Goal: Task Accomplishment & Management: Manage account settings

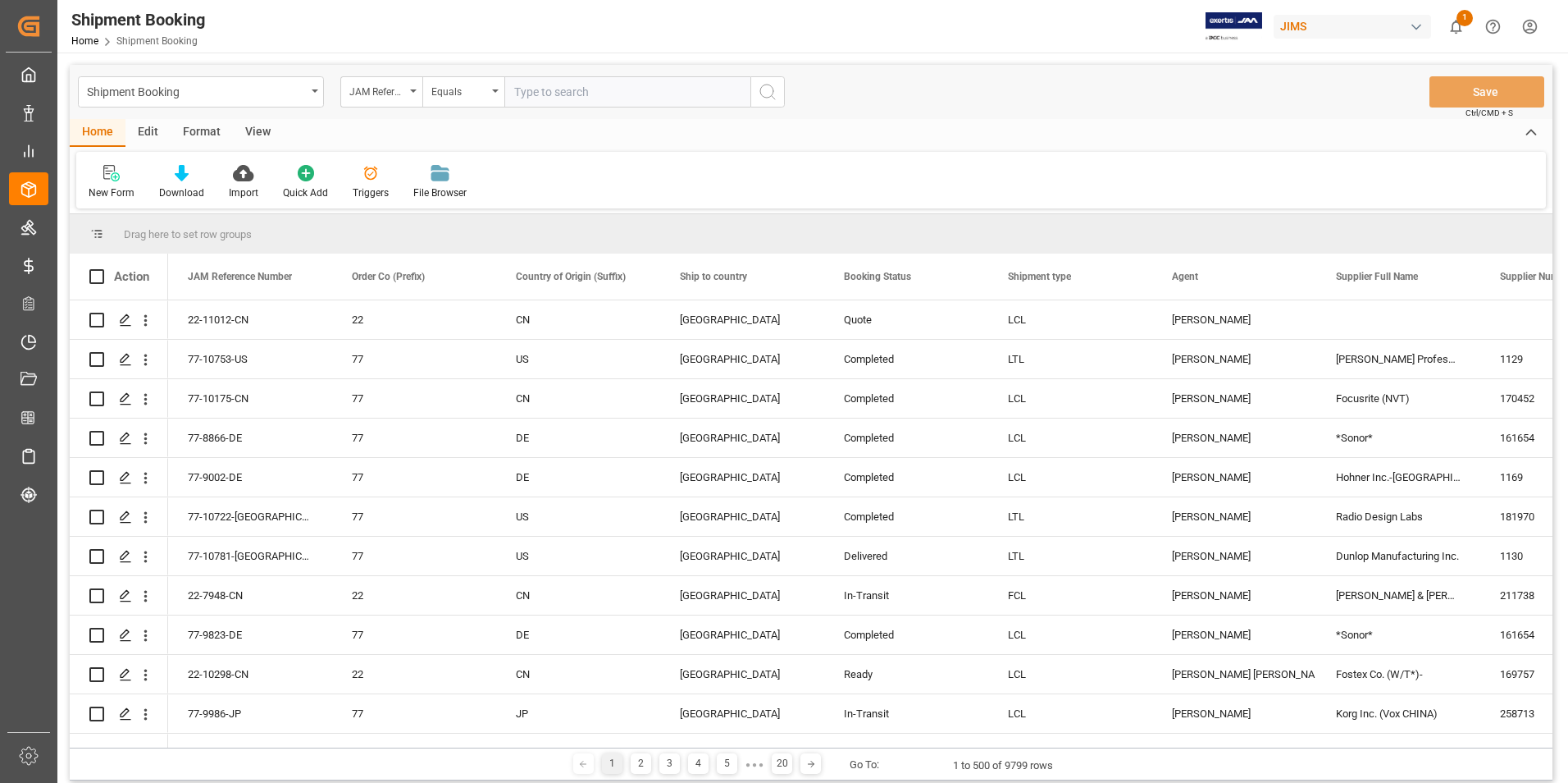
click at [570, 94] on input "text" at bounding box center [627, 91] width 246 height 31
paste input "77-10969-US"
type input "77-10969-US"
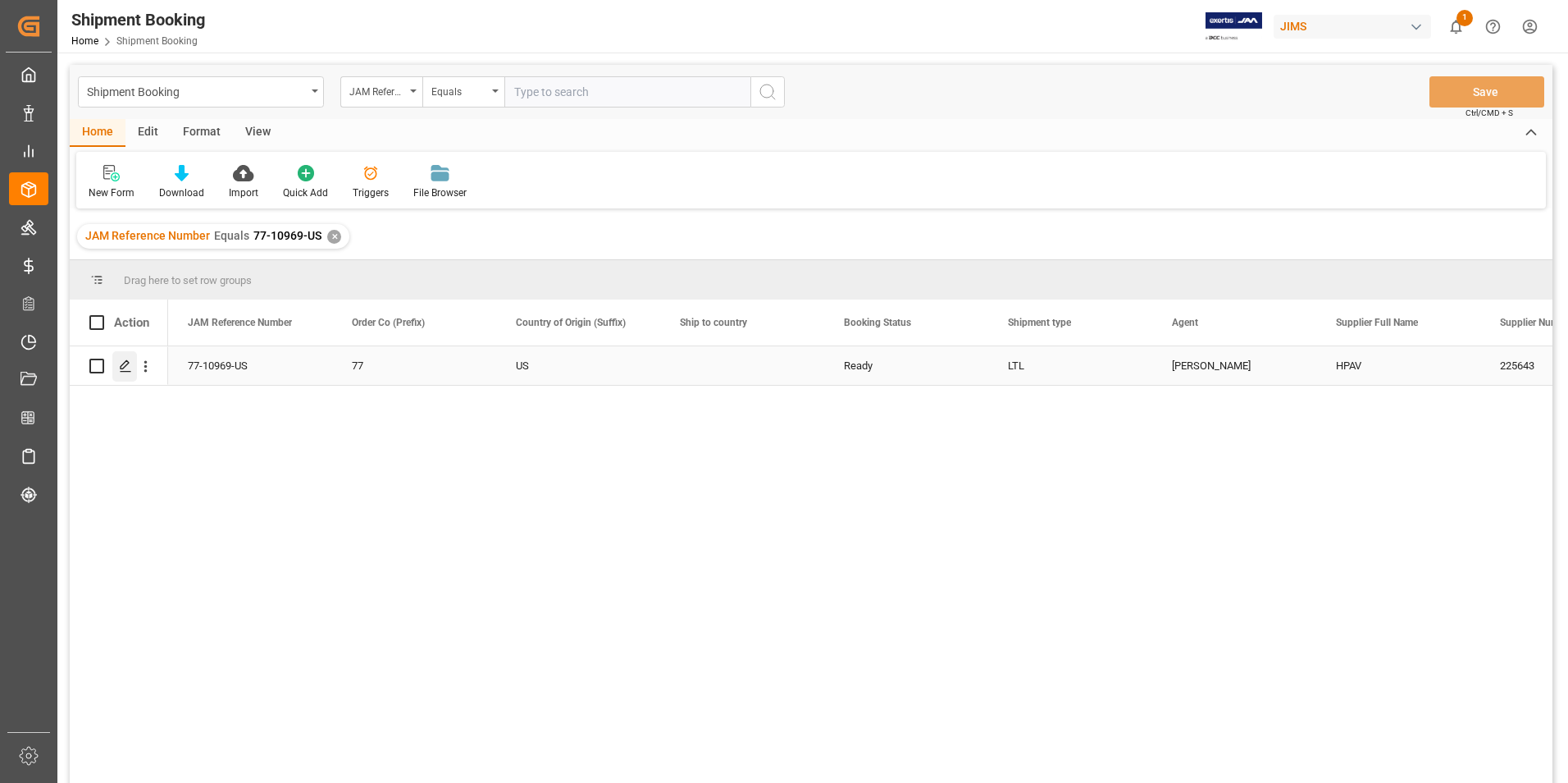
click at [122, 361] on icon "Press SPACE to select this row." at bounding box center [125, 367] width 14 height 14
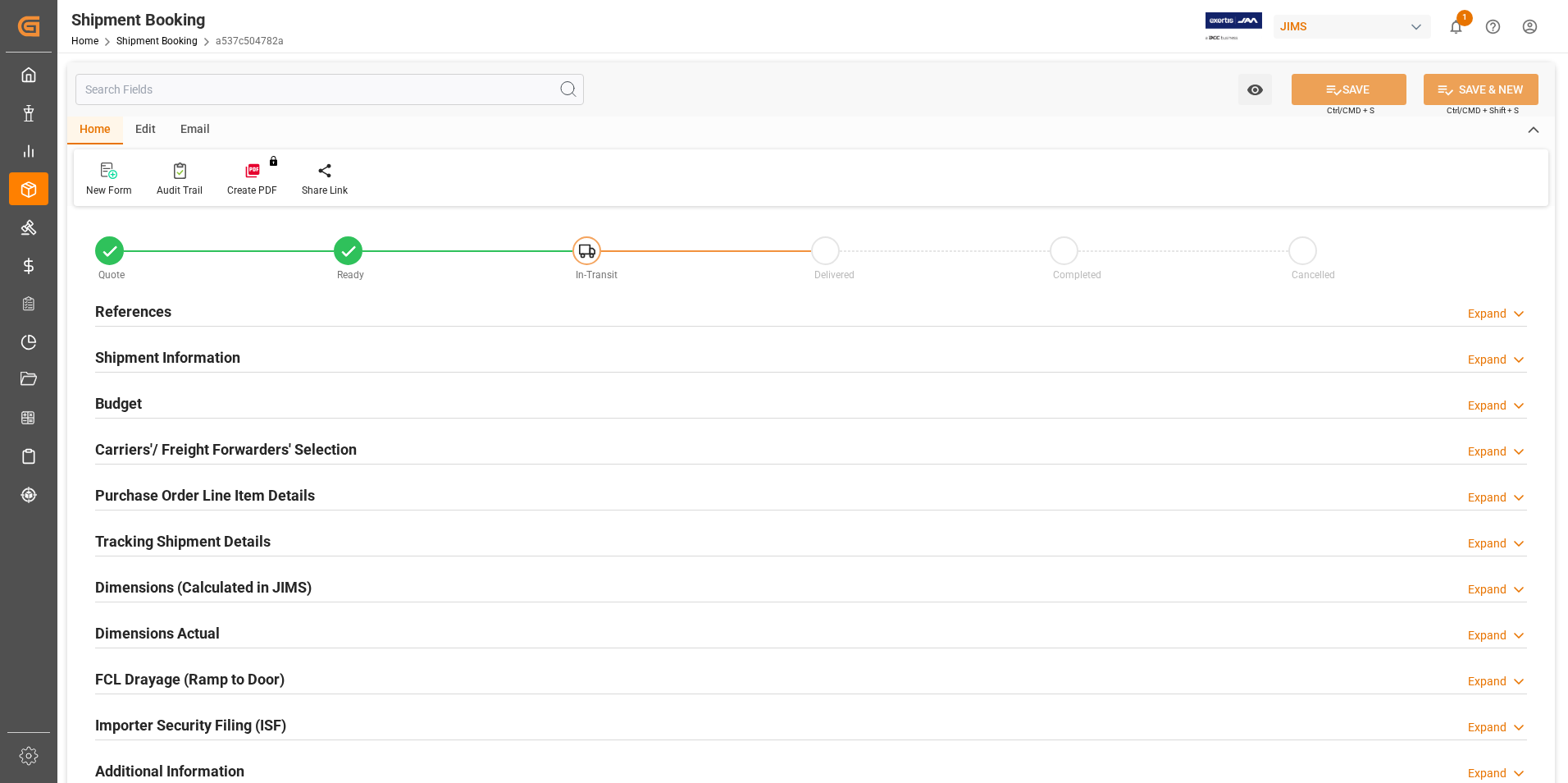
type input "4"
click at [143, 355] on h2 "Shipment Information" at bounding box center [167, 357] width 145 height 22
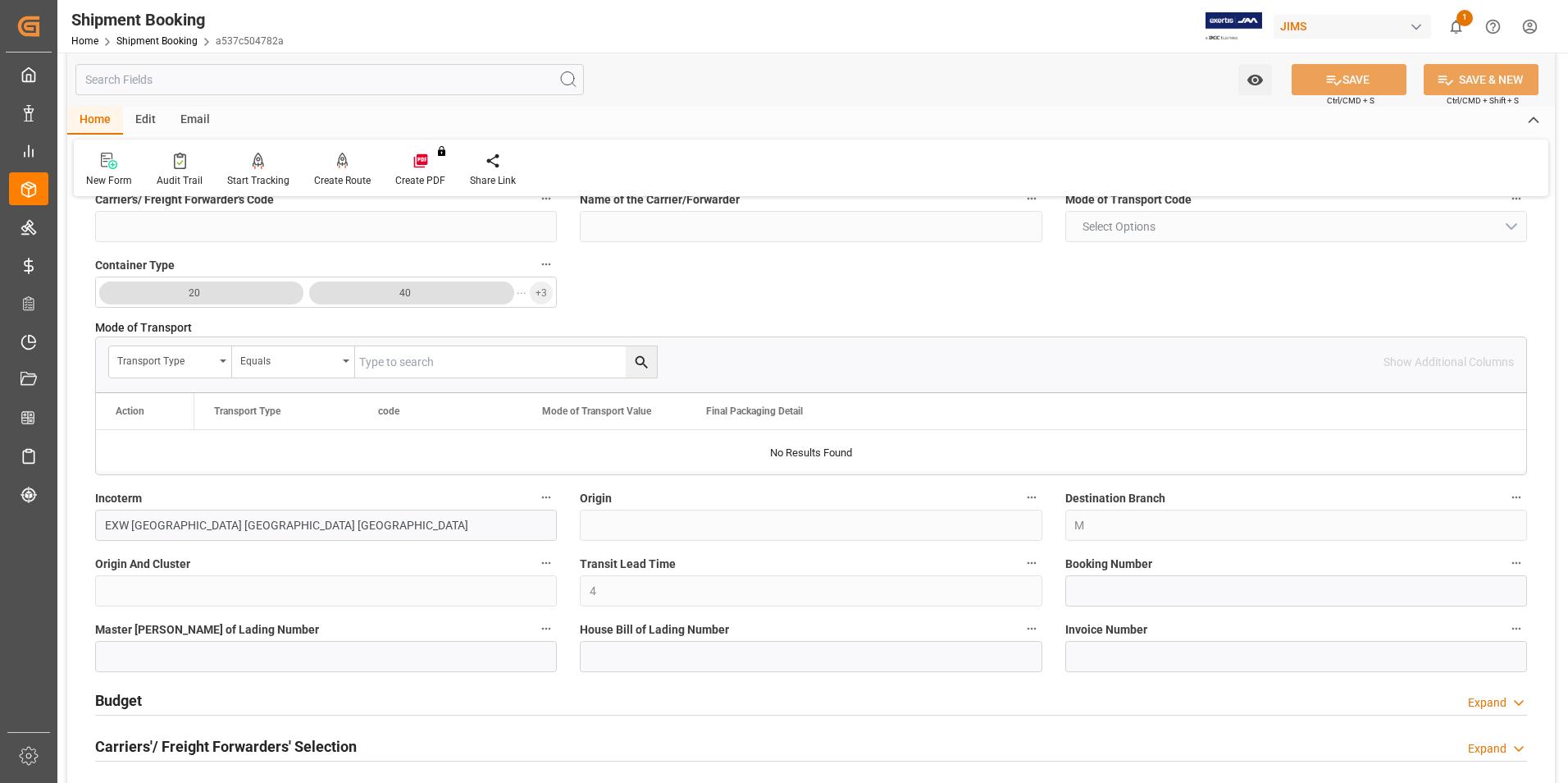
scroll to position [410, 0]
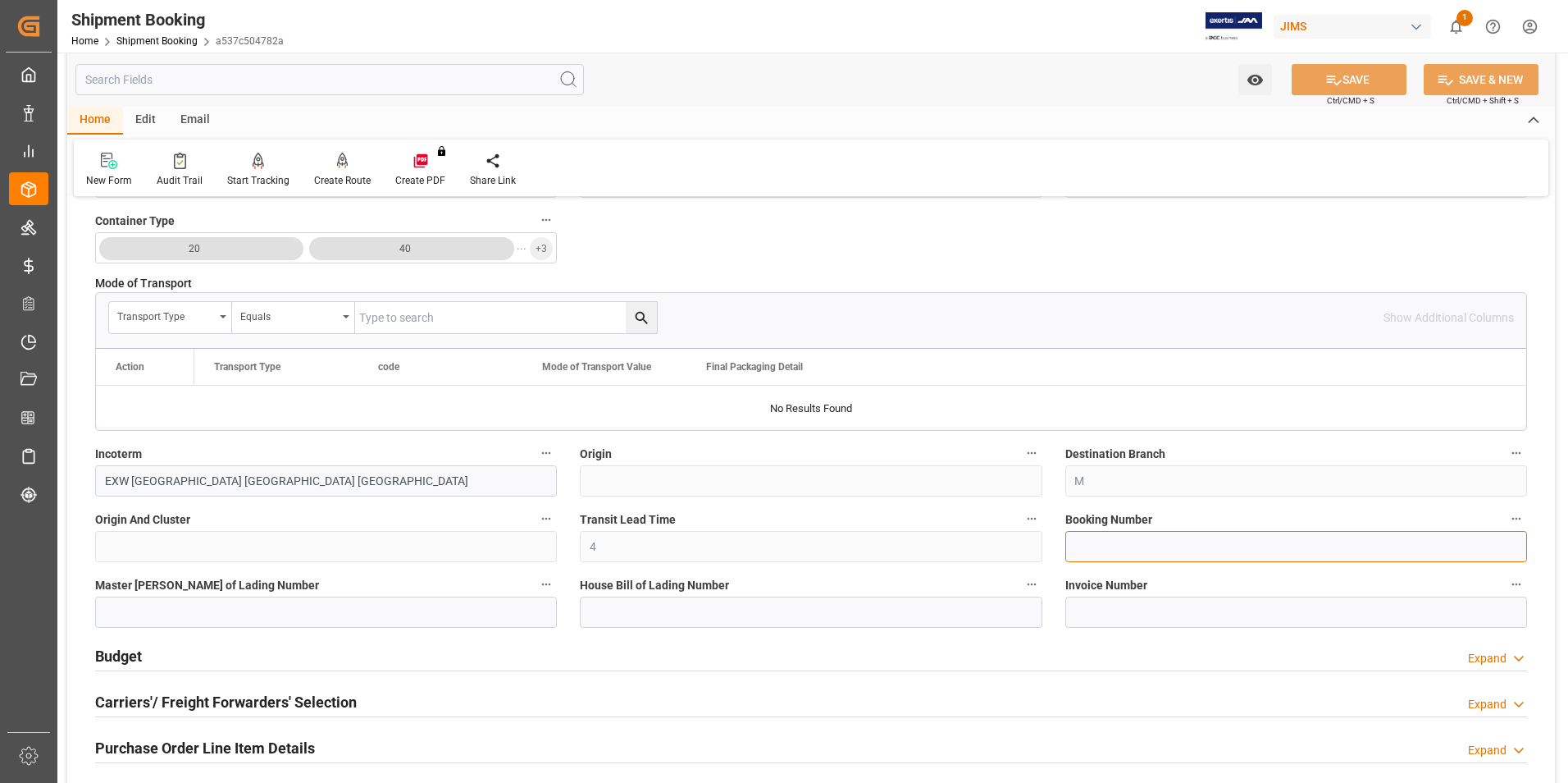
click at [1130, 554] on input at bounding box center [1296, 547] width 462 height 31
paste input "1ZWE05346873278559"
type input "1ZWE05346873278559"
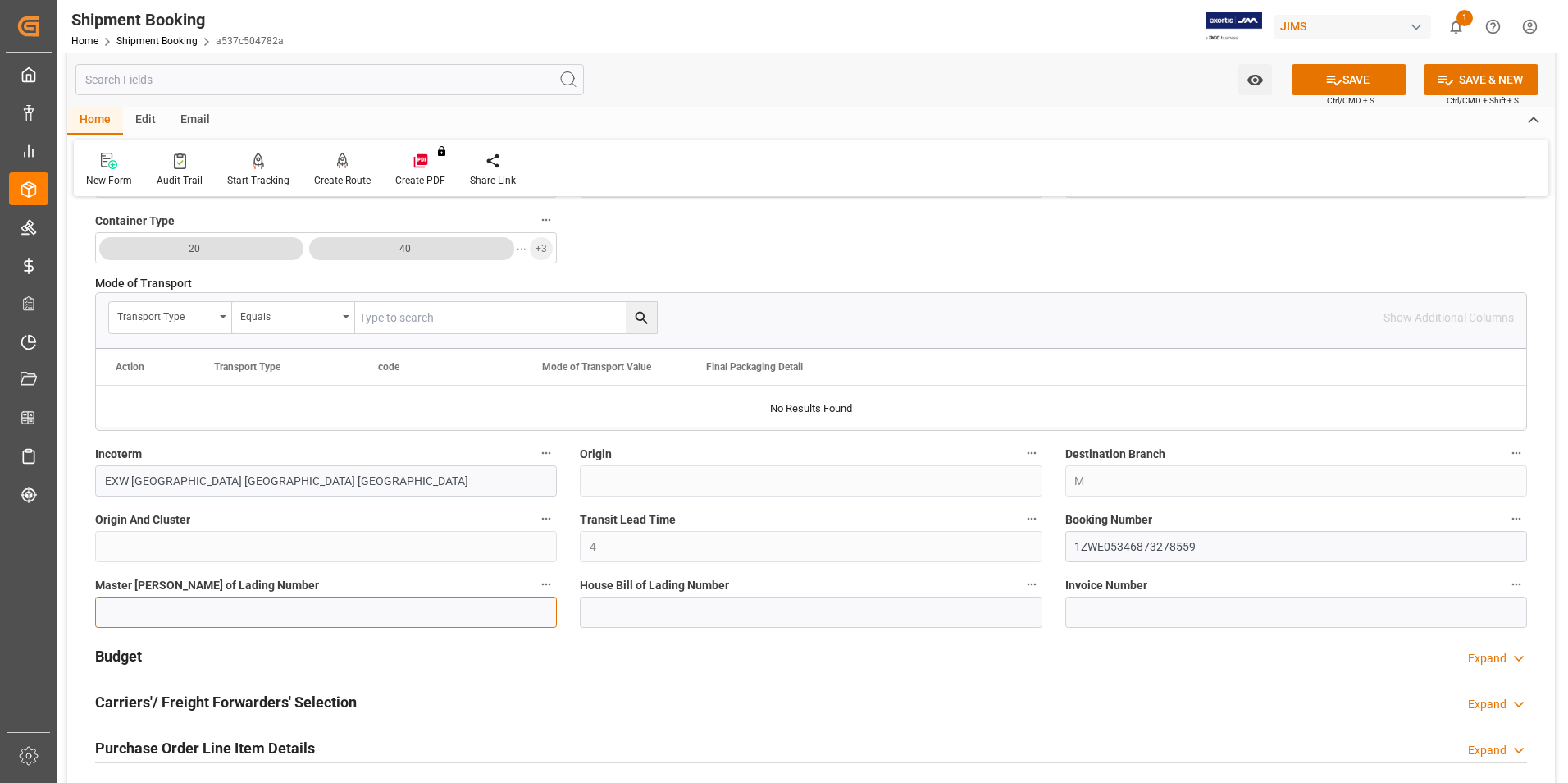
click at [244, 612] on input at bounding box center [326, 612] width 462 height 31
paste input "1ZWE05346873278559"
type input "1ZWE05346873278559"
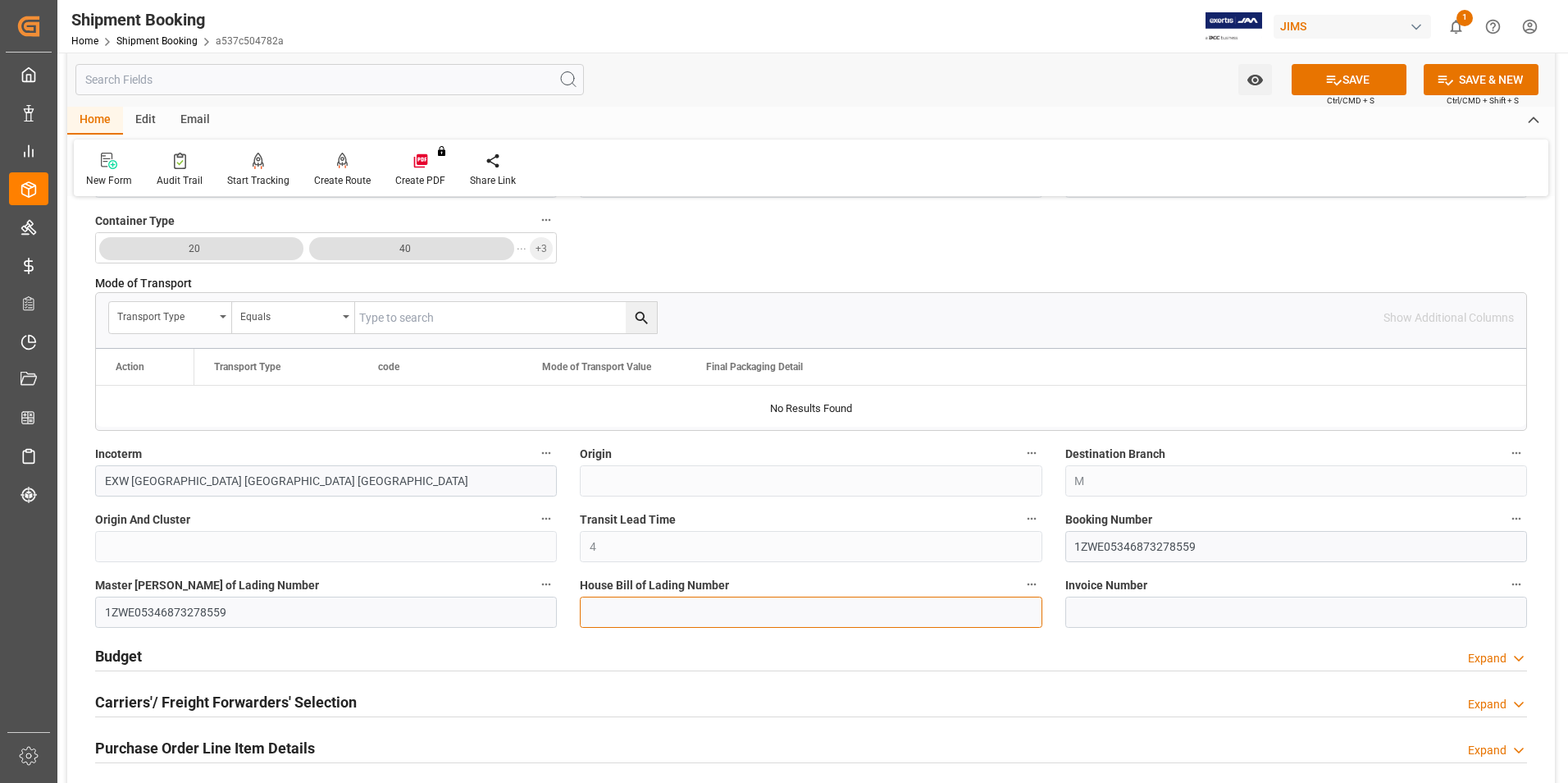
click at [675, 610] on input at bounding box center [811, 612] width 462 height 31
paste input "1ZWE05346873278559"
type input "1ZWE05346873278559"
click at [1320, 86] on button "SAVE" at bounding box center [1349, 80] width 115 height 31
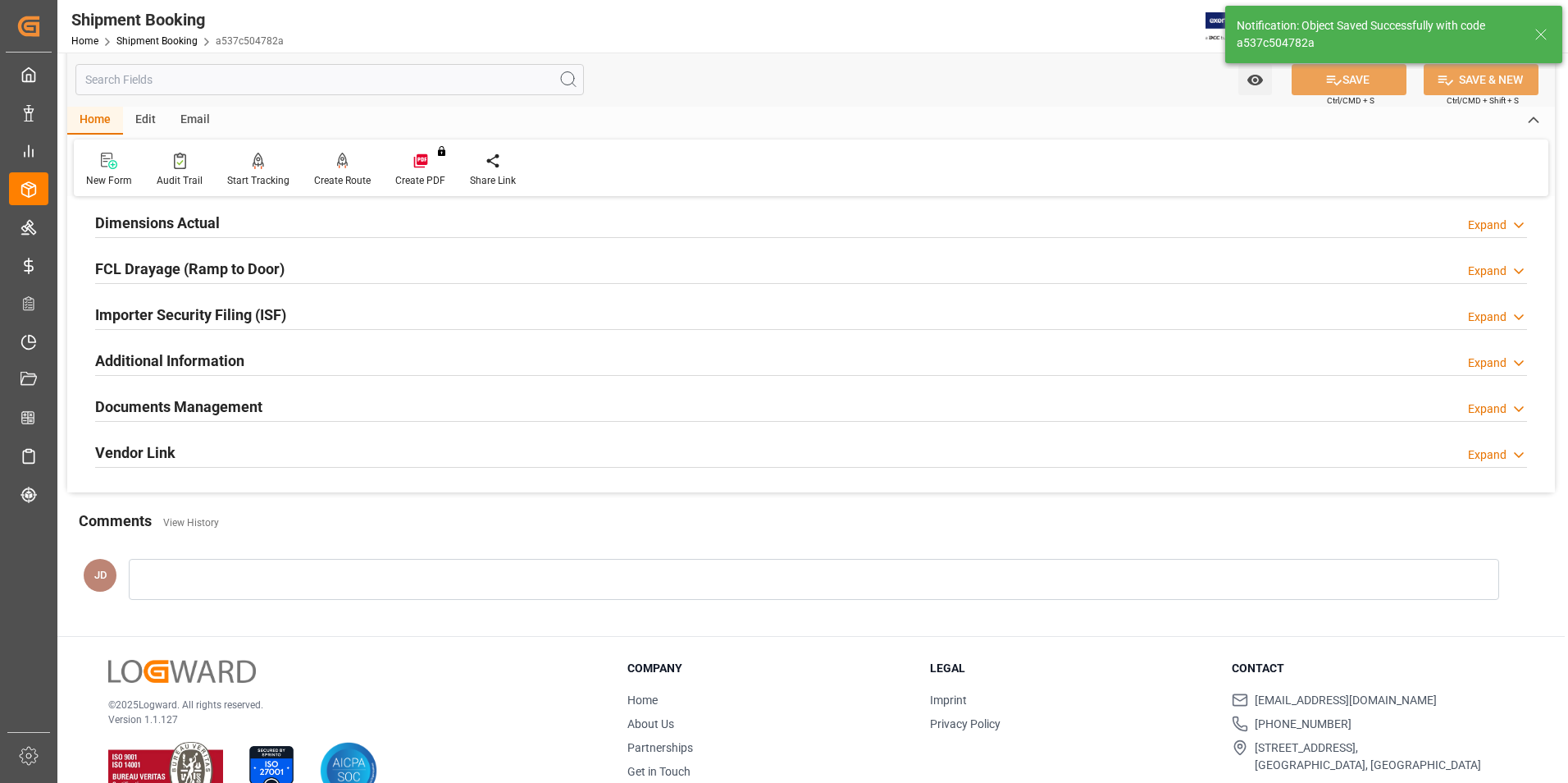
scroll to position [0, 0]
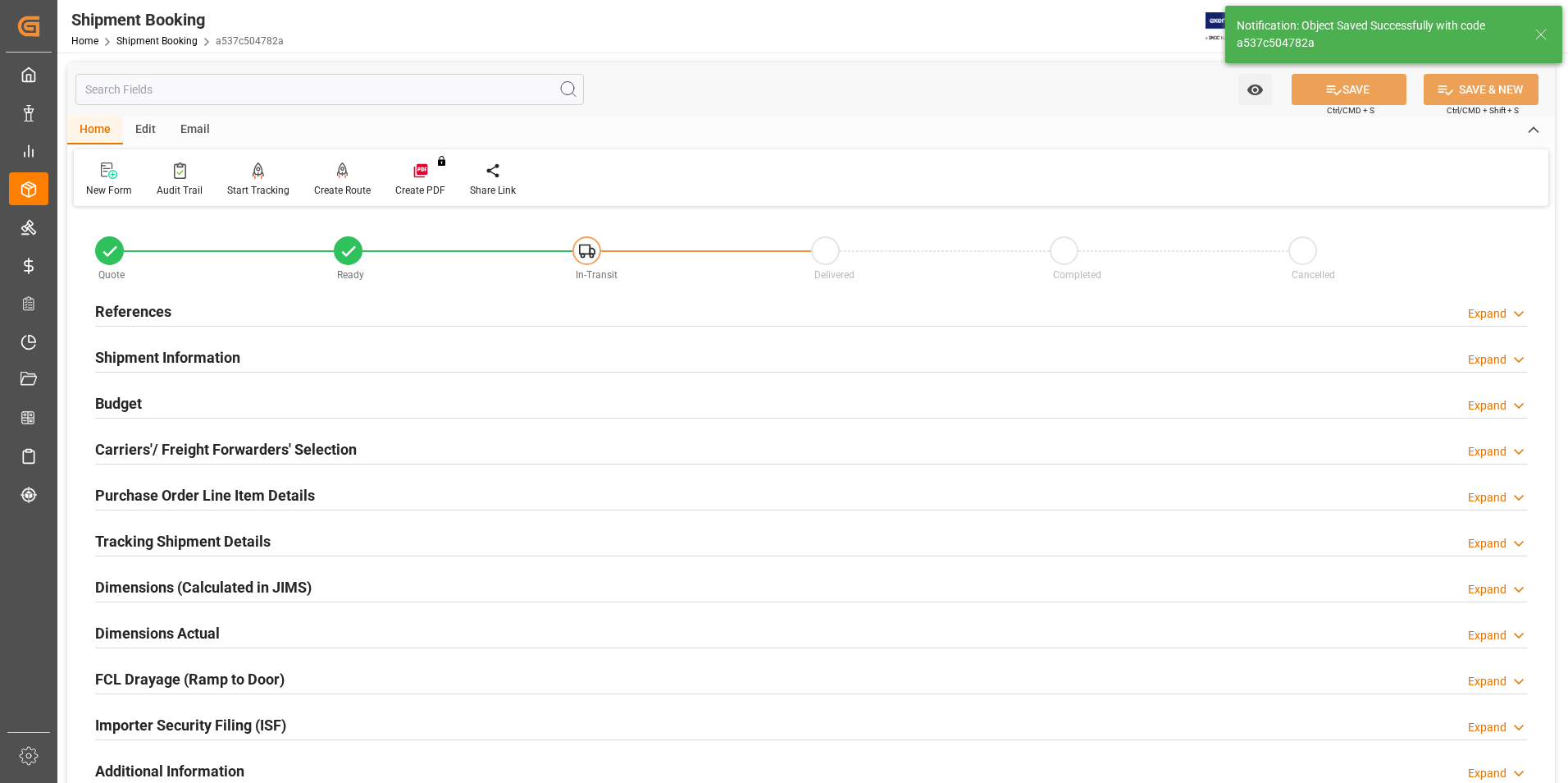
click at [112, 397] on h2 "Budget" at bounding box center [119, 403] width 47 height 22
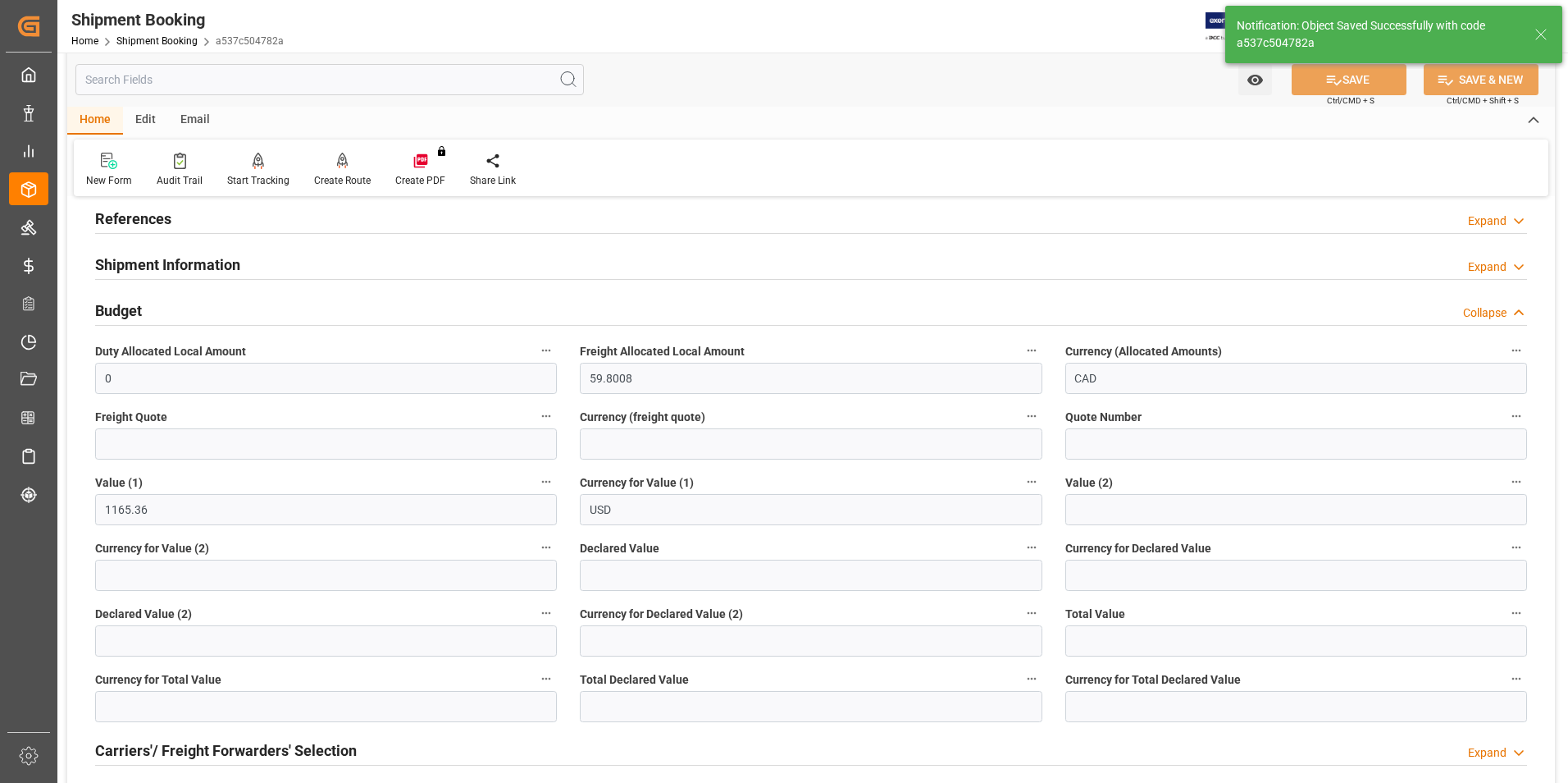
scroll to position [164, 0]
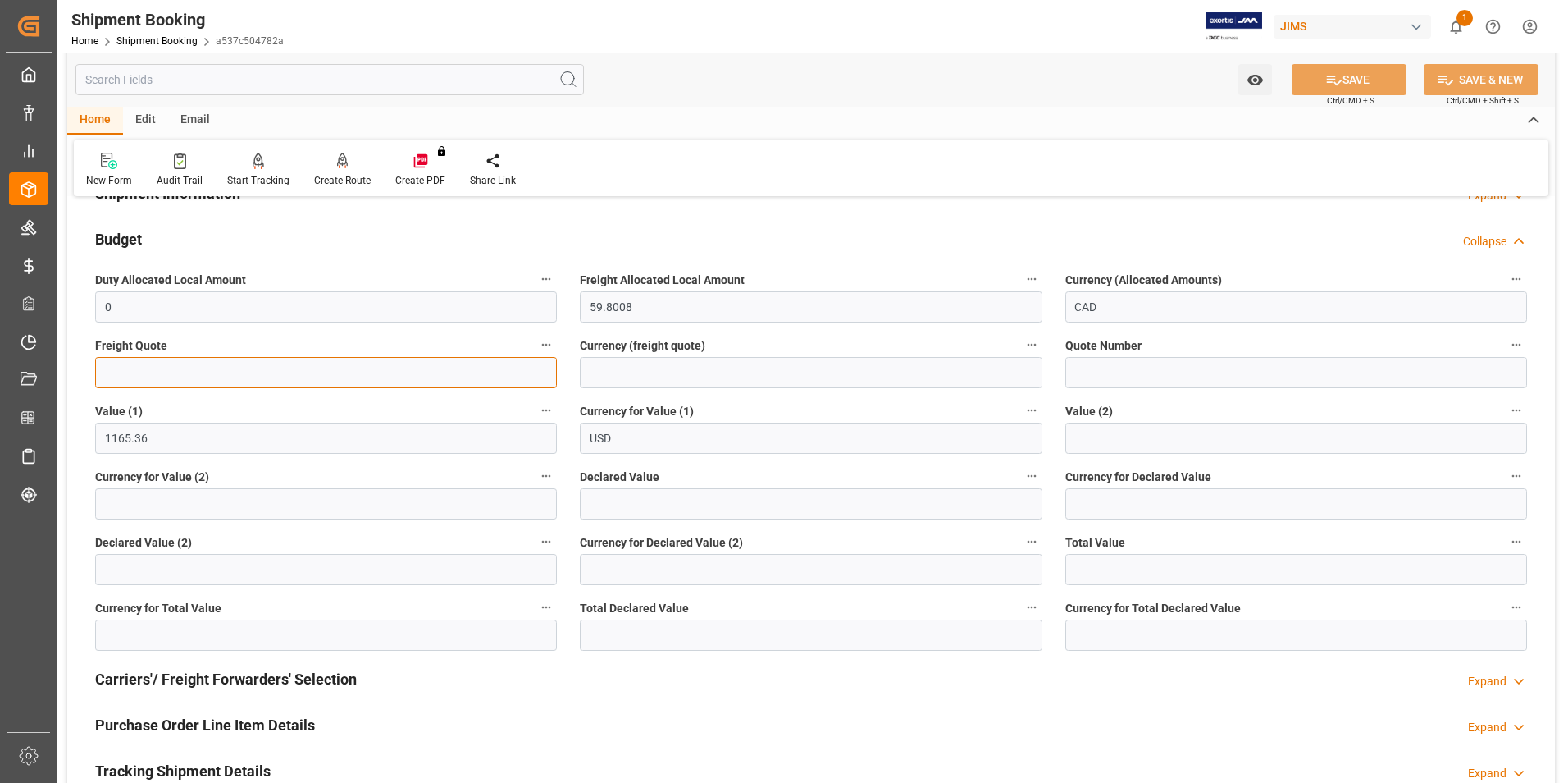
click at [147, 378] on input "text" at bounding box center [326, 373] width 462 height 31
type input "18"
click at [677, 375] on input at bounding box center [811, 373] width 462 height 31
type input "CAD"
click at [627, 508] on input "text" at bounding box center [811, 504] width 462 height 31
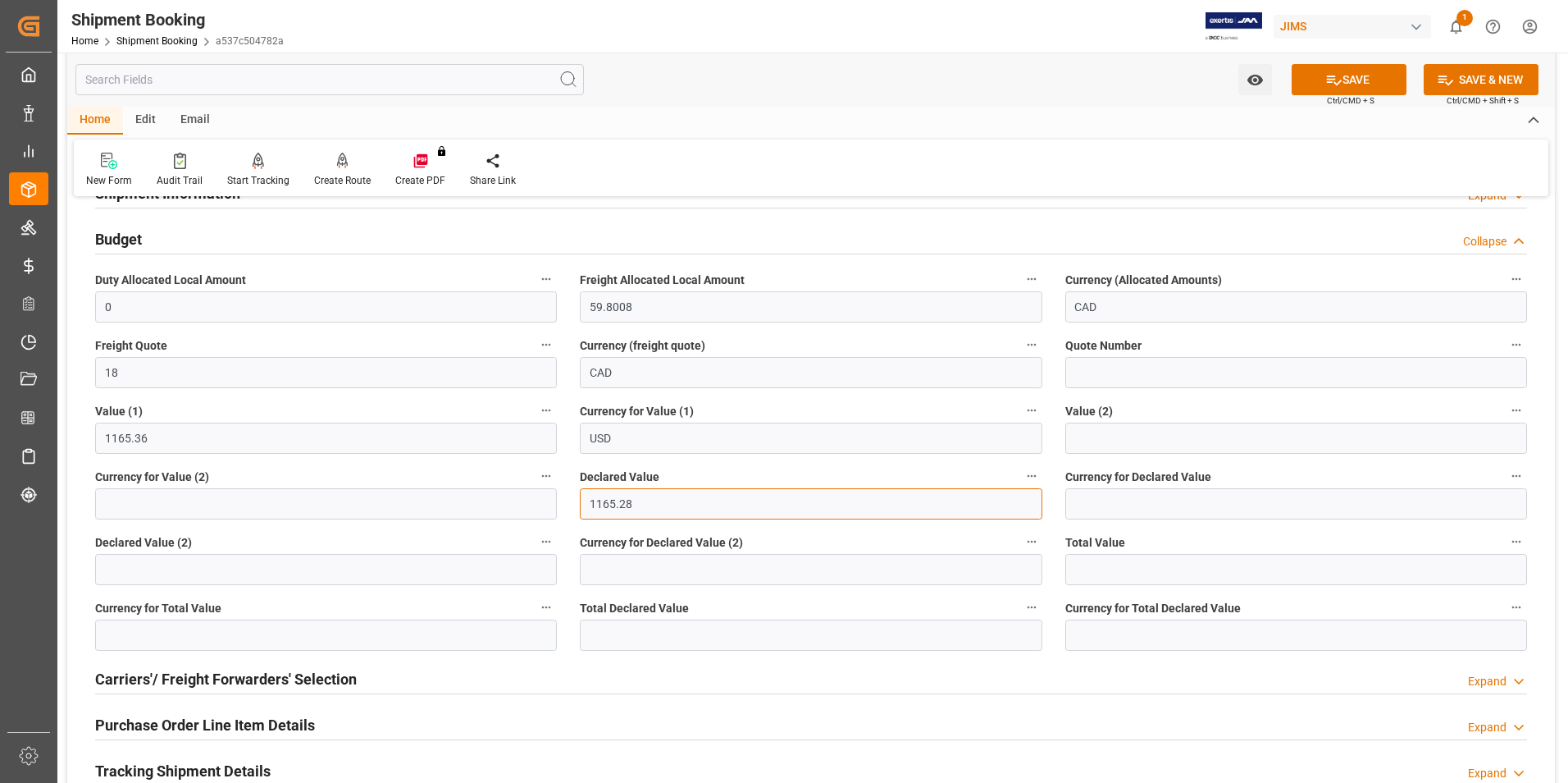
type input "1165.28"
click at [1131, 511] on input at bounding box center [1296, 504] width 462 height 31
type input "usd"
click at [1348, 87] on button "SAVE" at bounding box center [1349, 80] width 115 height 31
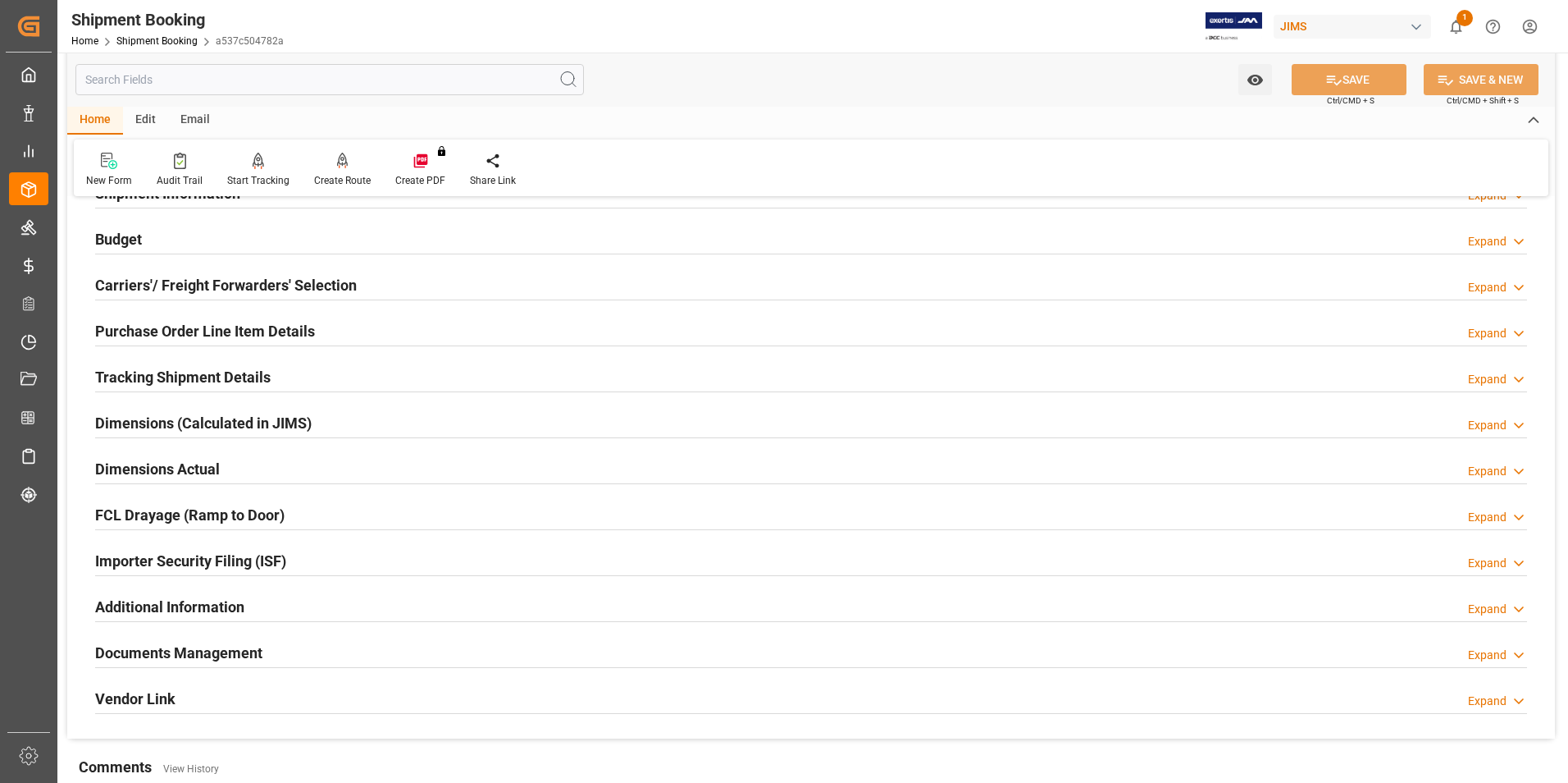
click at [185, 280] on h2 "Carriers'/ Freight Forwarders' Selection" at bounding box center [226, 285] width 261 height 22
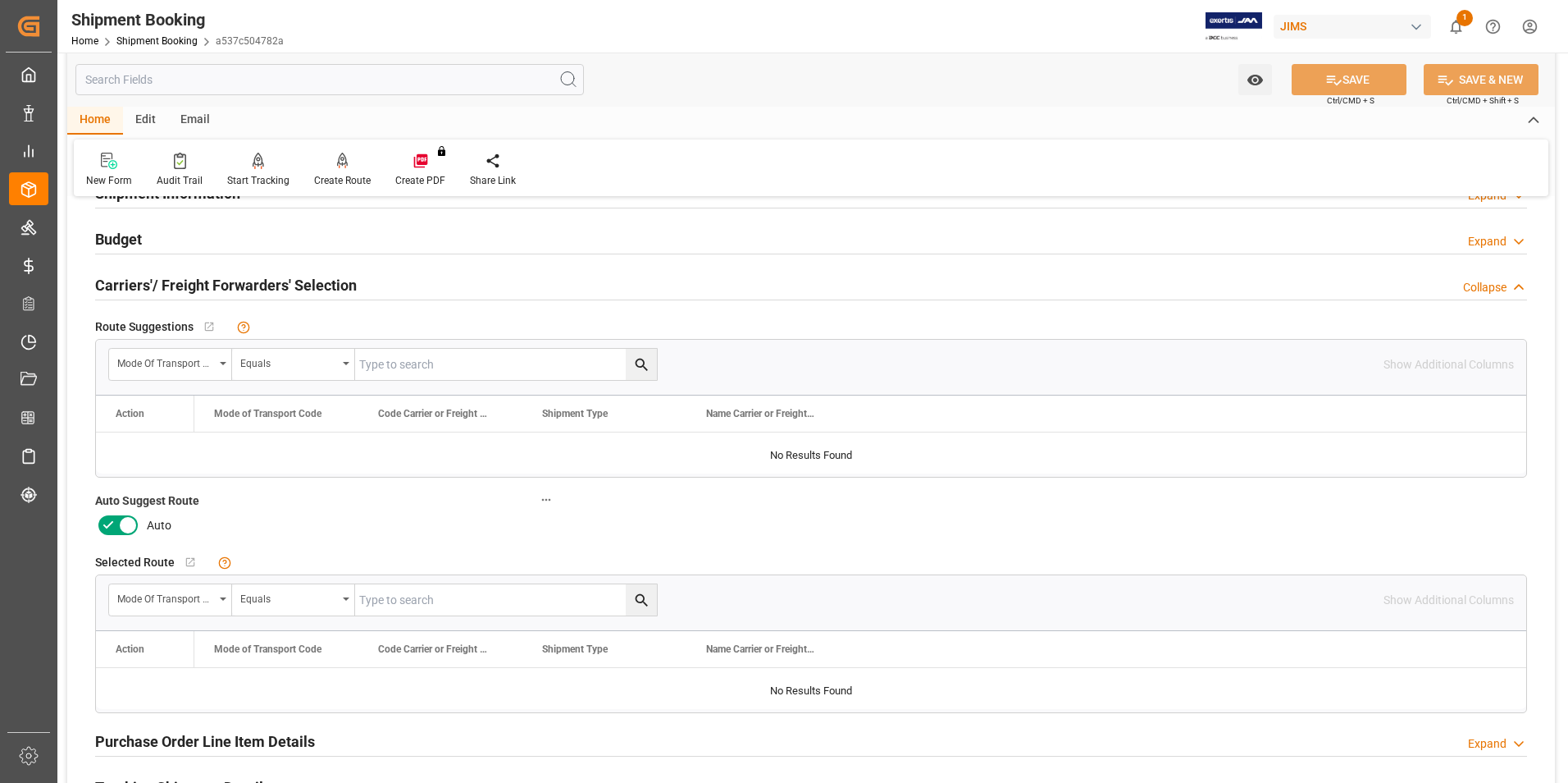
click at [107, 526] on icon at bounding box center [108, 525] width 10 height 8
click at [0, 0] on input "checkbox" at bounding box center [0, 0] width 0 height 0
click at [1384, 79] on button "SAVE" at bounding box center [1349, 80] width 115 height 31
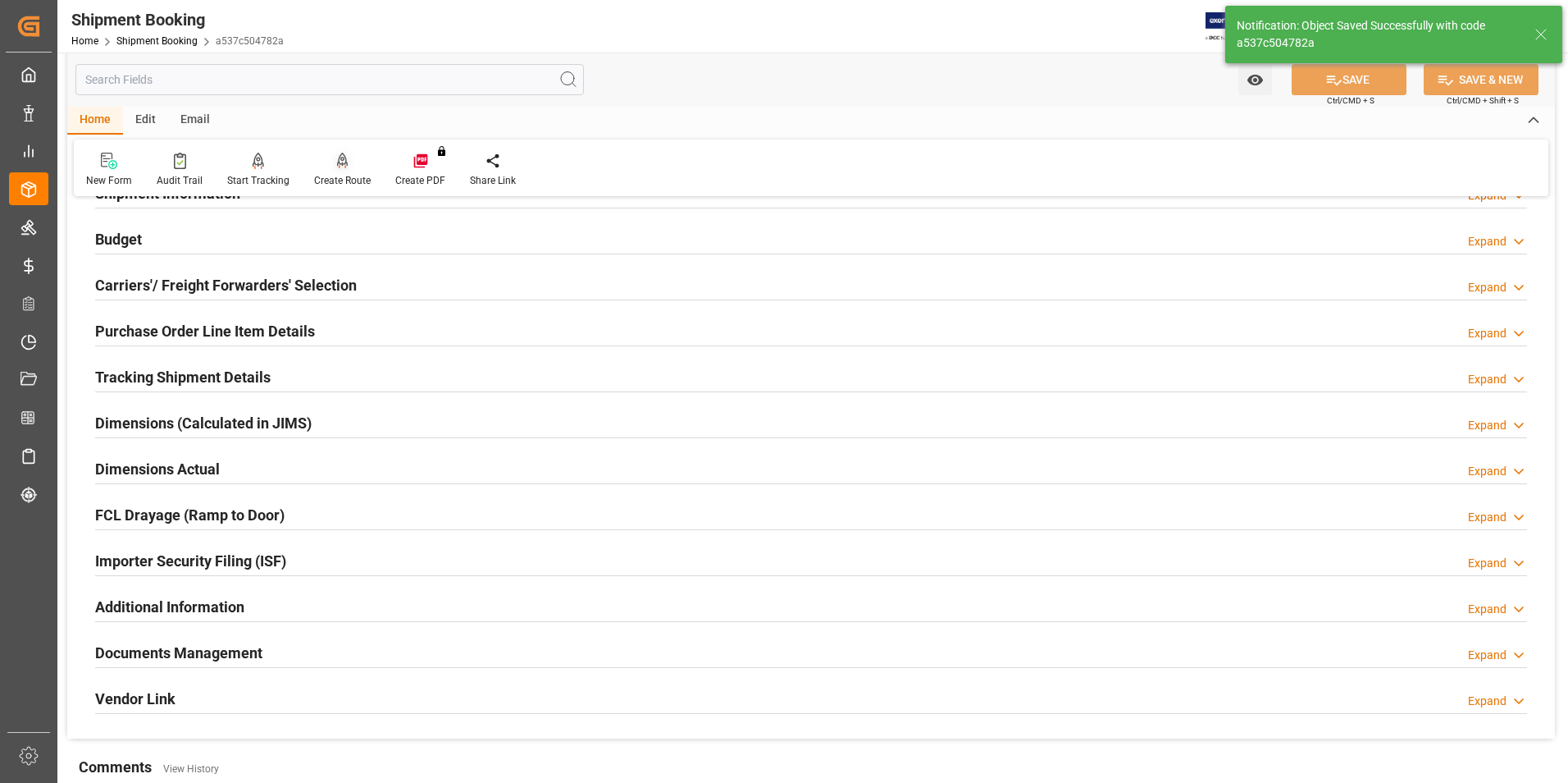
click at [351, 172] on div "Create Route" at bounding box center [343, 169] width 82 height 36
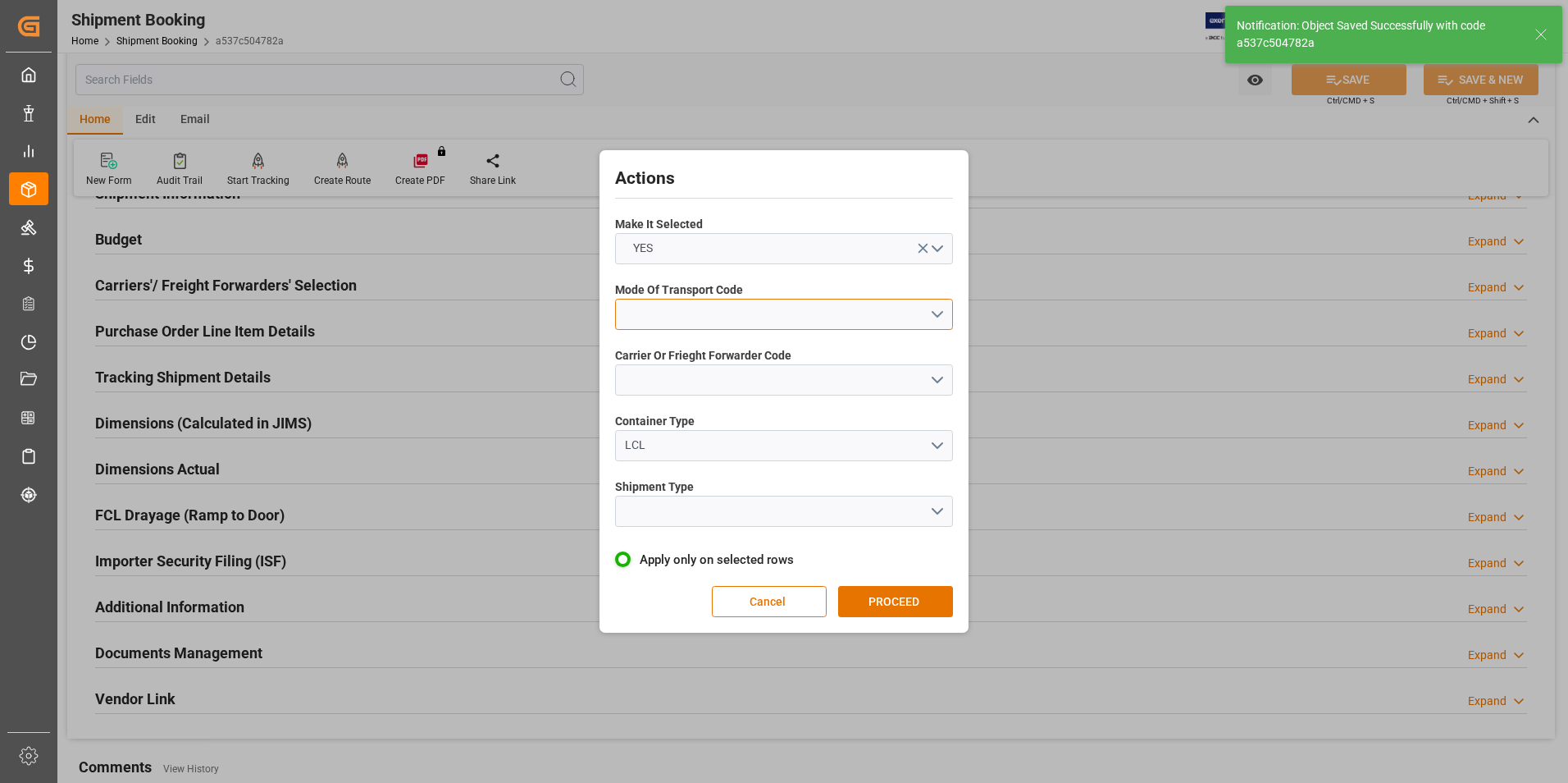
click at [721, 309] on button "open menu" at bounding box center [784, 314] width 338 height 31
click at [779, 469] on div "5- COURIER GROUND" at bounding box center [784, 455] width 336 height 34
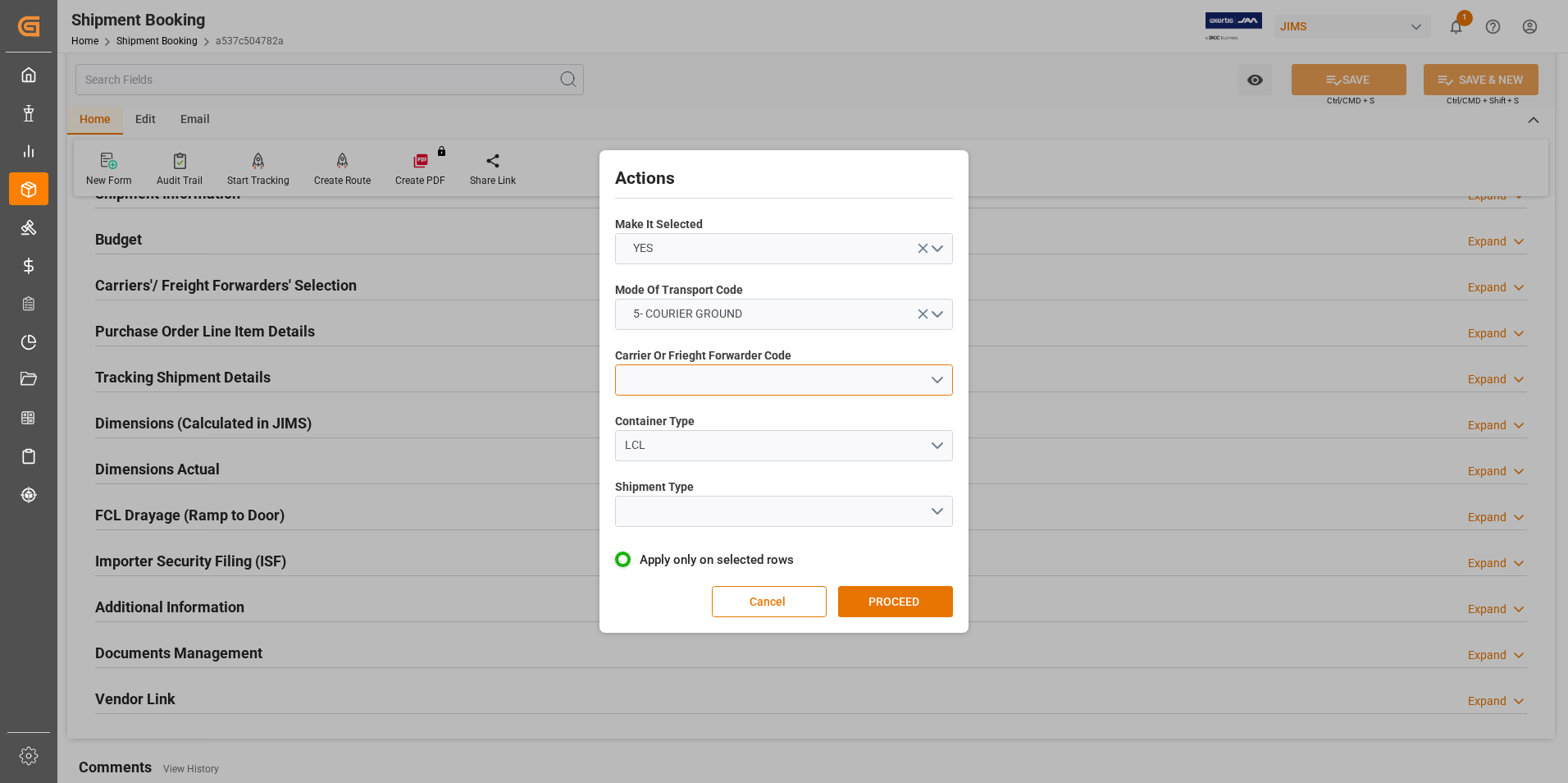
click at [711, 382] on button "open menu" at bounding box center [784, 380] width 338 height 31
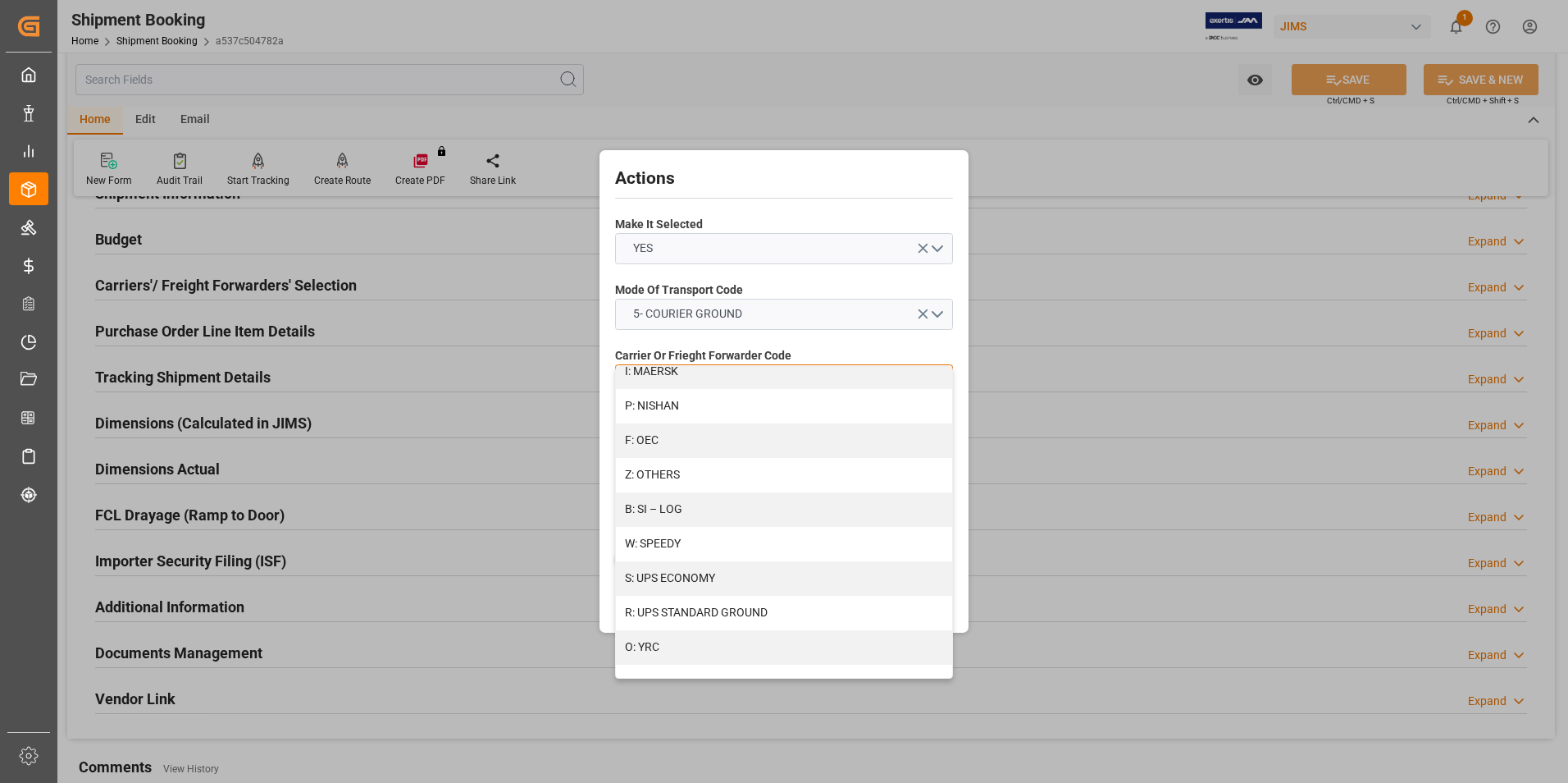
scroll to position [877, 0]
click at [699, 605] on div "R: UPS STANDARD GROUND" at bounding box center [784, 609] width 336 height 34
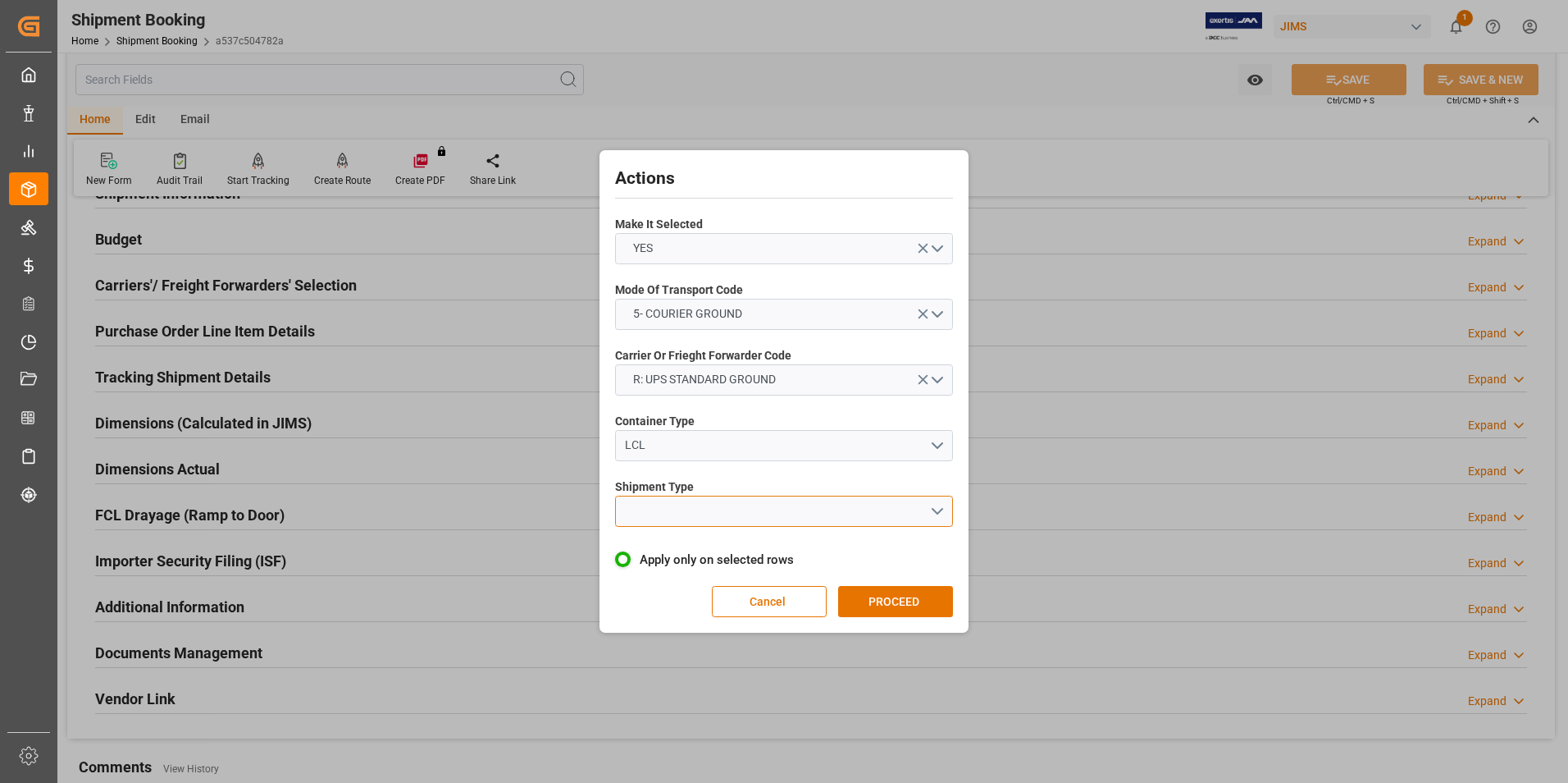
click at [718, 516] on button "open menu" at bounding box center [784, 512] width 338 height 31
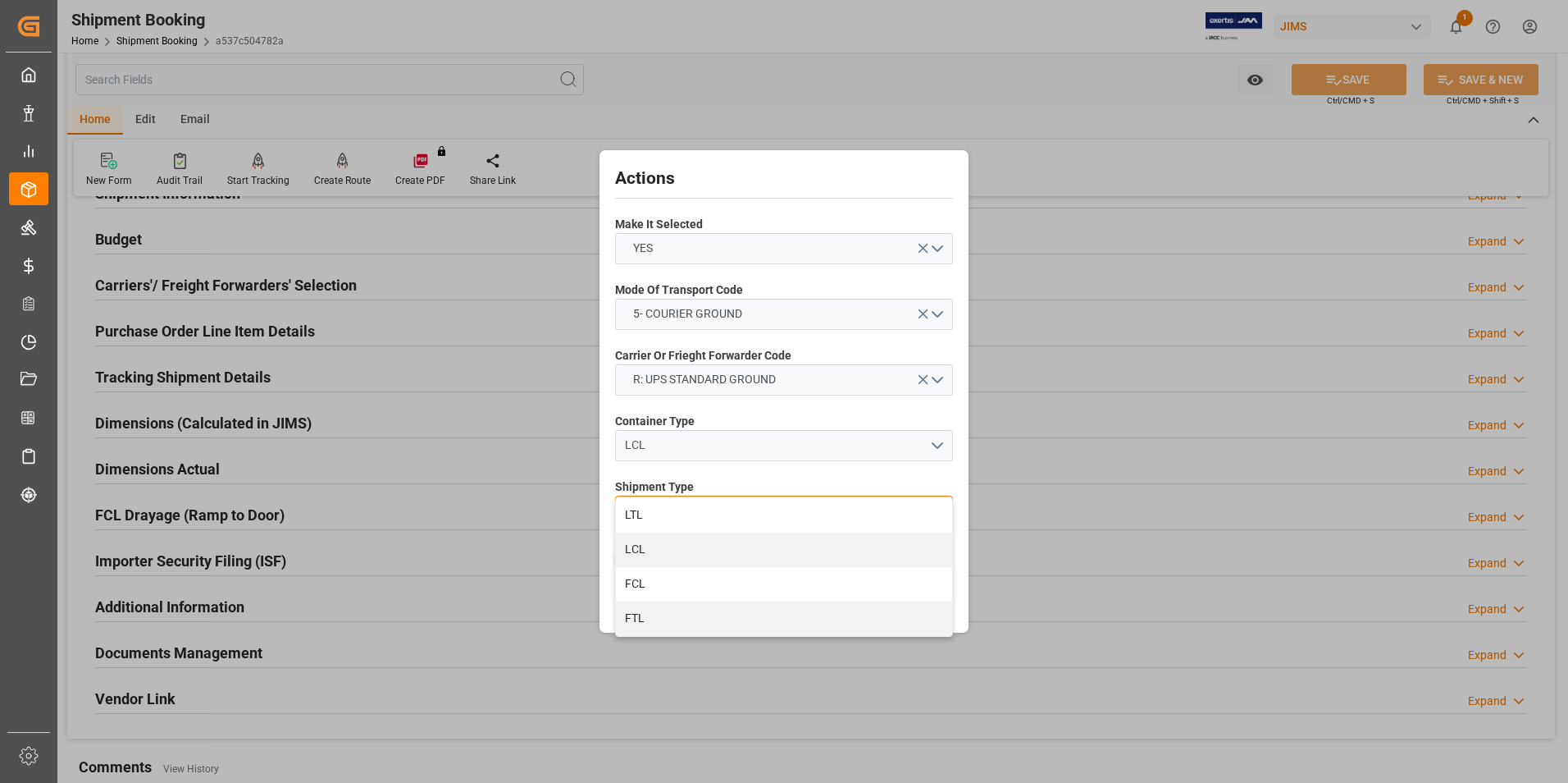
click at [718, 516] on div "LTL" at bounding box center [784, 515] width 336 height 34
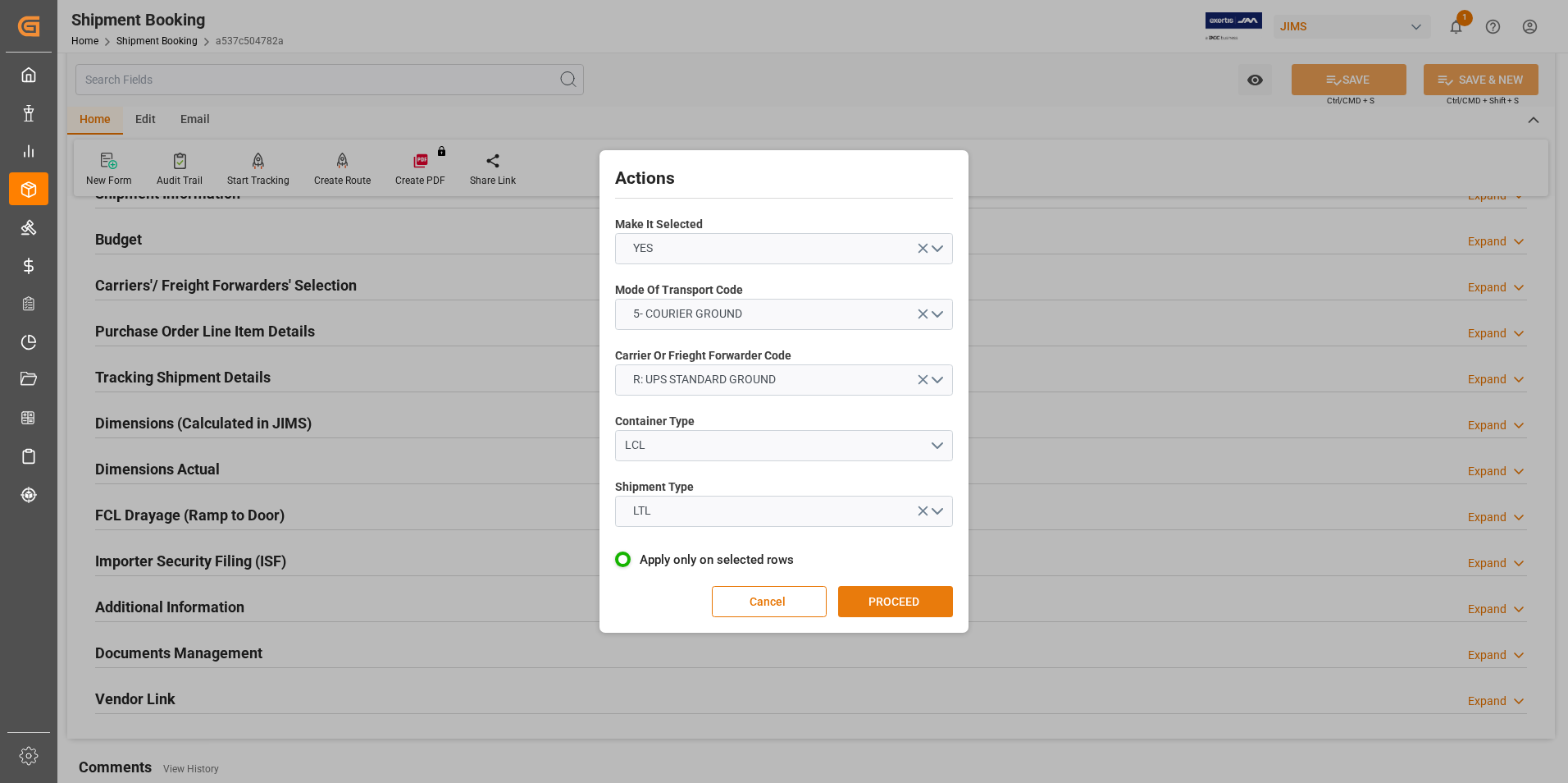
click at [897, 593] on button "PROCEED" at bounding box center [895, 601] width 115 height 31
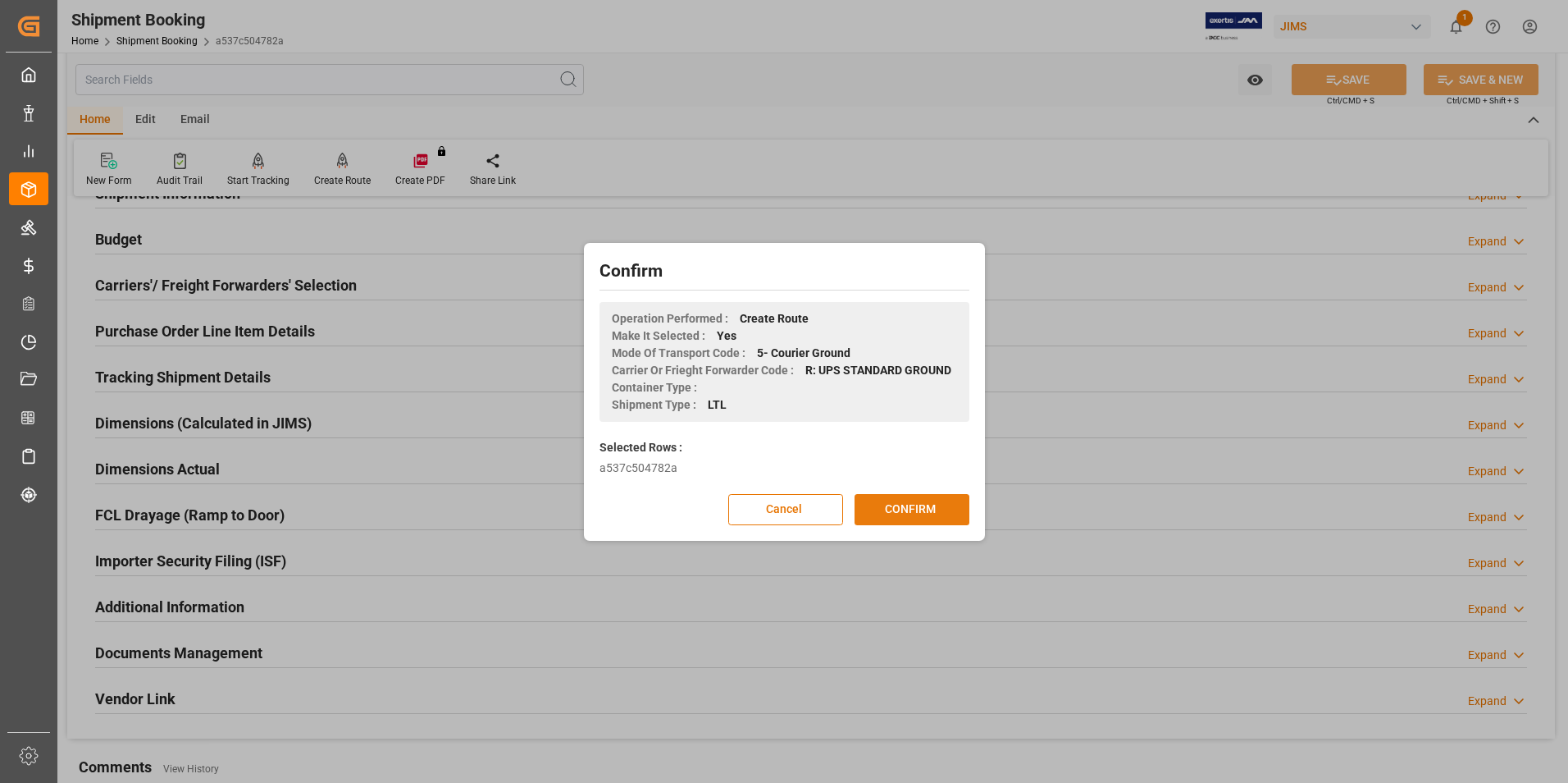
click at [916, 517] on button "CONFIRM" at bounding box center [912, 510] width 115 height 31
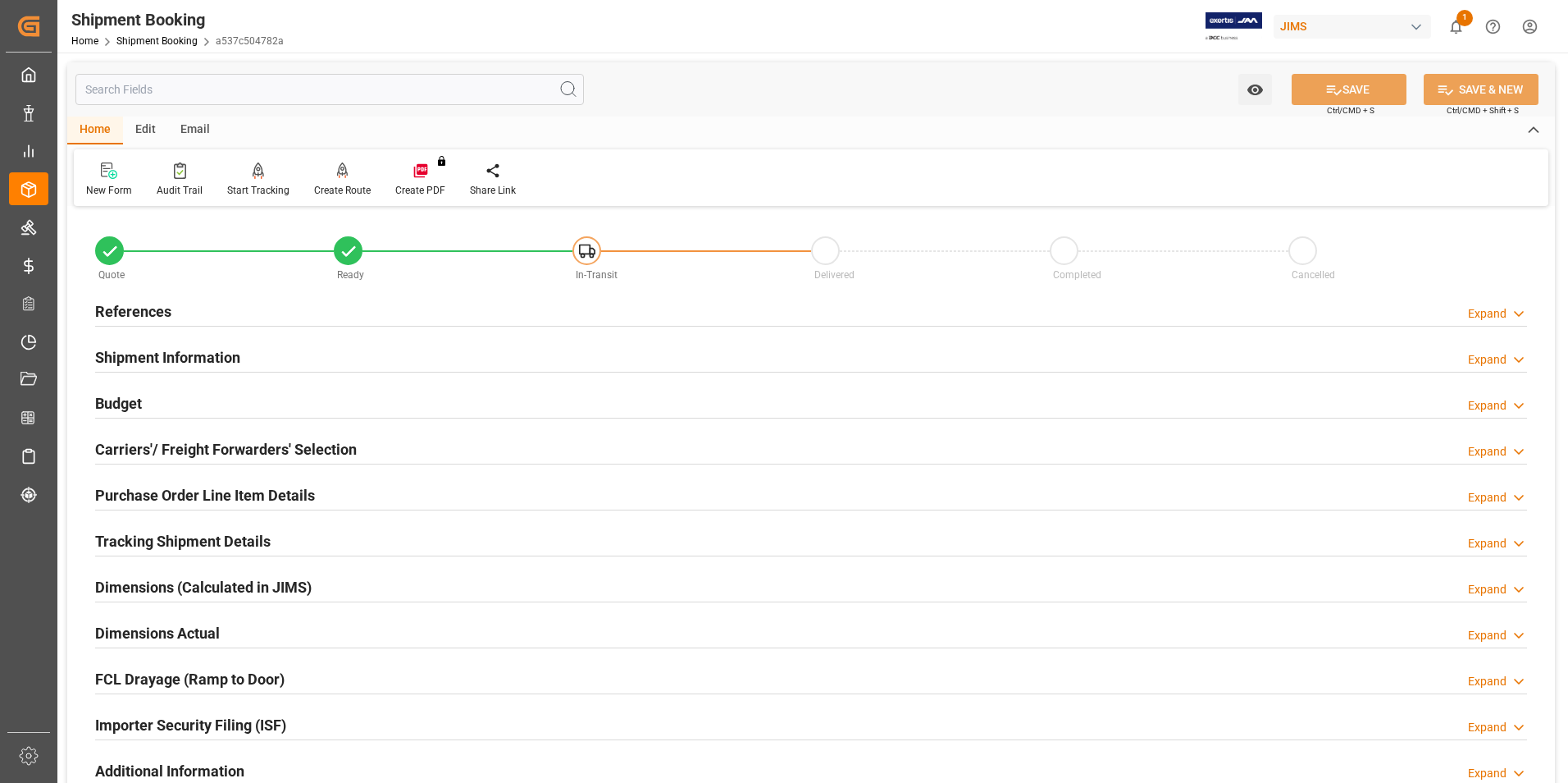
click at [150, 631] on h2 "Dimensions Actual" at bounding box center [157, 633] width 124 height 22
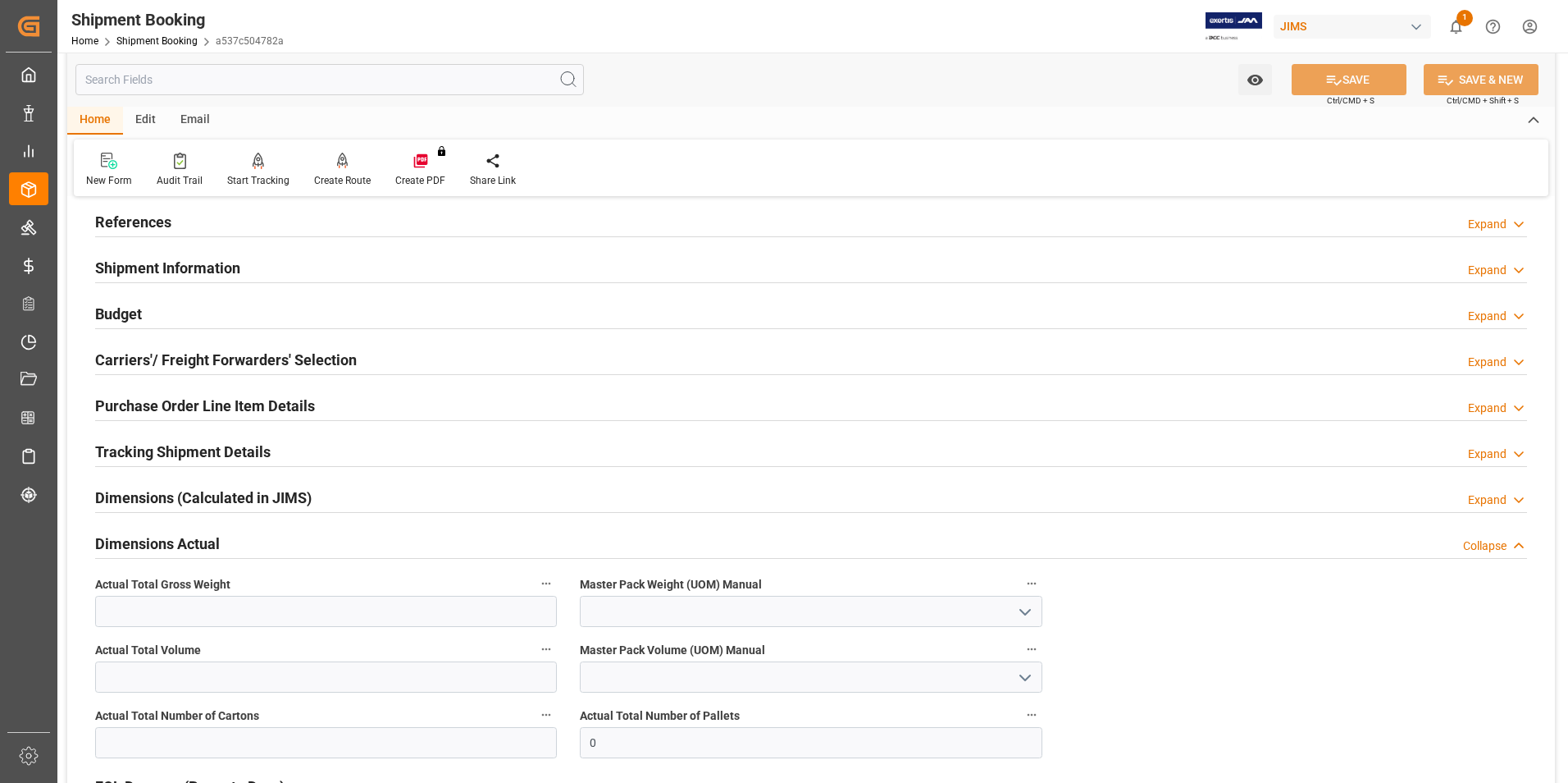
scroll to position [164, 0]
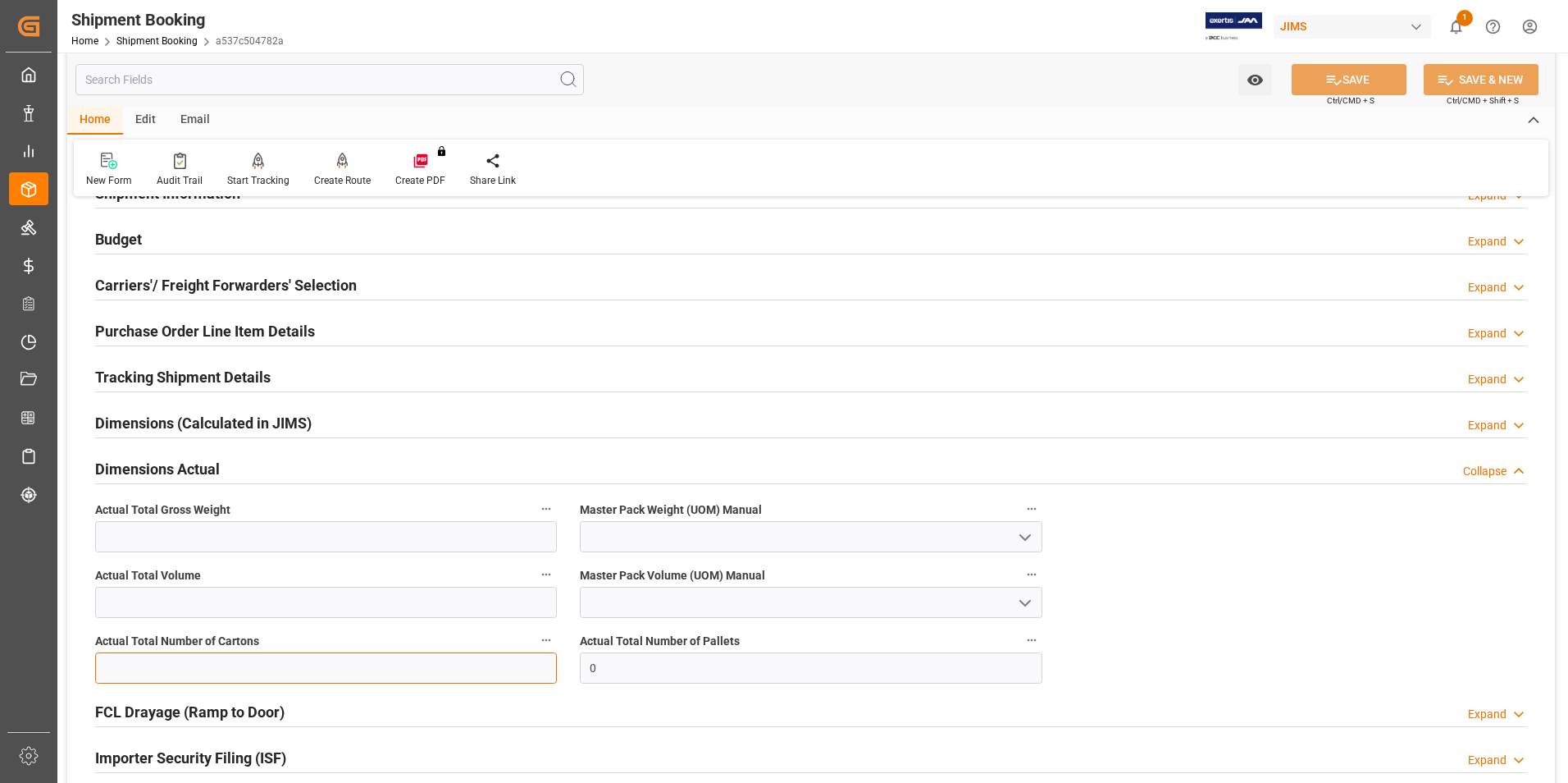
click at [185, 668] on input "text" at bounding box center [326, 668] width 462 height 31
type input "1"
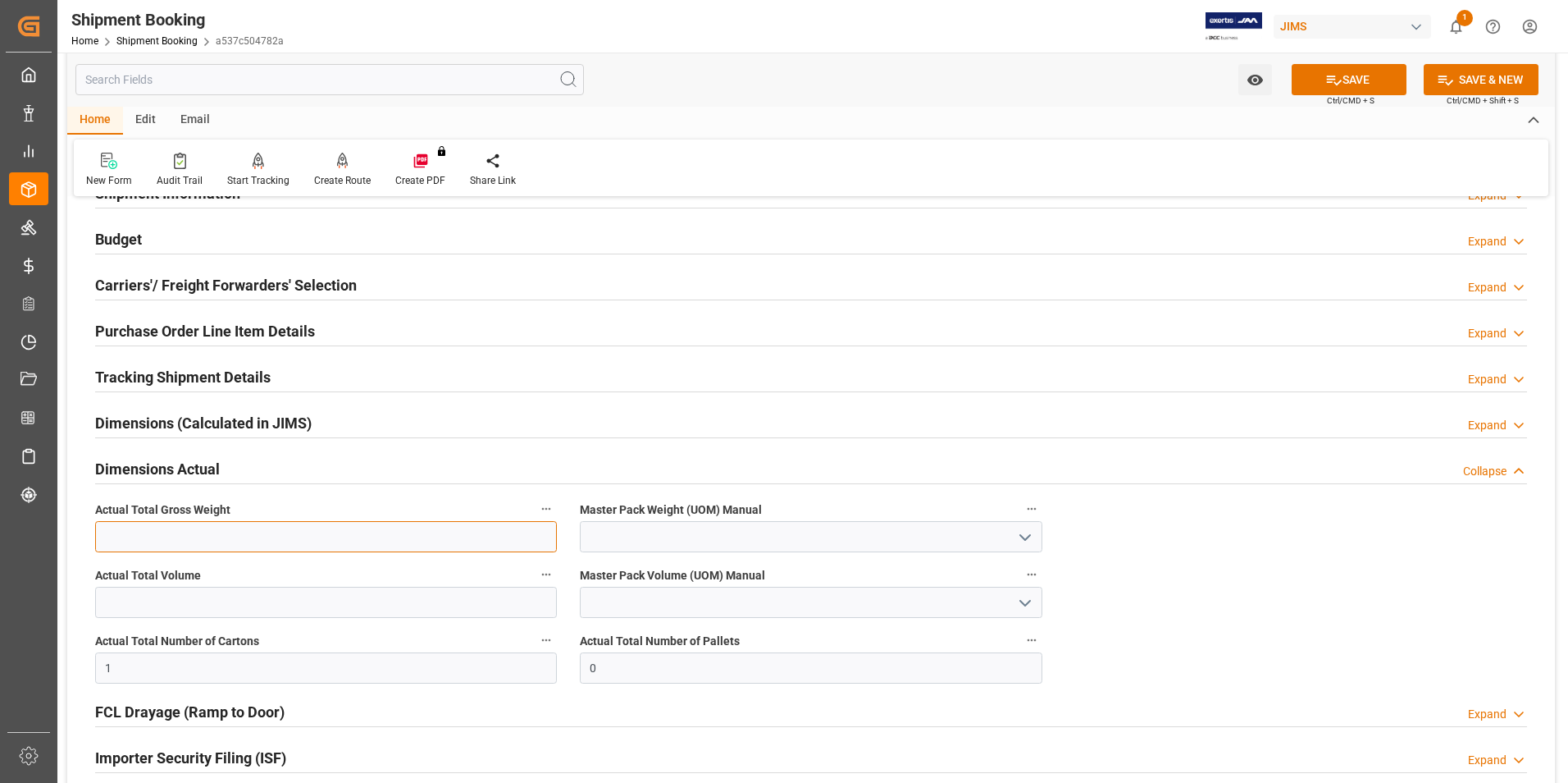
click at [123, 528] on input "text" at bounding box center [326, 537] width 462 height 31
type input "20"
click at [689, 544] on input at bounding box center [811, 537] width 462 height 31
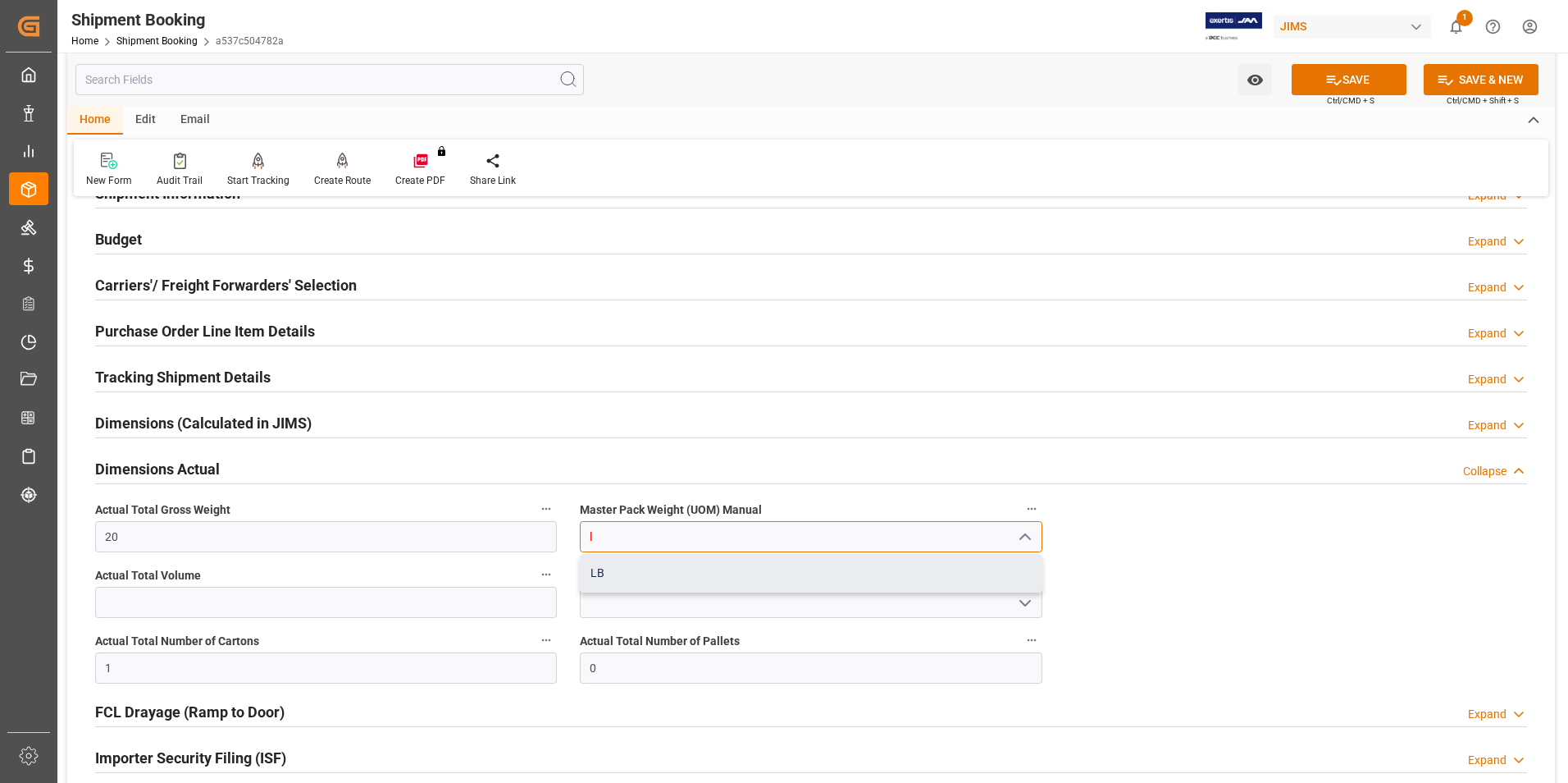
click at [730, 578] on div "LB" at bounding box center [810, 573] width 460 height 37
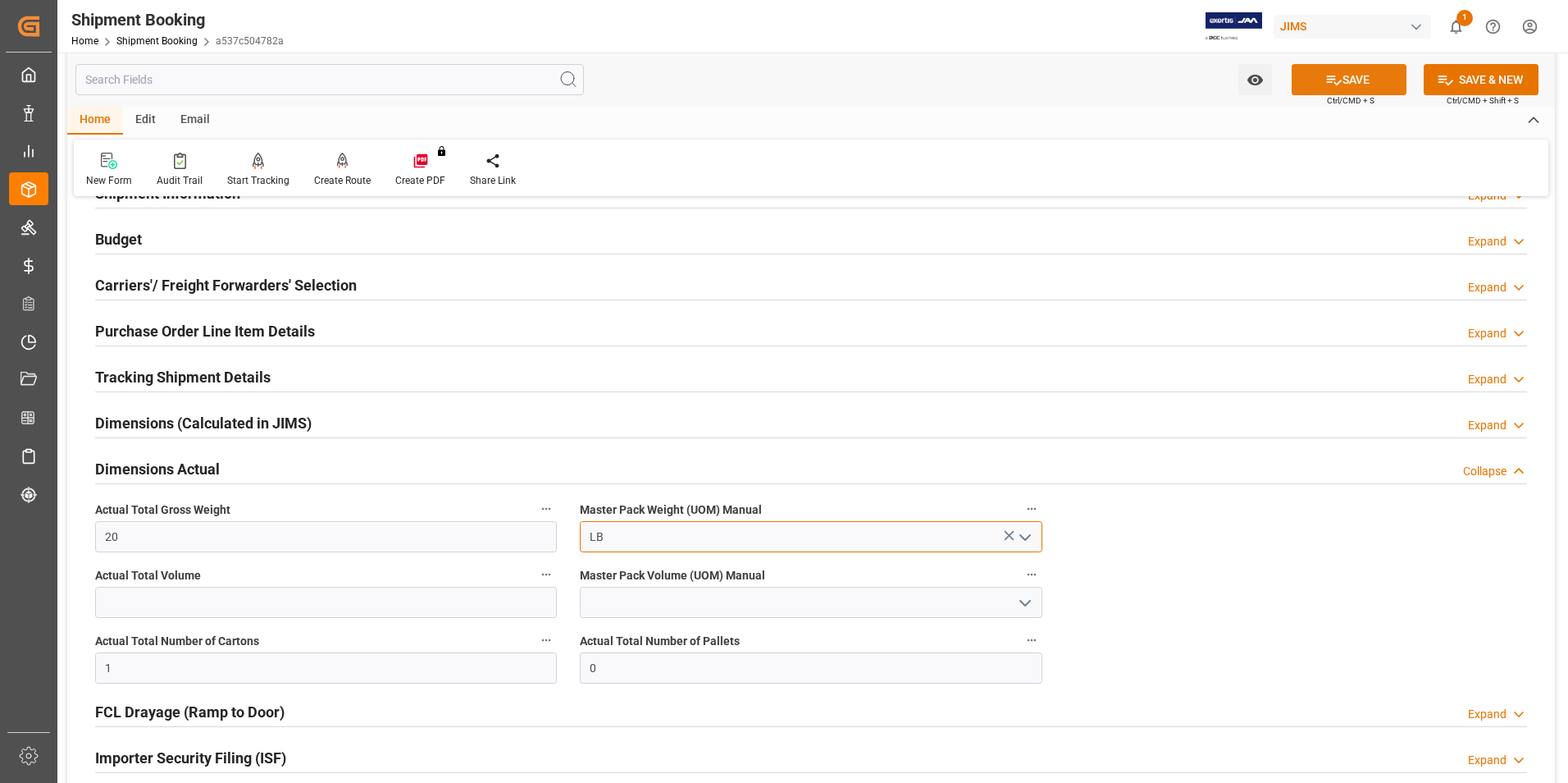
type input "LB"
click at [1366, 77] on button "SAVE" at bounding box center [1349, 80] width 115 height 31
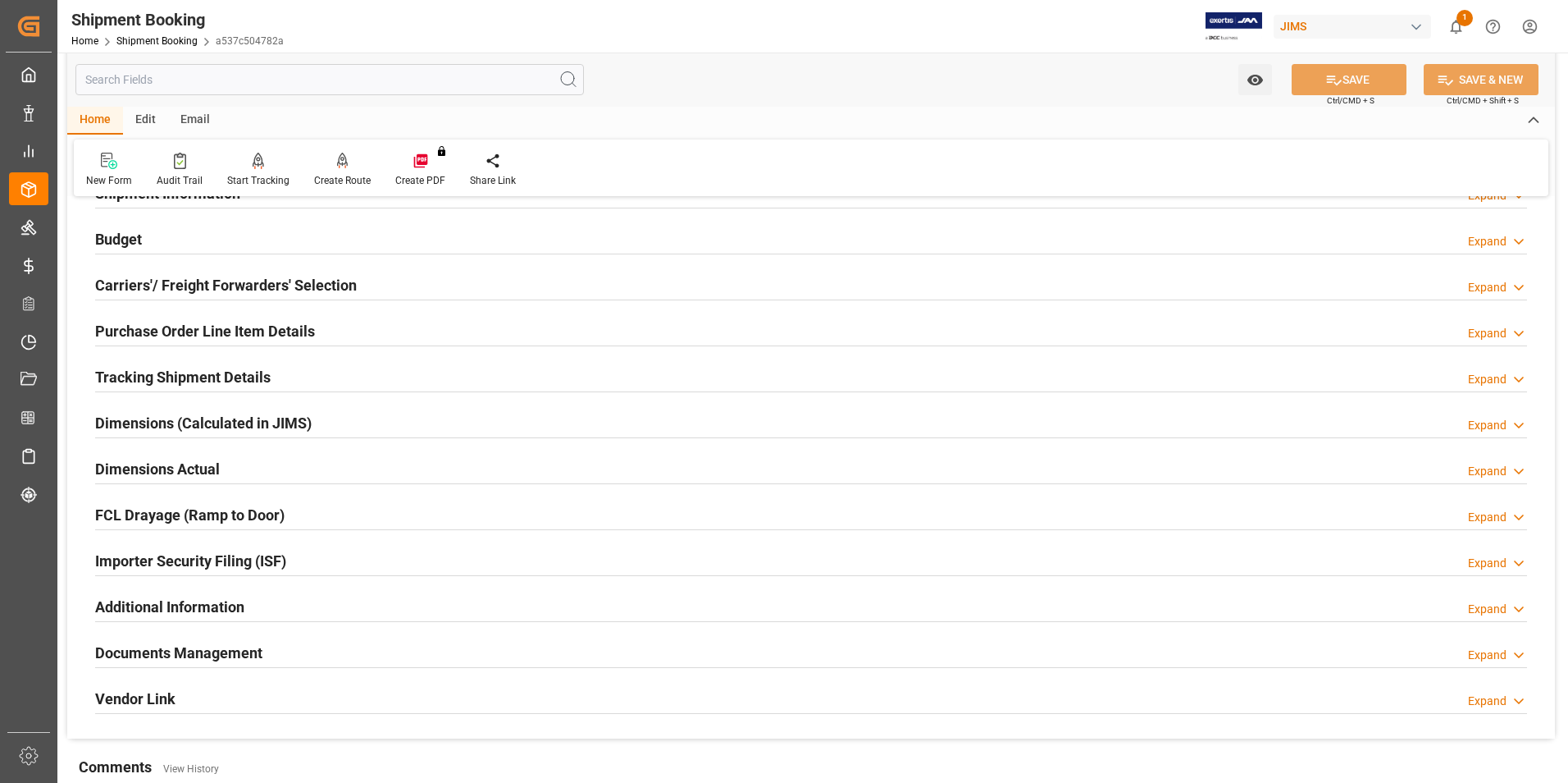
click at [174, 371] on h2 "Tracking Shipment Details" at bounding box center [183, 376] width 176 height 22
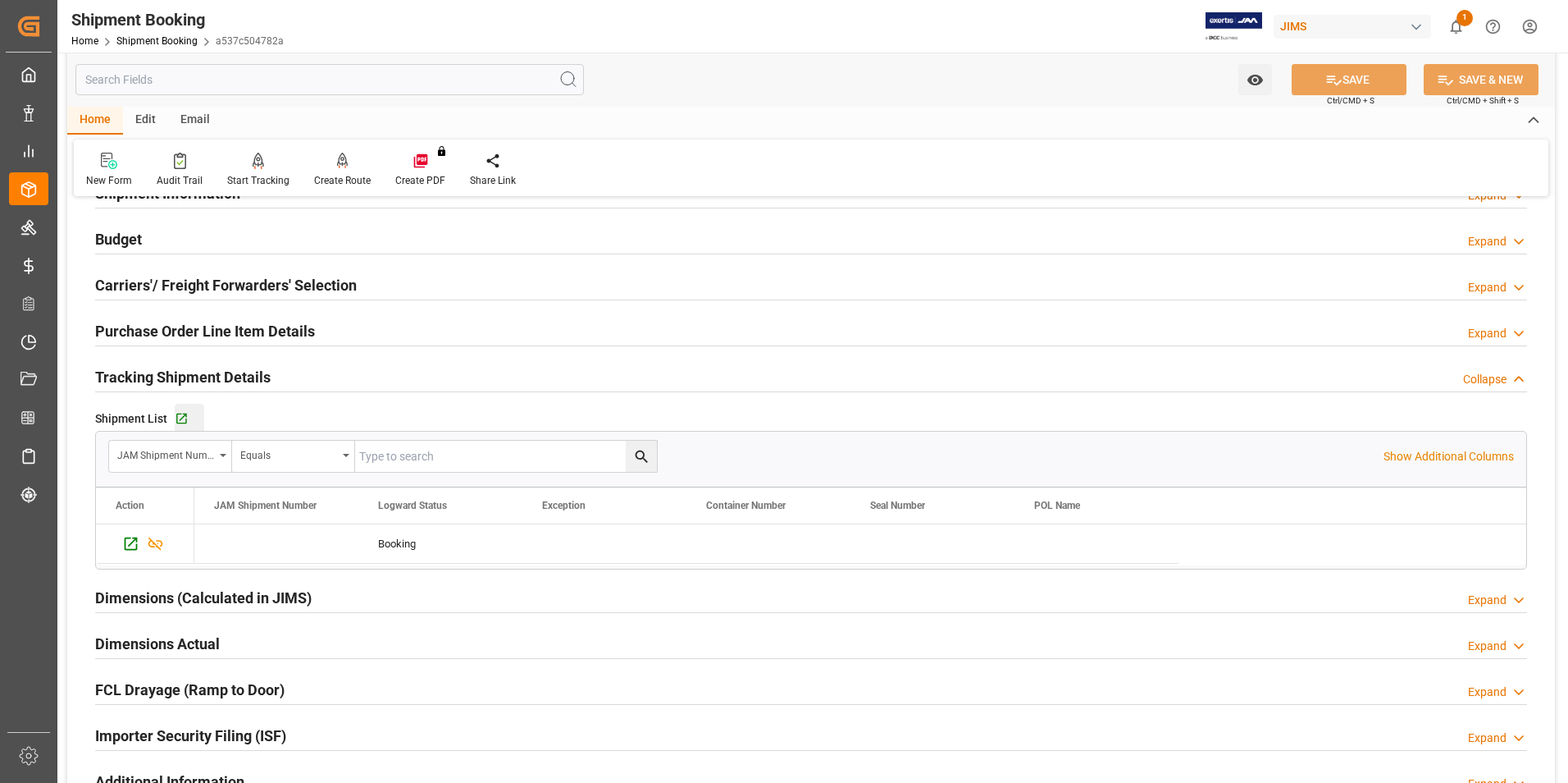
click at [187, 416] on div "Go to Shipment Tracking Grid" at bounding box center [190, 419] width 29 height 14
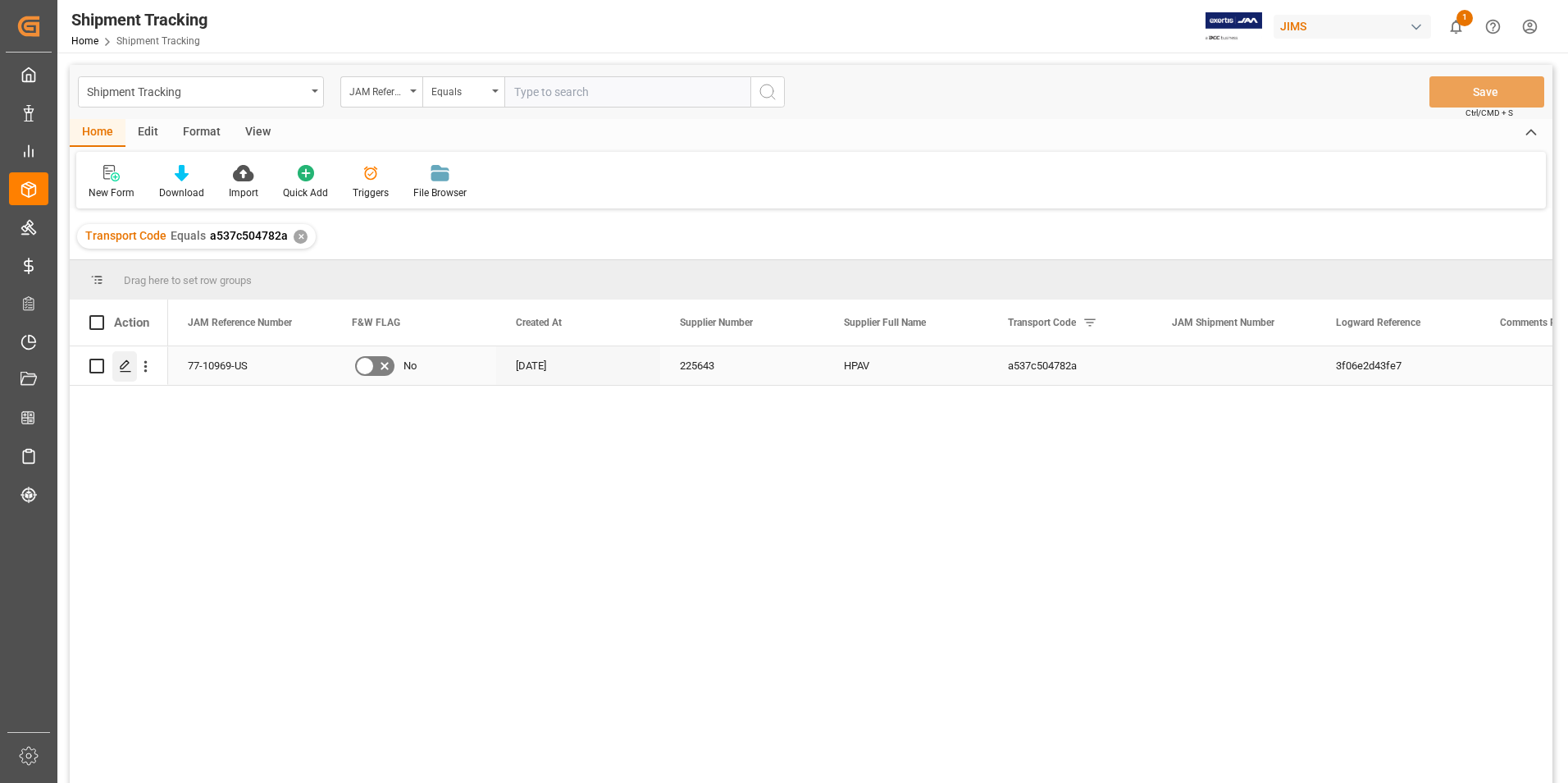
click at [119, 369] on div "Press SPACE to select this row." at bounding box center [124, 366] width 24 height 30
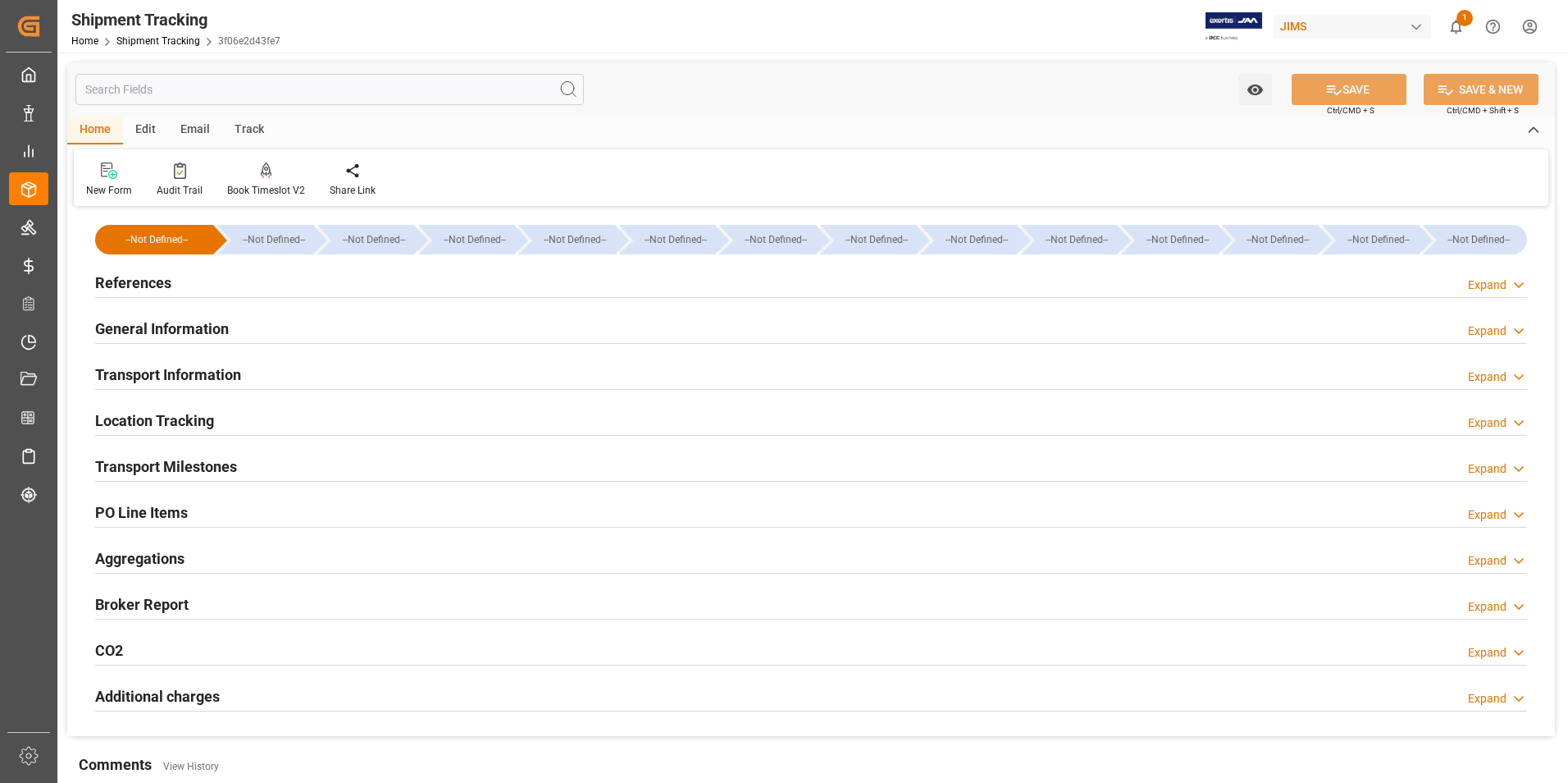
click at [162, 277] on h2 "References" at bounding box center [133, 282] width 76 height 22
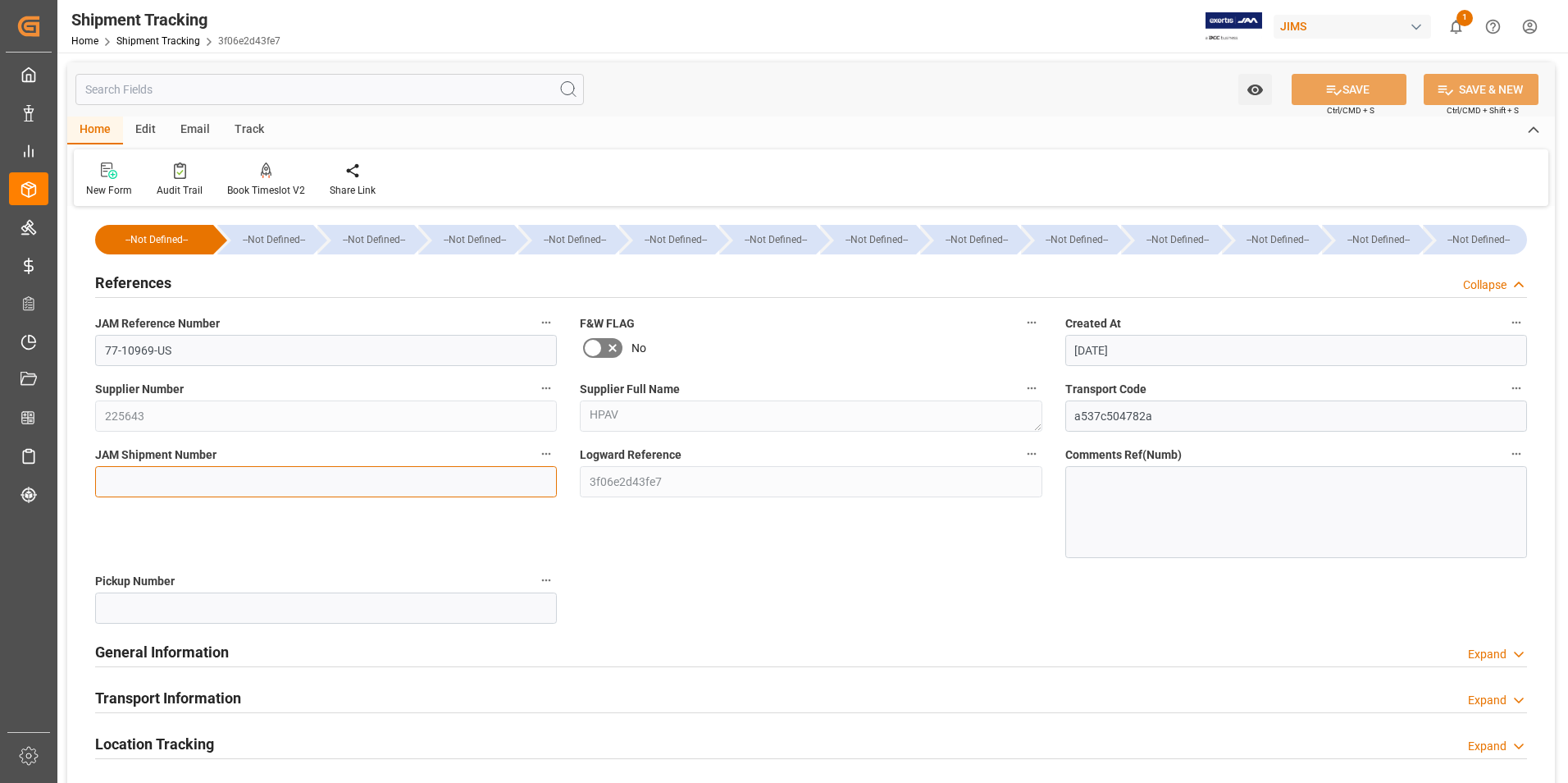
click at [244, 485] on input at bounding box center [326, 481] width 462 height 31
type input "72948"
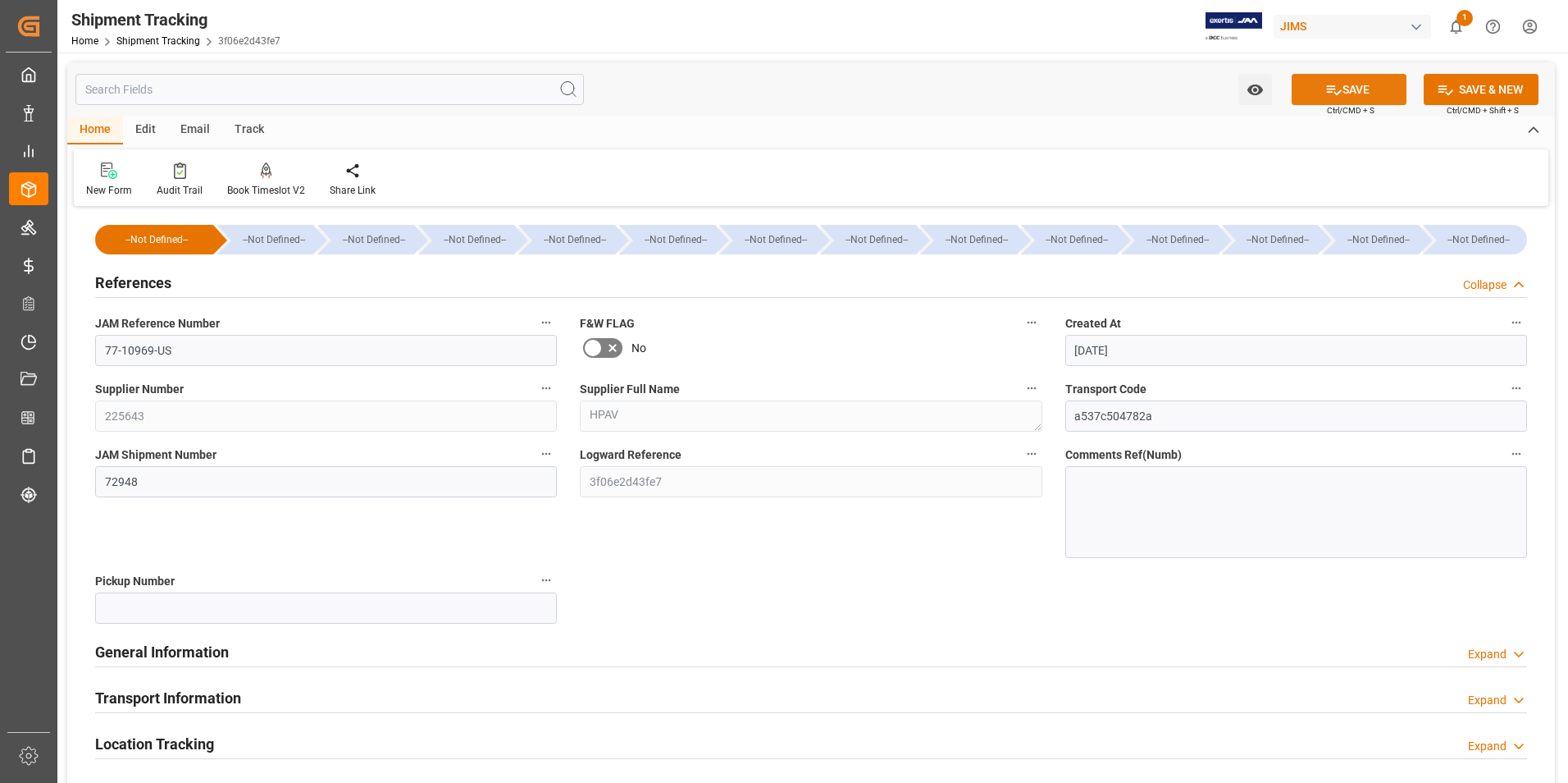
click at [1339, 92] on icon at bounding box center [1335, 90] width 17 height 18
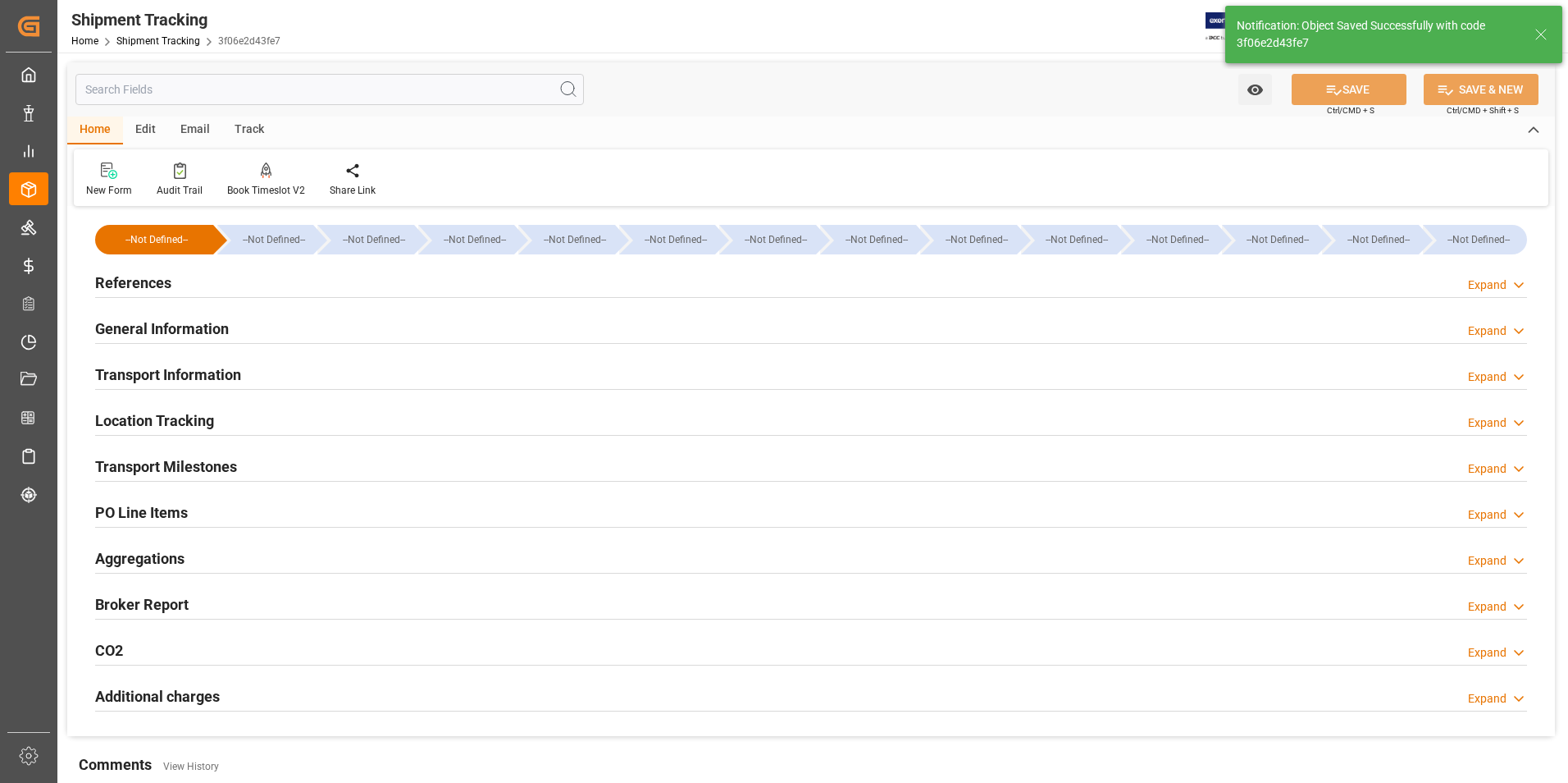
click at [200, 375] on h2 "Transport Information" at bounding box center [168, 374] width 146 height 22
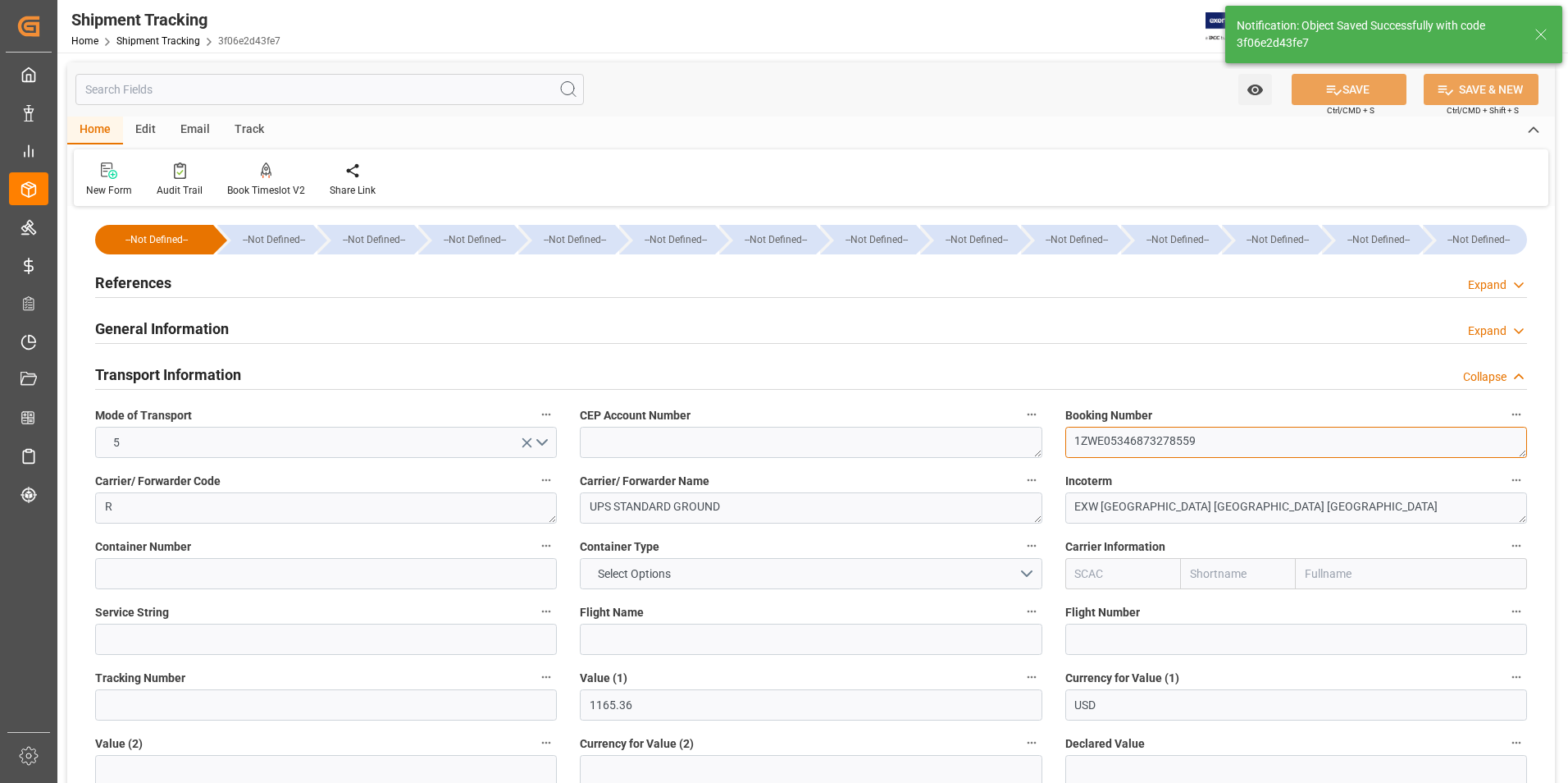
drag, startPoint x: 1212, startPoint y: 442, endPoint x: 1038, endPoint y: 463, distance: 175.3
click at [1038, 463] on div "--Not Defined-- --Not Defined-- --Not Defined-- --Not Defined-- --Not Defined--…" at bounding box center [811, 769] width 1488 height 1117
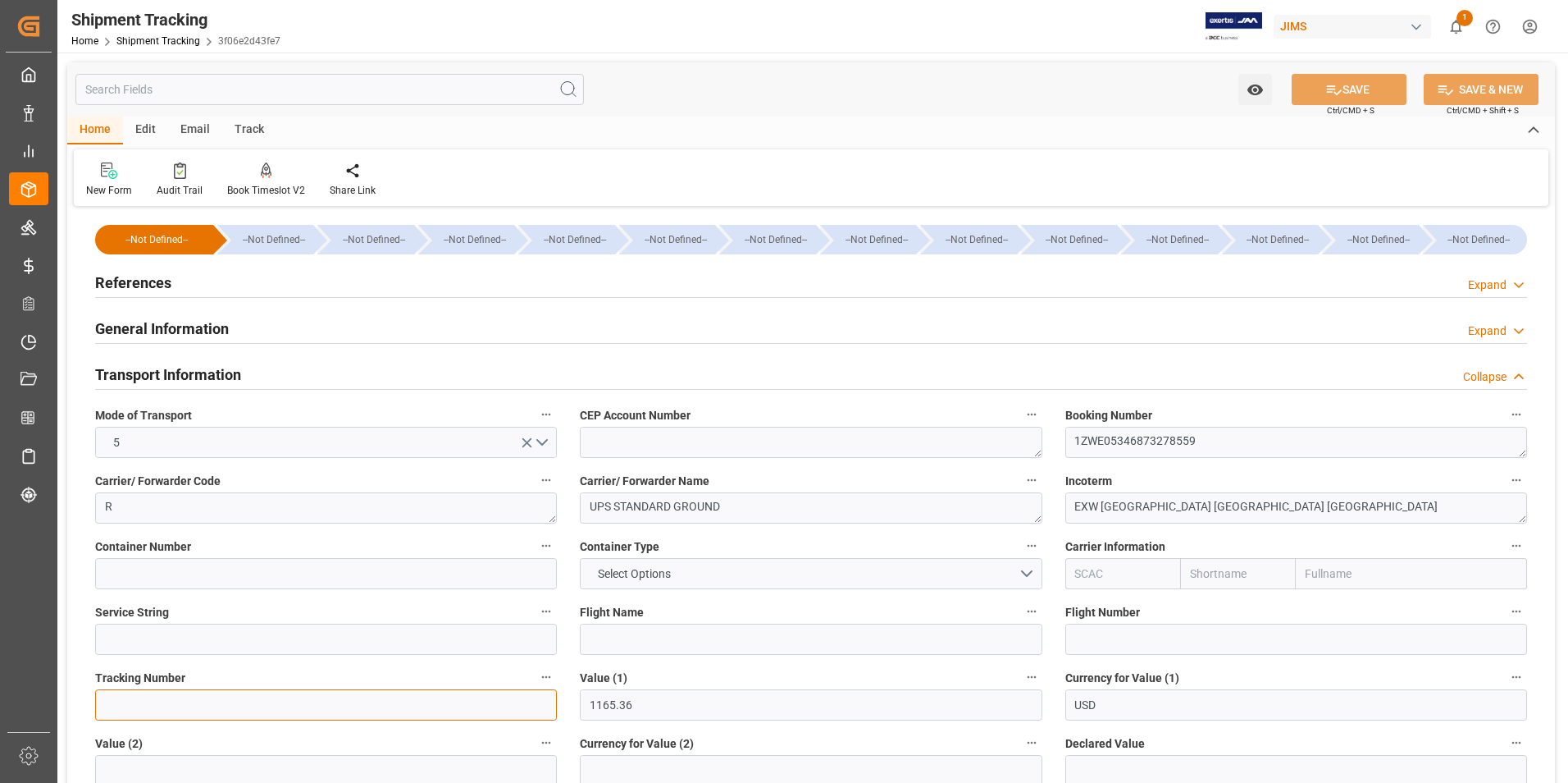
click at [302, 709] on input at bounding box center [326, 705] width 462 height 31
paste input "1ZWE05346873278559"
type input "1ZWE05346873278559"
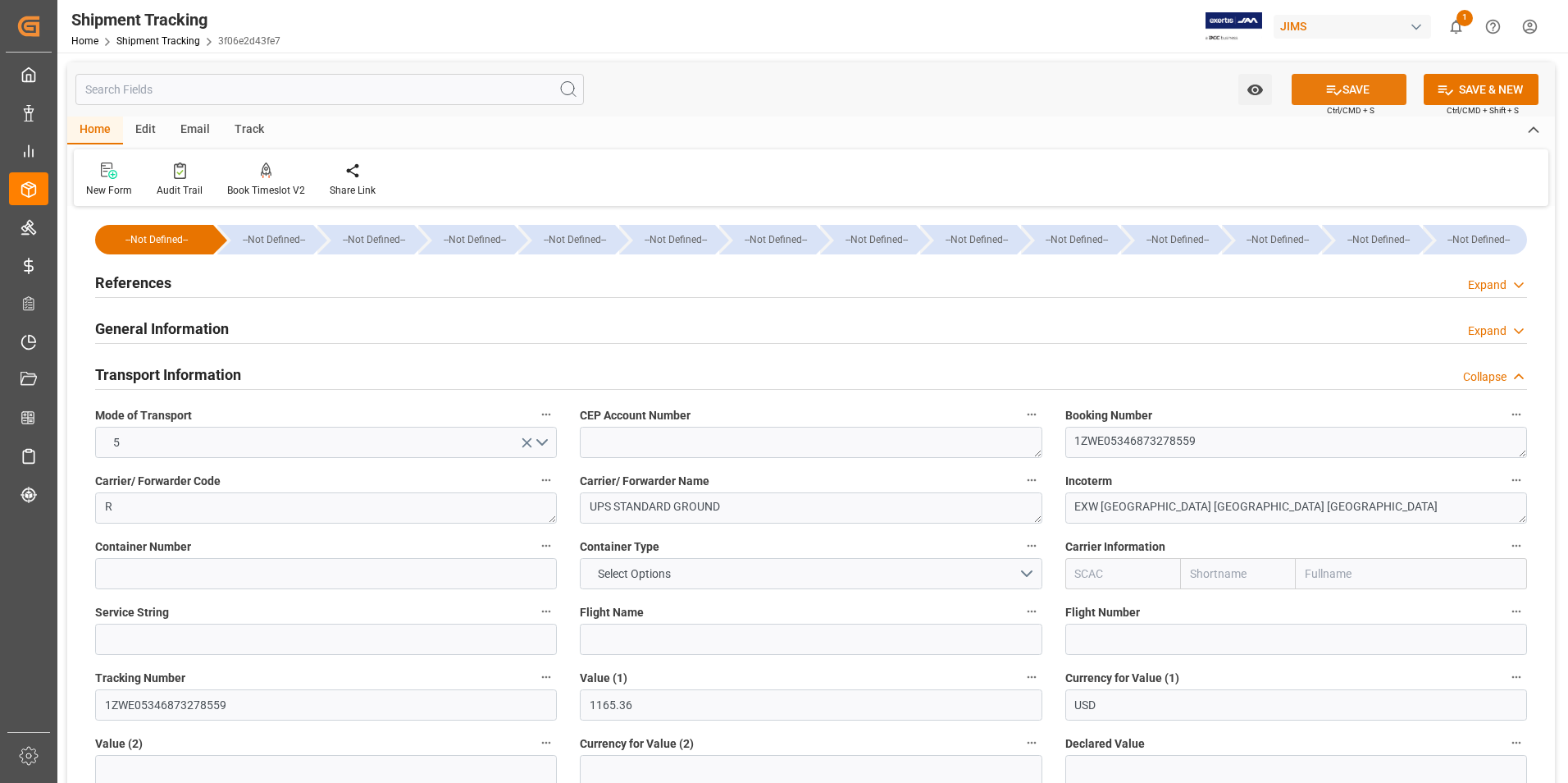
click at [1331, 92] on icon at bounding box center [1334, 90] width 15 height 10
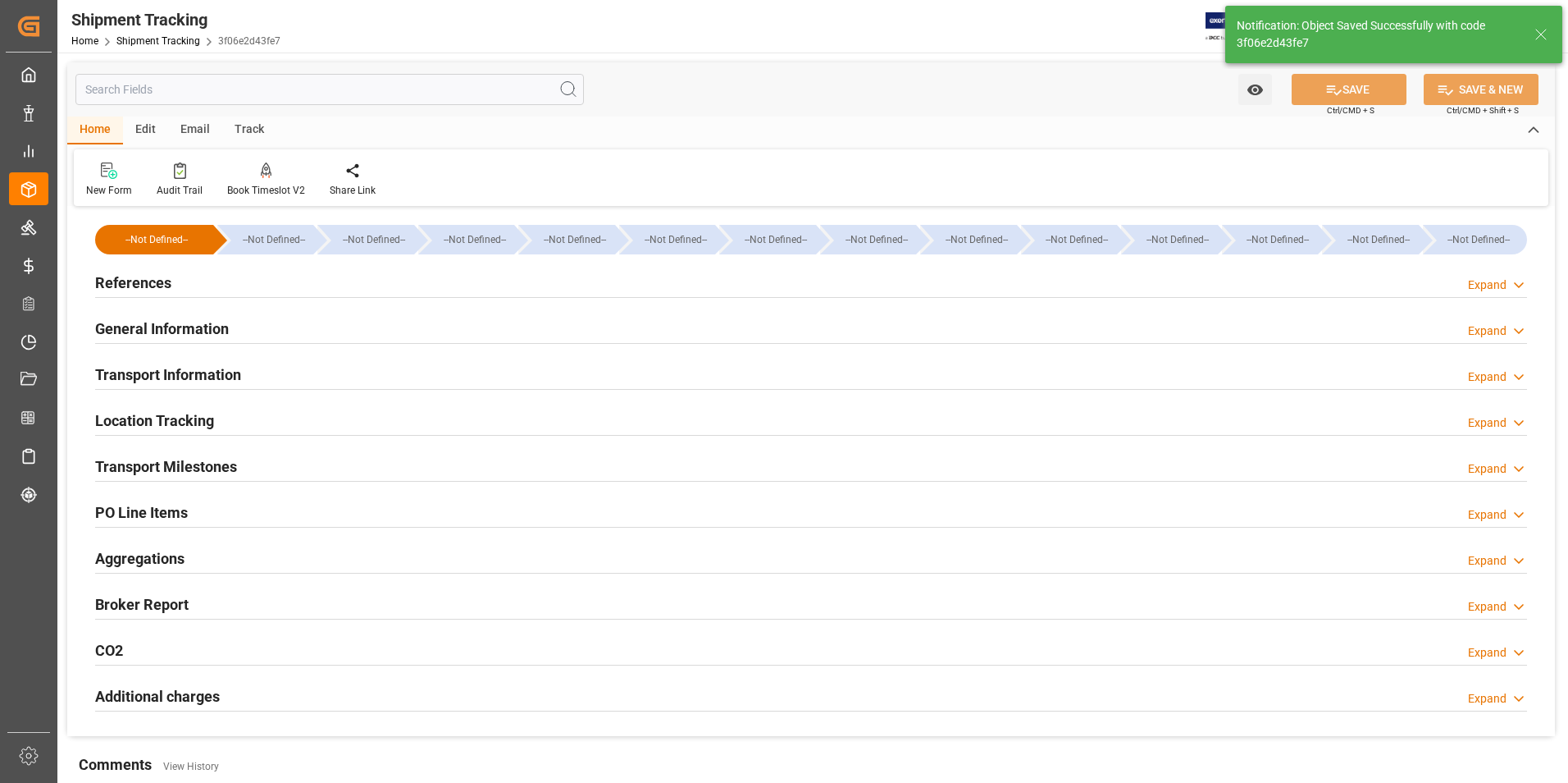
click at [187, 460] on h2 "Transport Milestones" at bounding box center [166, 466] width 142 height 22
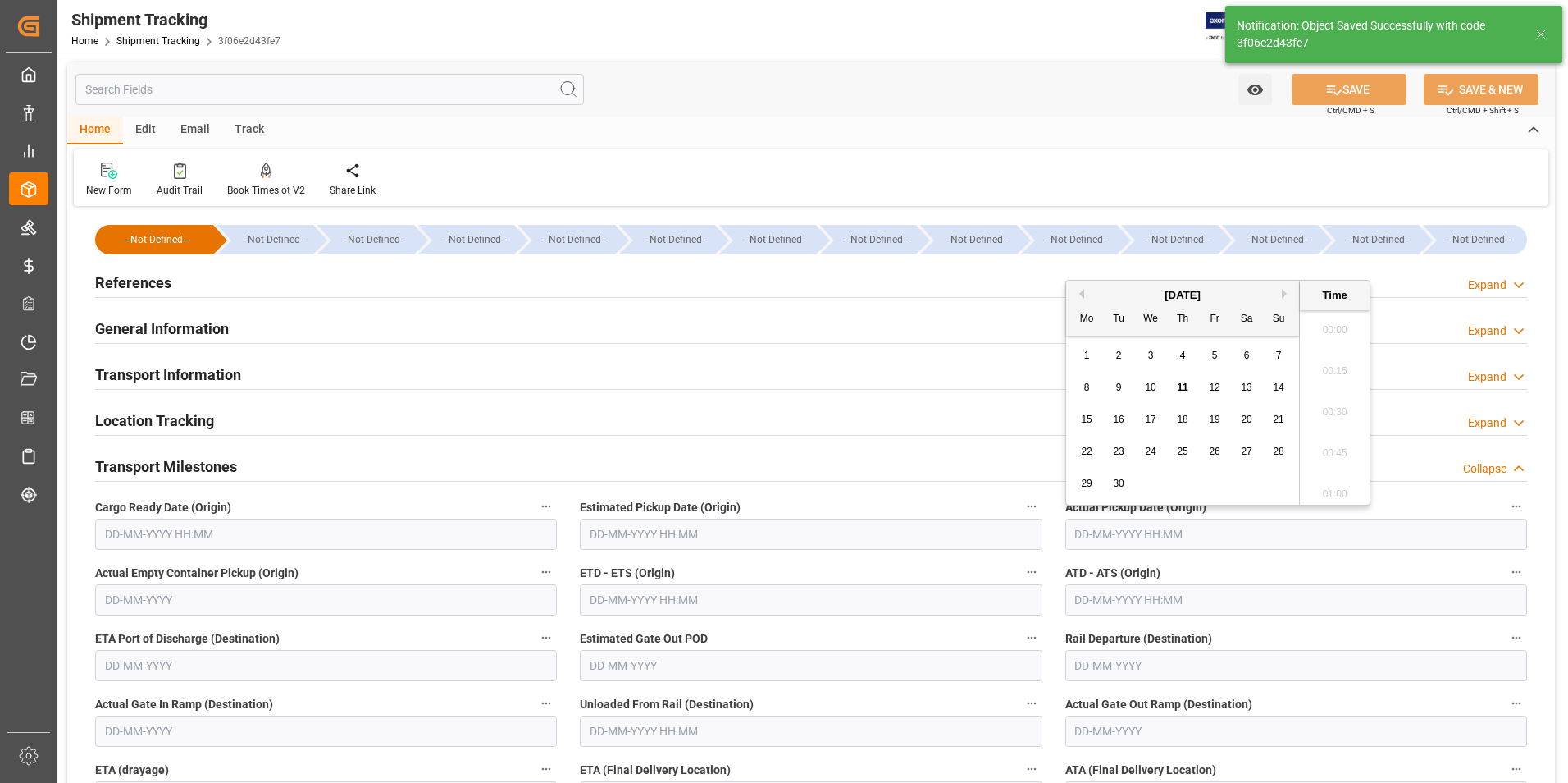
click at [1090, 537] on input "text" at bounding box center [1296, 534] width 462 height 31
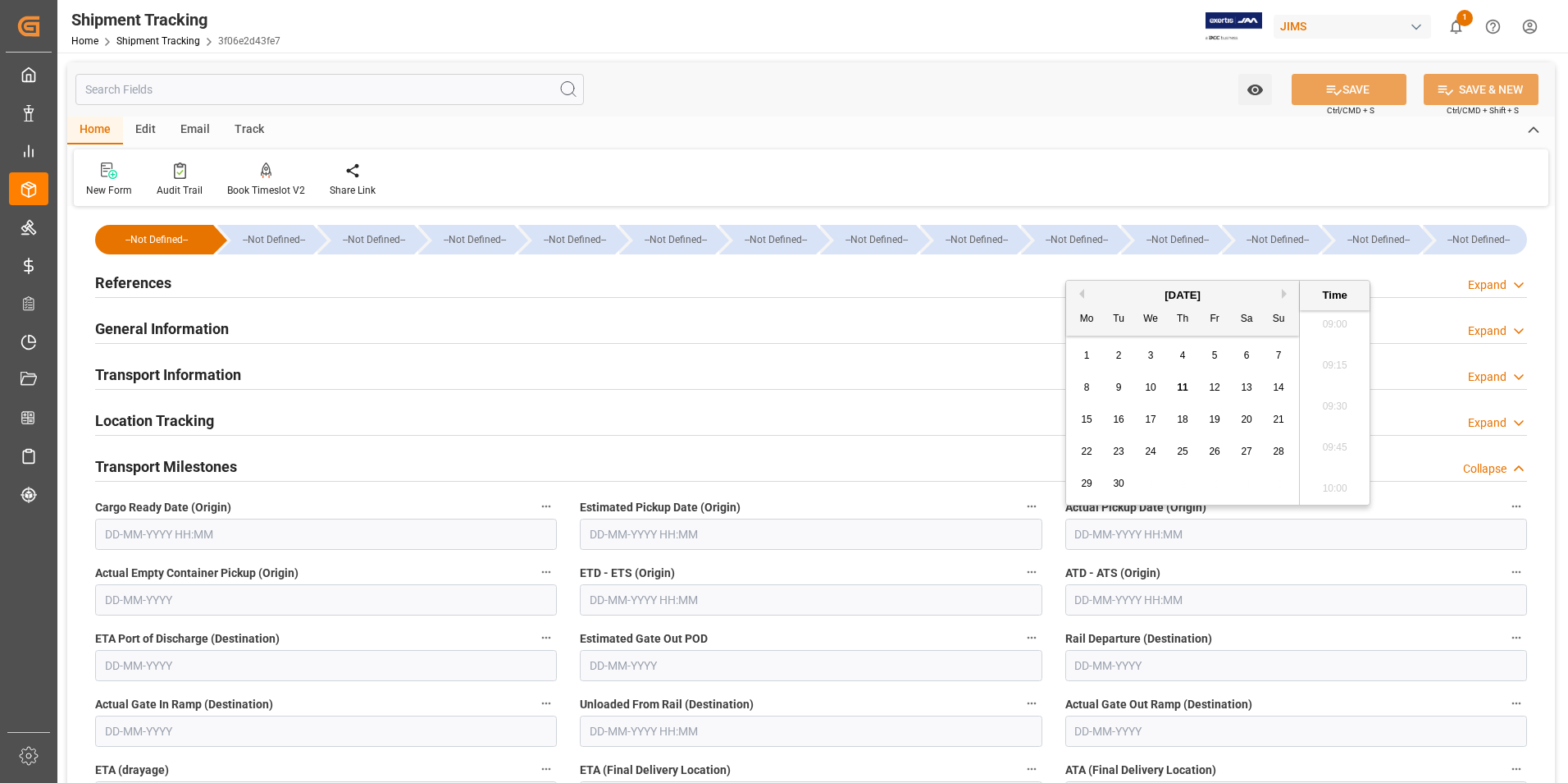
click at [1148, 382] on span "10" at bounding box center [1150, 387] width 11 height 12
type input "10-09-2025 00:00"
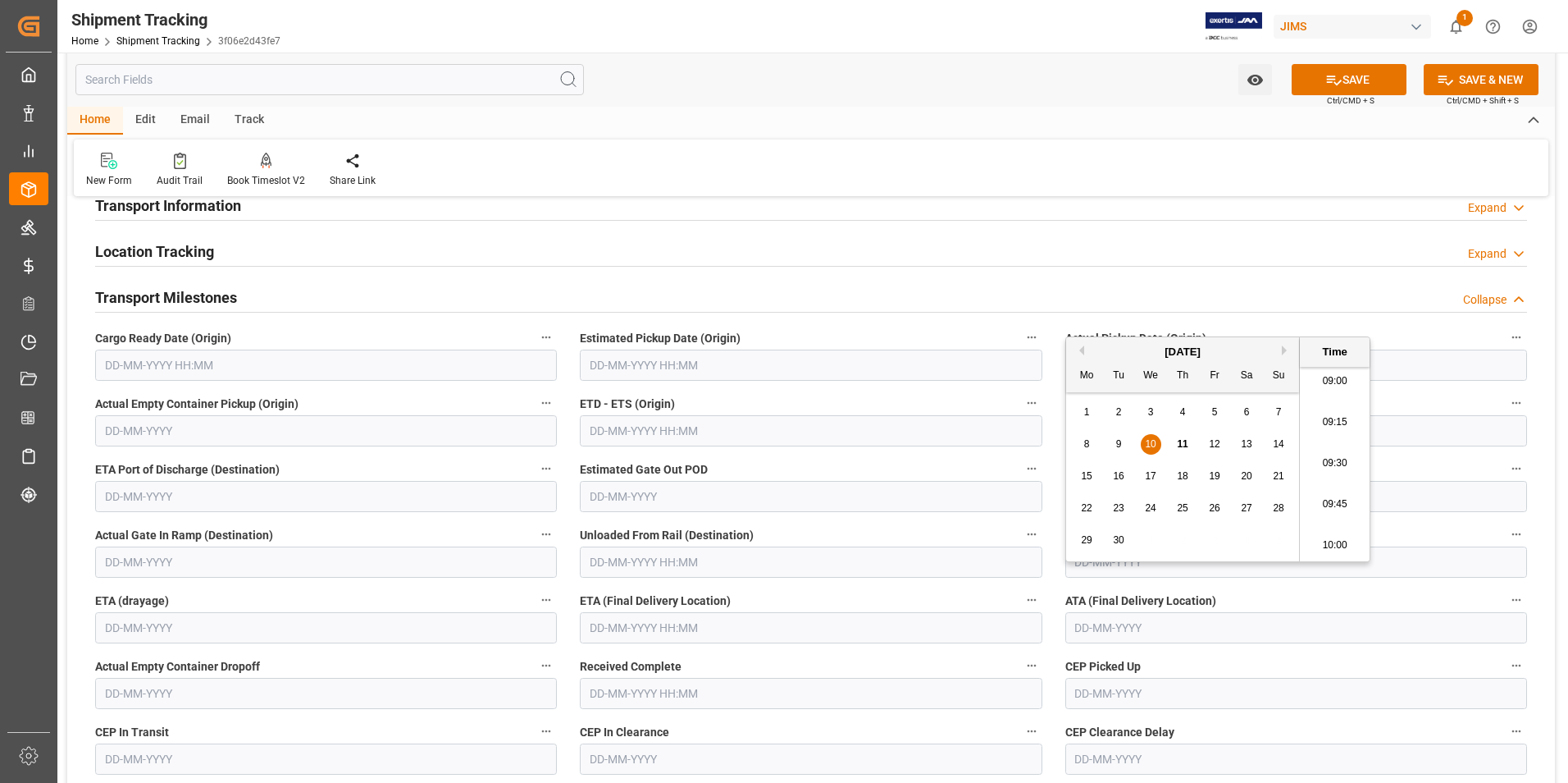
scroll to position [246, 0]
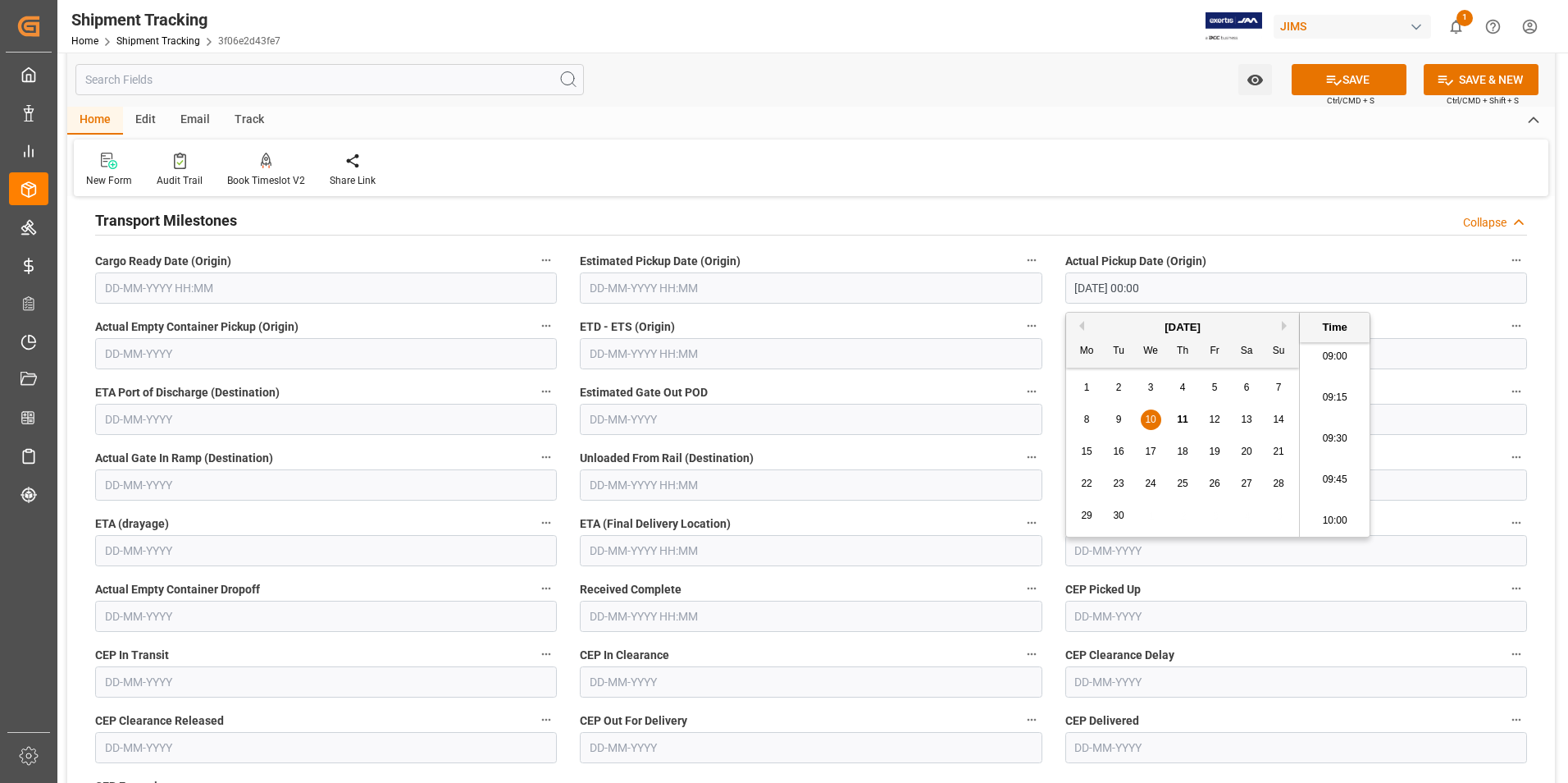
click at [631, 351] on input "text" at bounding box center [811, 354] width 462 height 31
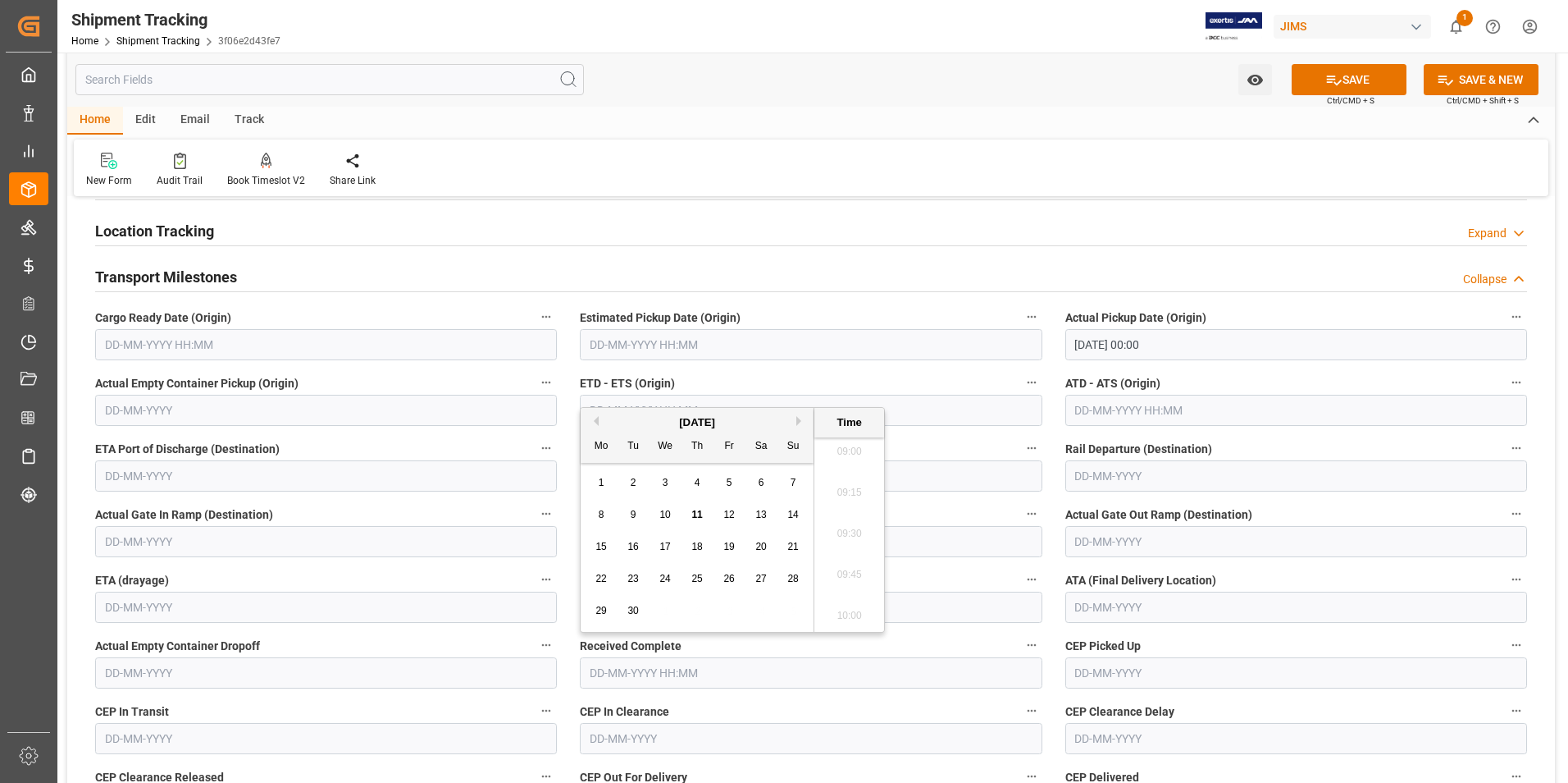
scroll to position [0, 0]
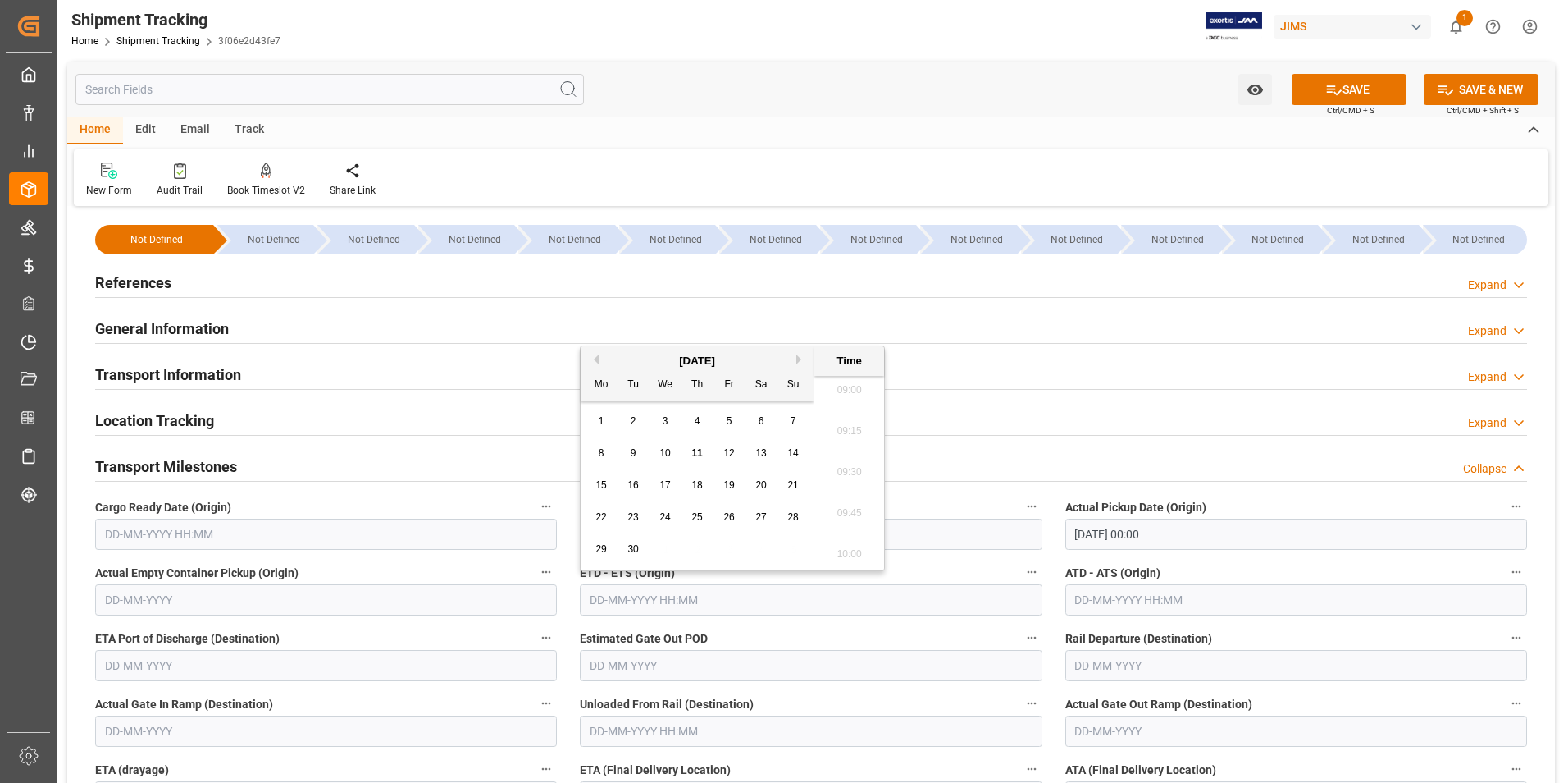
click at [587, 433] on div "1 2 3 4 5 6 7" at bounding box center [697, 421] width 224 height 32
click at [670, 457] on span "10" at bounding box center [664, 453] width 11 height 12
type input "10-09-2025 00:00"
click at [1119, 608] on input "text" at bounding box center [1296, 600] width 462 height 31
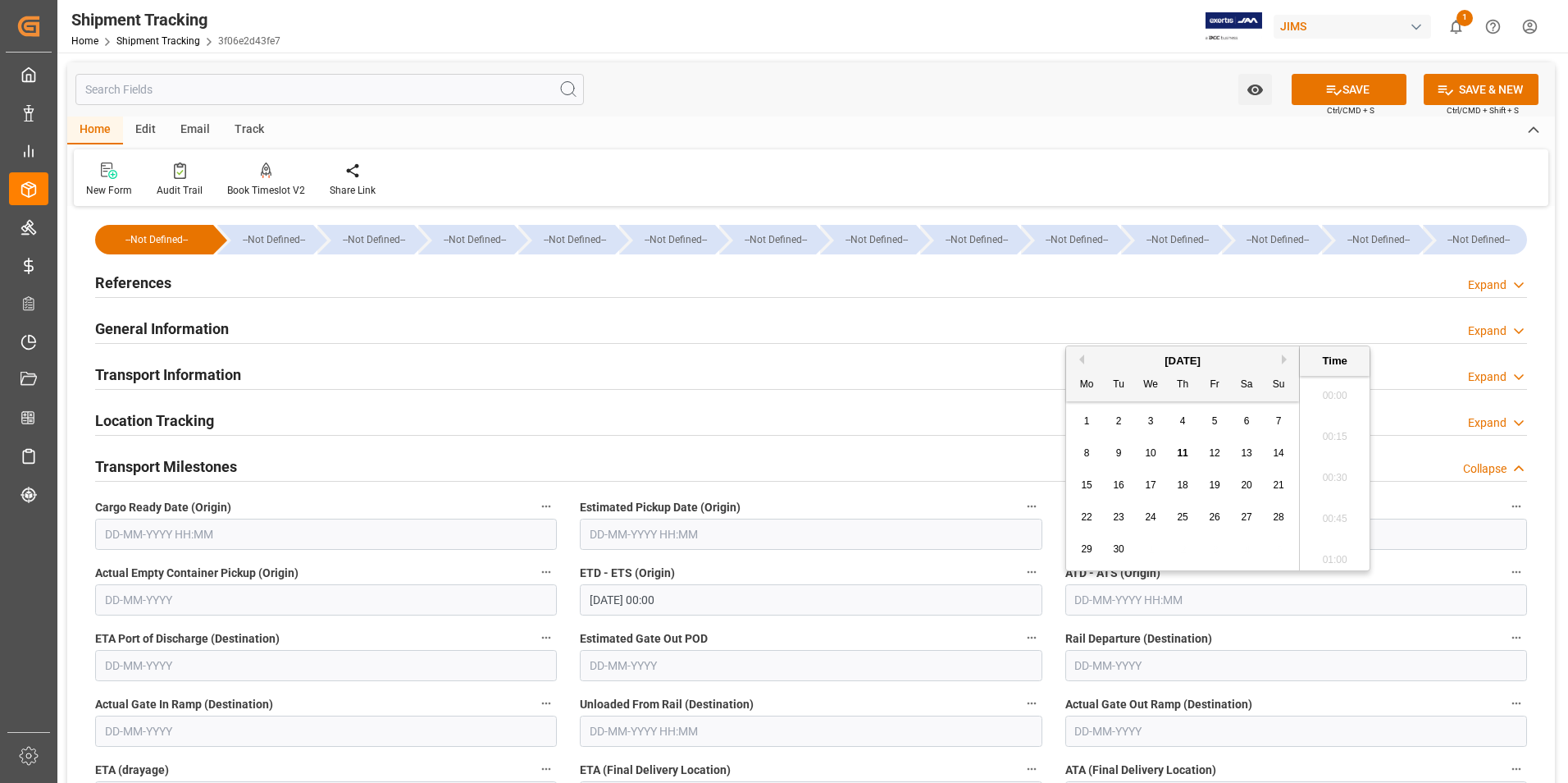
scroll to position [1483, 0]
click at [1073, 468] on div "8 9 10 11 12 13 14" at bounding box center [1183, 453] width 224 height 32
click at [1153, 451] on span "10" at bounding box center [1150, 453] width 11 height 12
type input "10-09-2025 00:00"
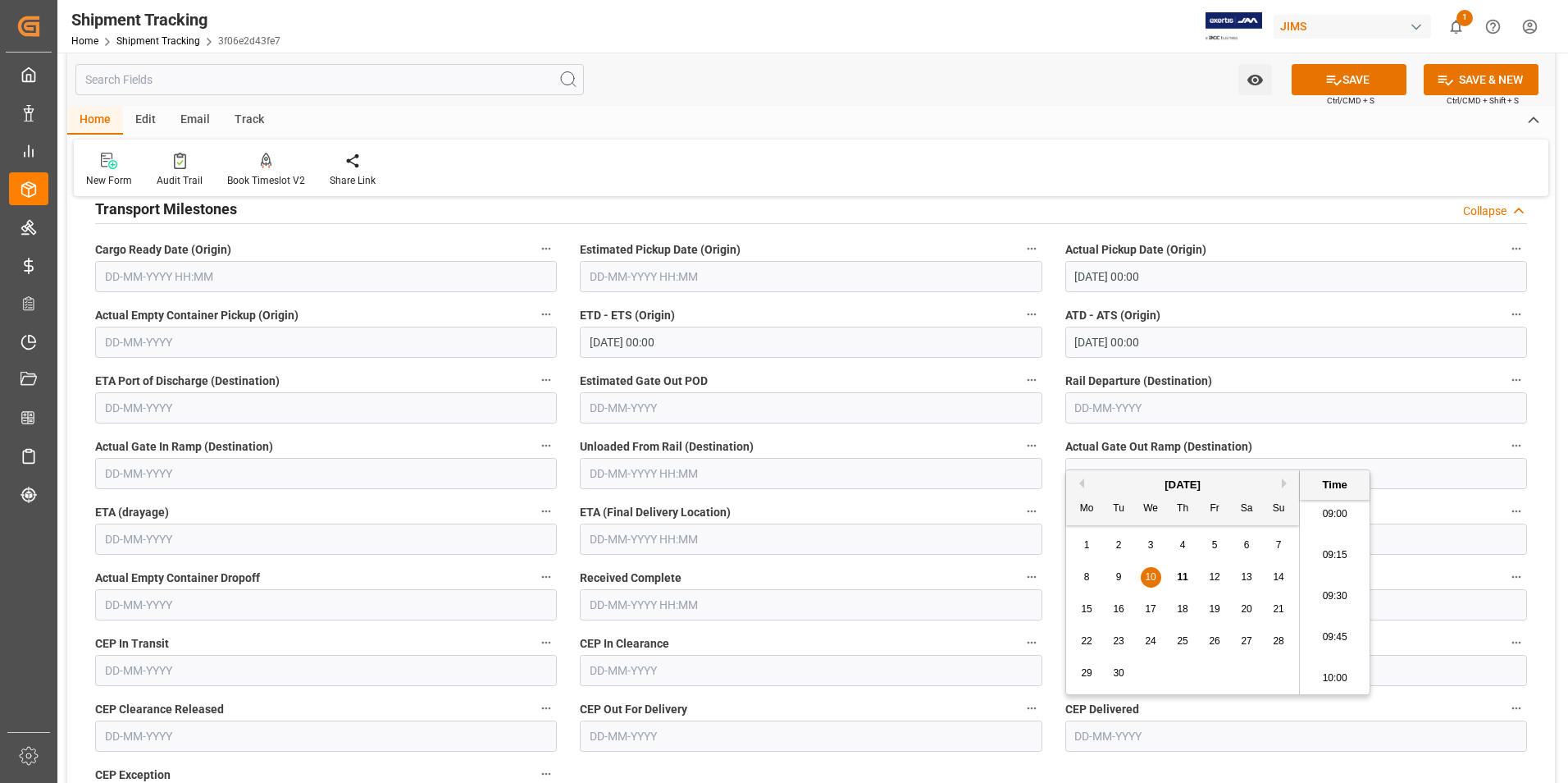
scroll to position [329, 0]
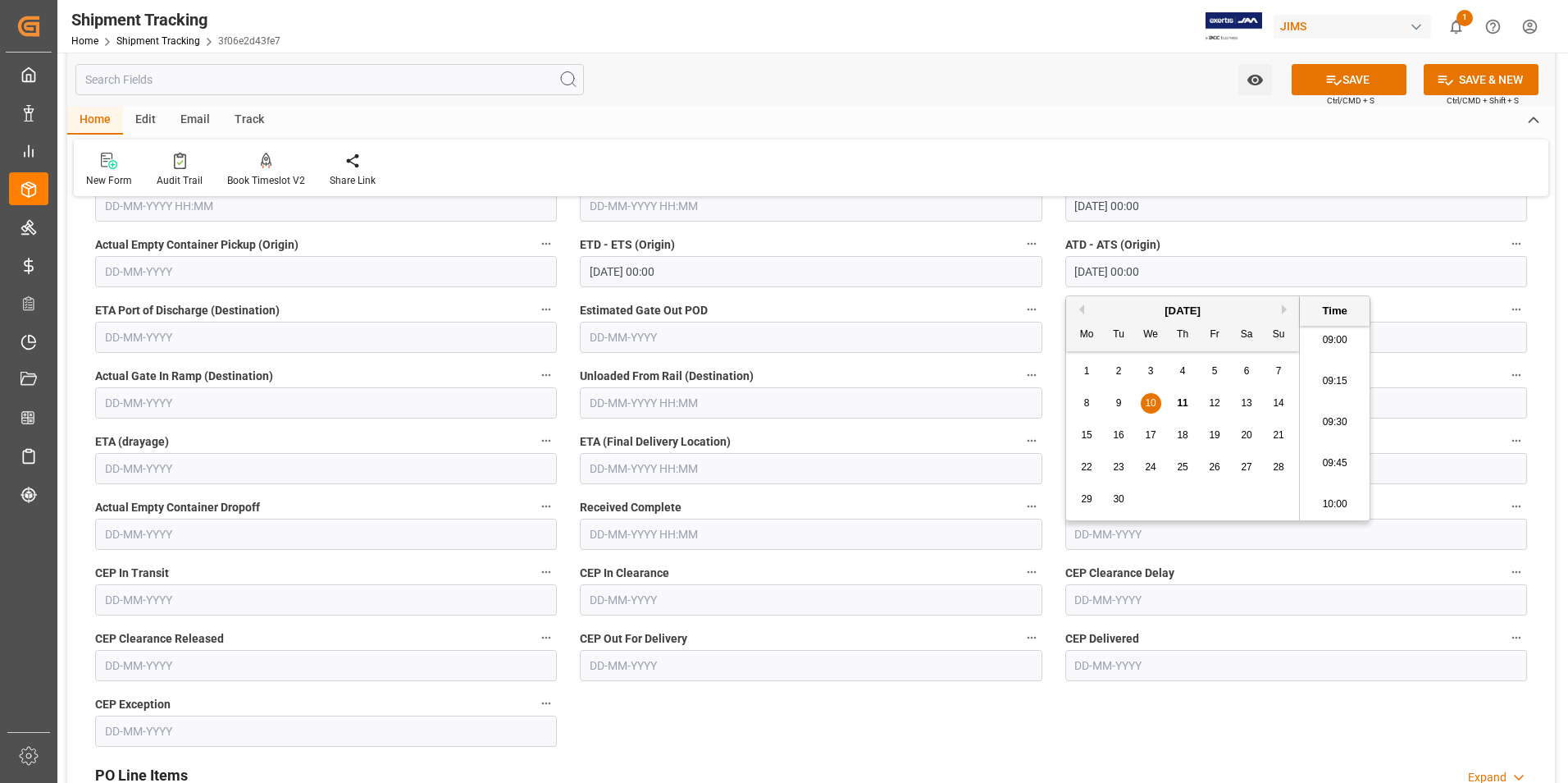
click at [639, 465] on input "text" at bounding box center [811, 469] width 462 height 31
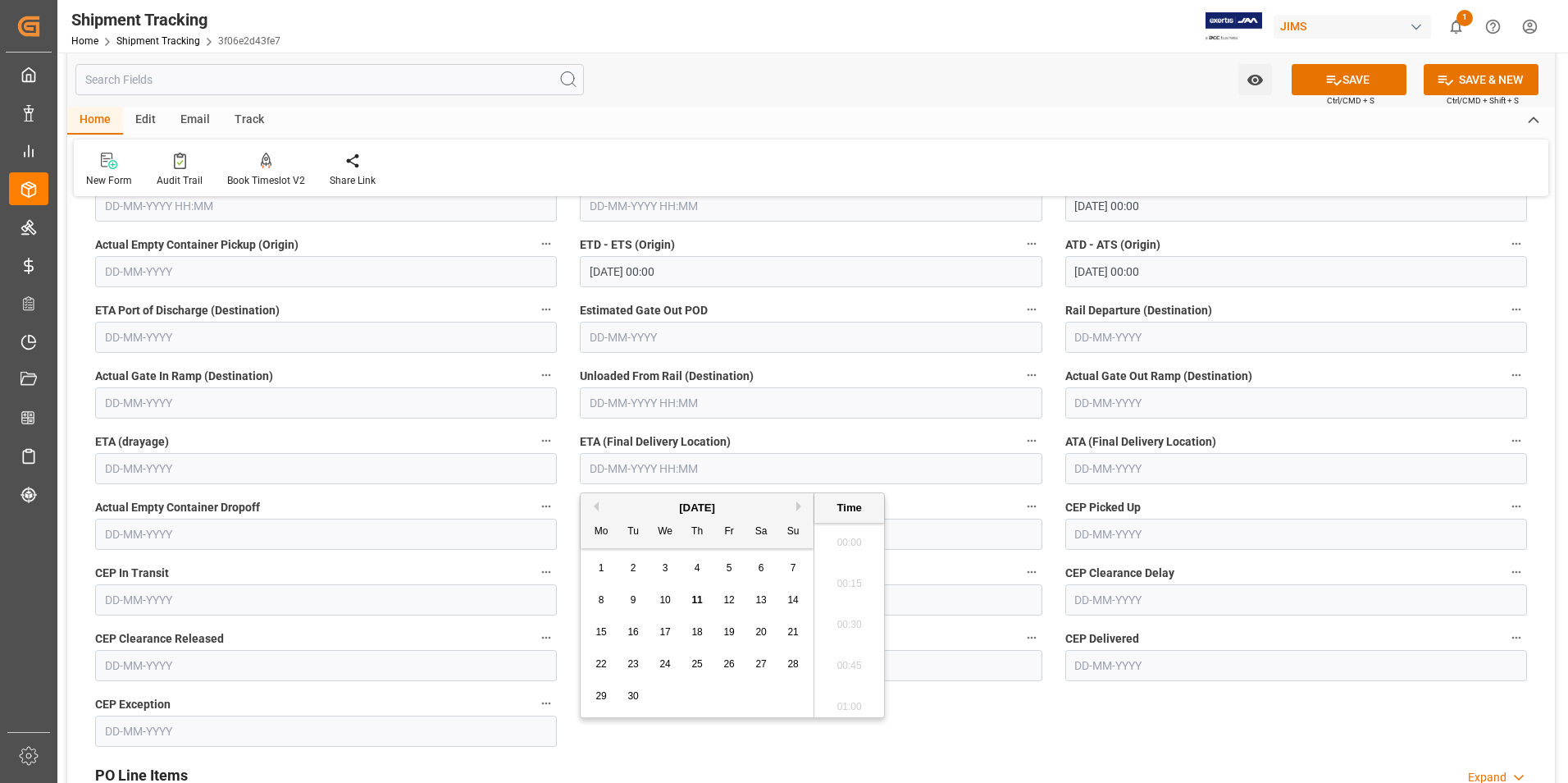
scroll to position [1483, 0]
click at [591, 567] on div "1" at bounding box center [601, 569] width 20 height 19
click at [603, 633] on span "15" at bounding box center [601, 632] width 11 height 12
type input "15-09-2025 00:00"
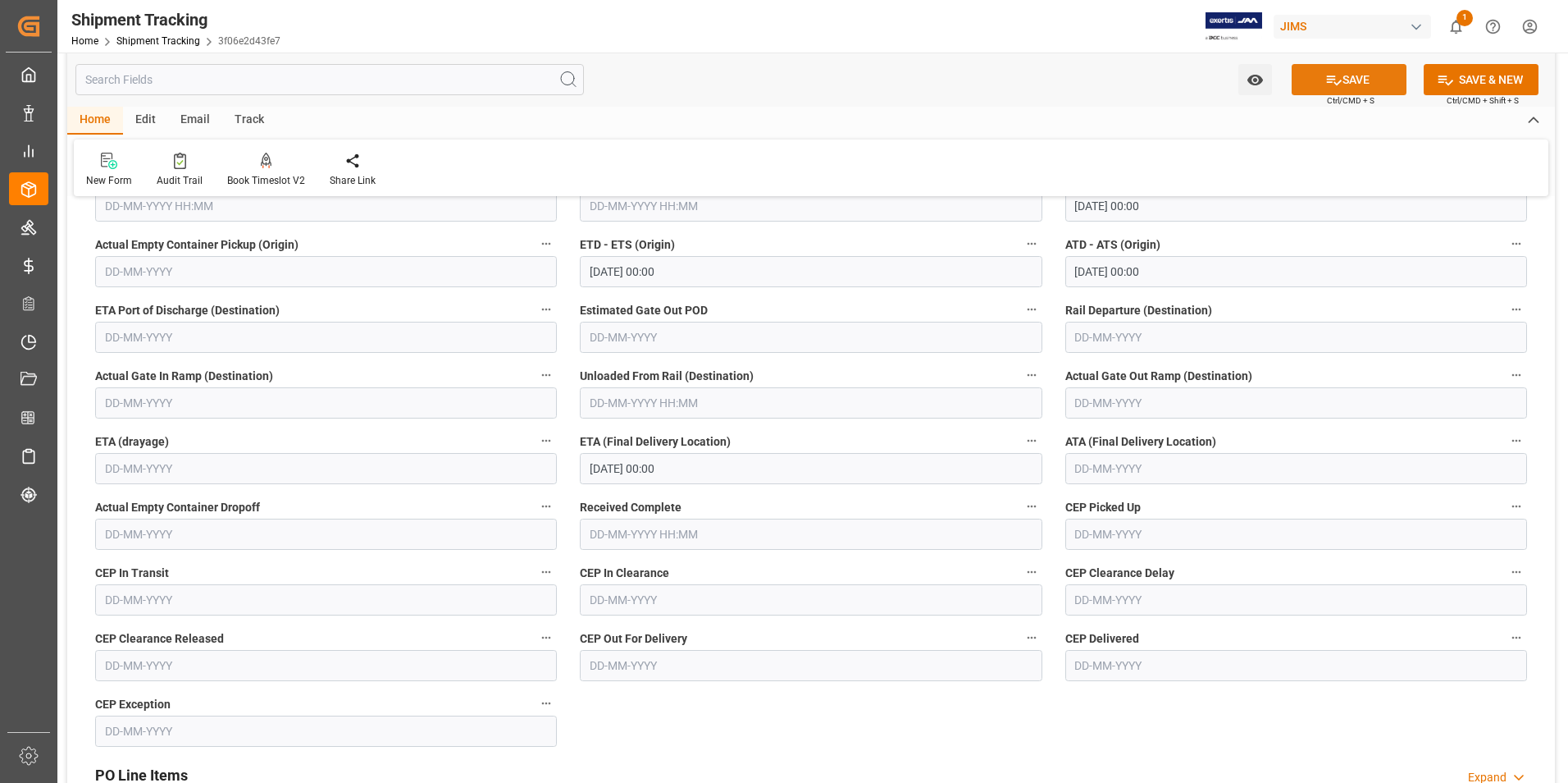
click at [1316, 81] on button "SAVE" at bounding box center [1349, 80] width 115 height 31
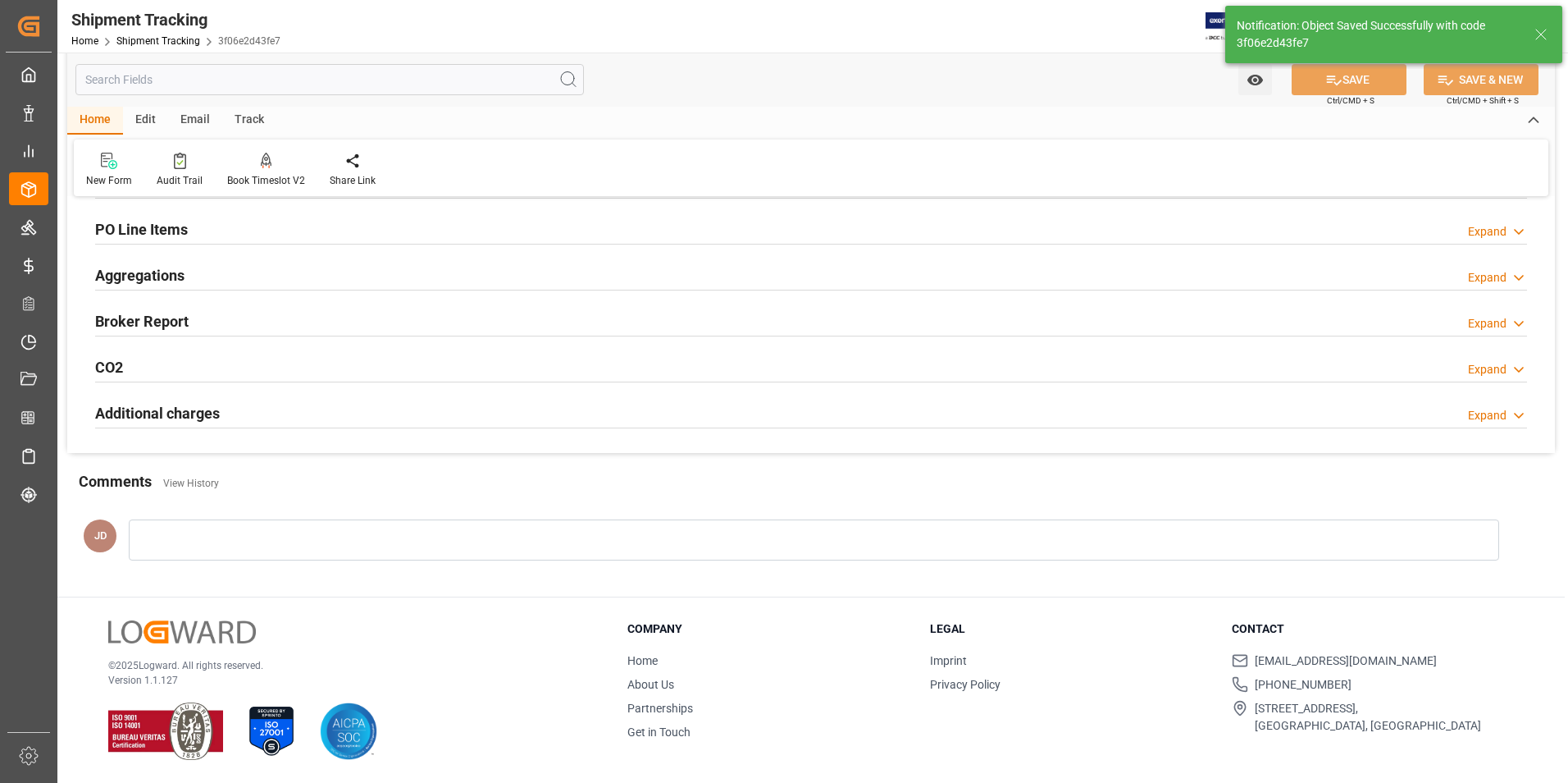
scroll to position [283, 0]
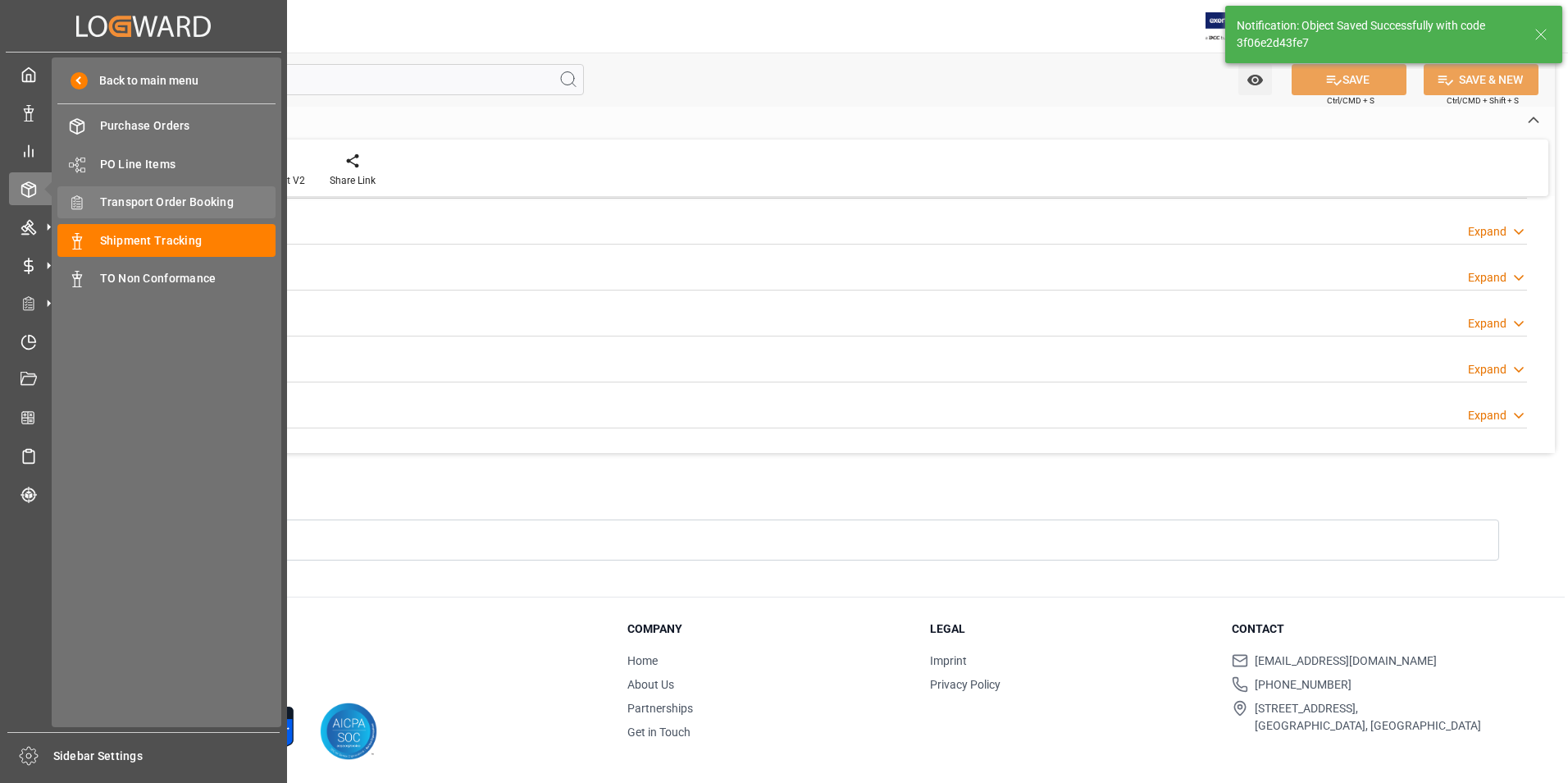
click at [209, 196] on span "Transport Order Booking" at bounding box center [188, 202] width 176 height 18
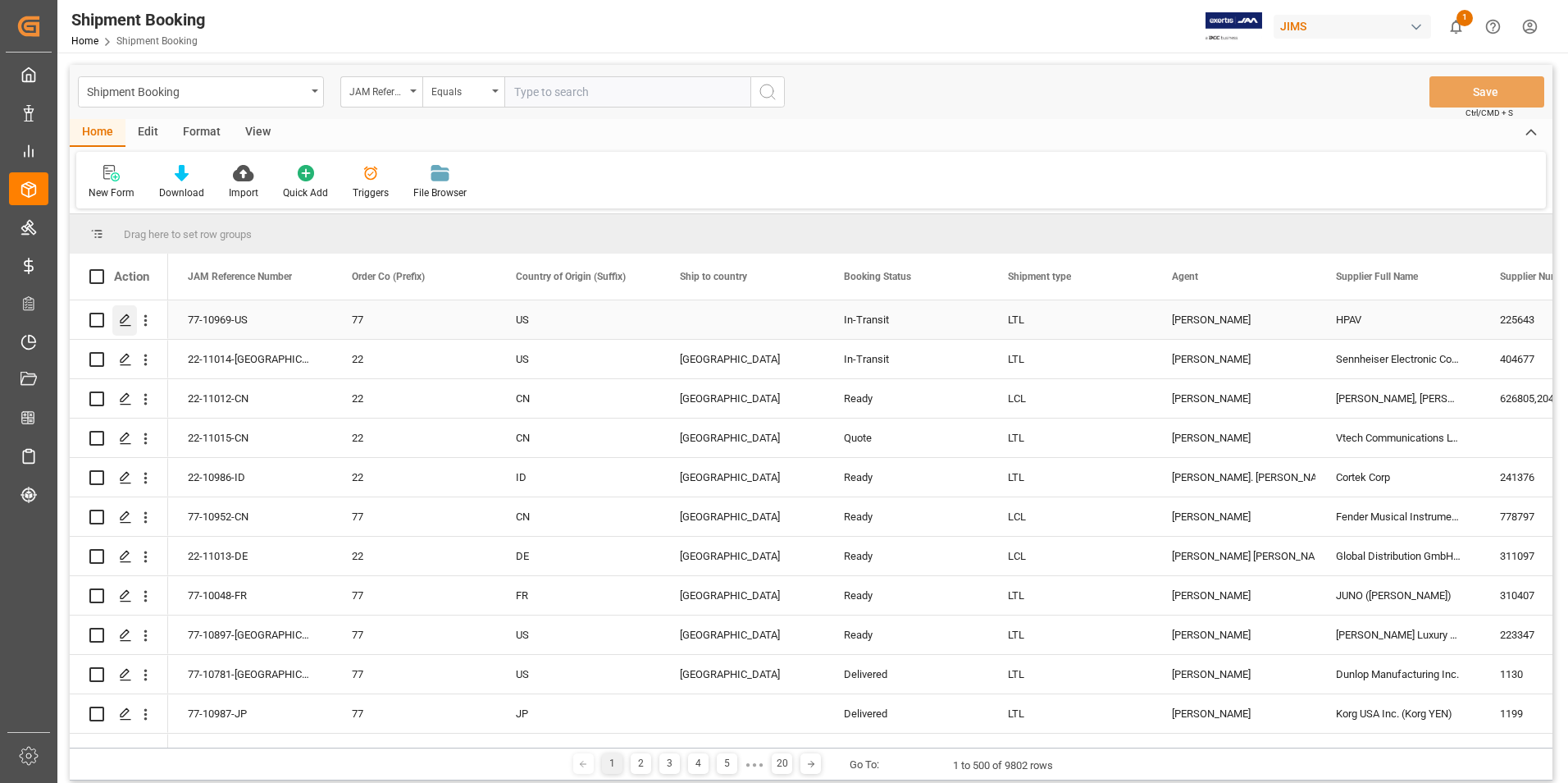
click at [124, 313] on icon "Press SPACE to select this row." at bounding box center [125, 320] width 14 height 14
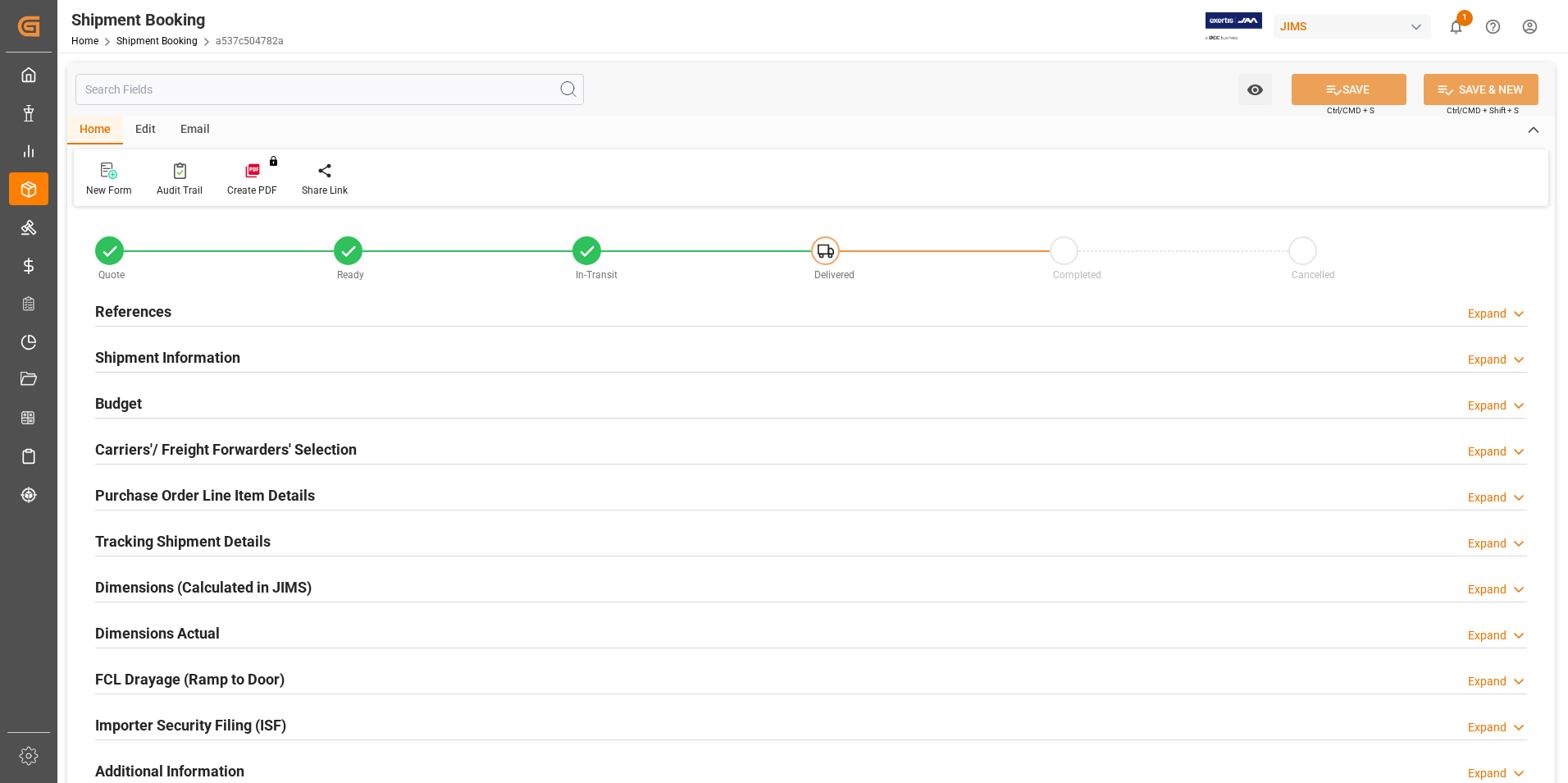
type input "4"
click at [186, 492] on h2 "Purchase Order Line Item Details" at bounding box center [205, 495] width 220 height 22
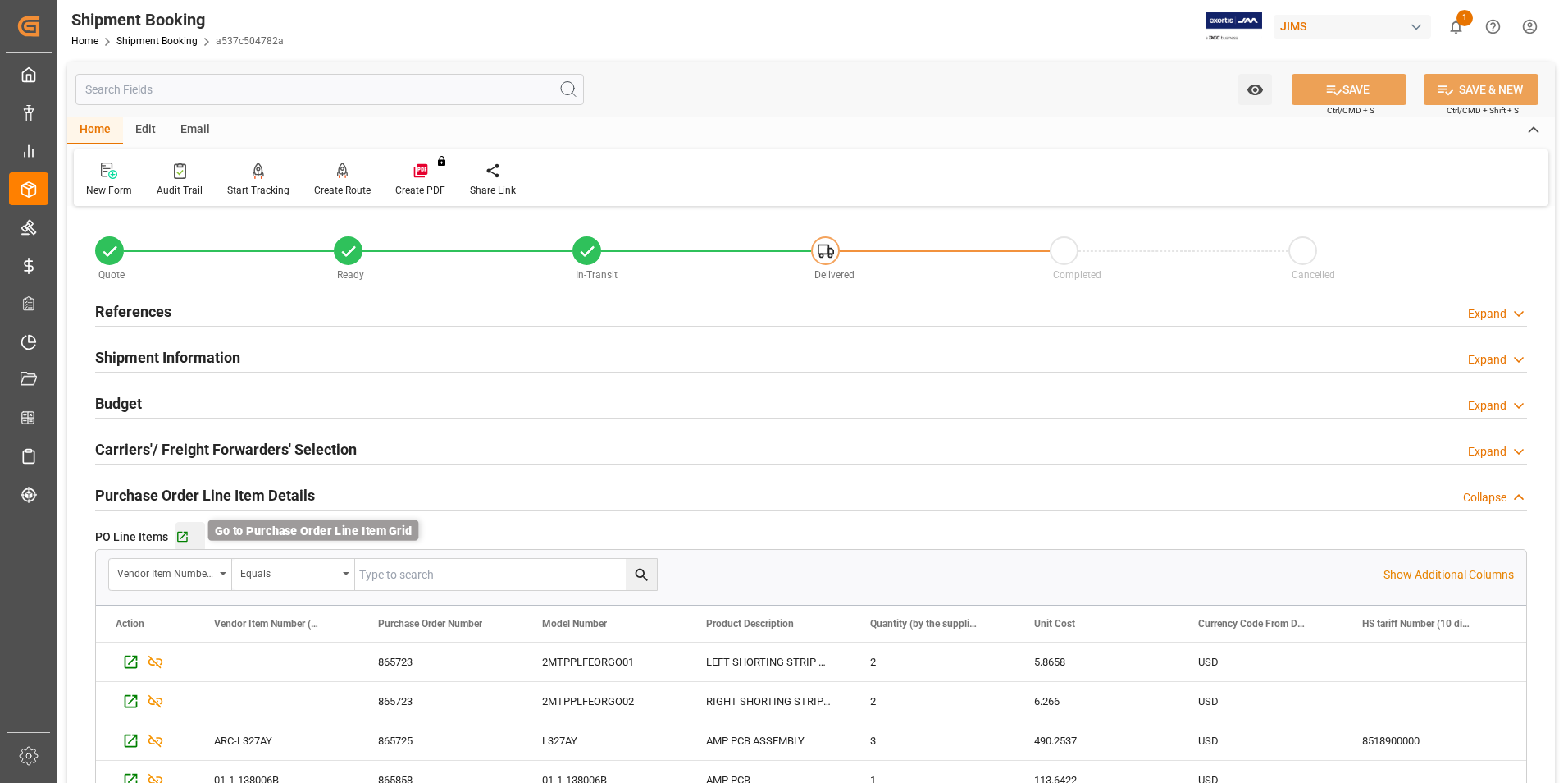
click at [180, 538] on icon "button" at bounding box center [183, 537] width 14 height 14
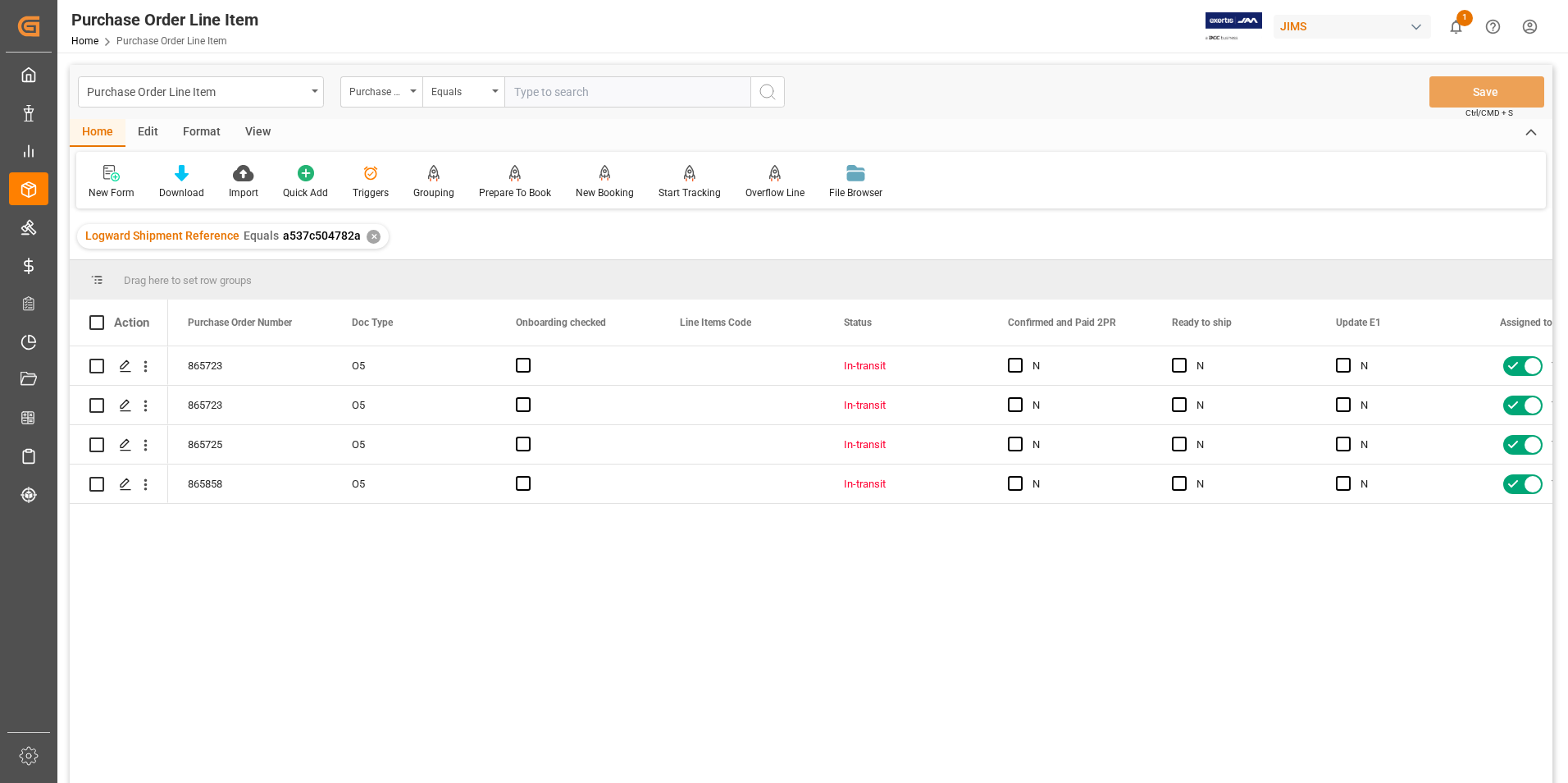
click at [264, 125] on div "View" at bounding box center [258, 132] width 50 height 28
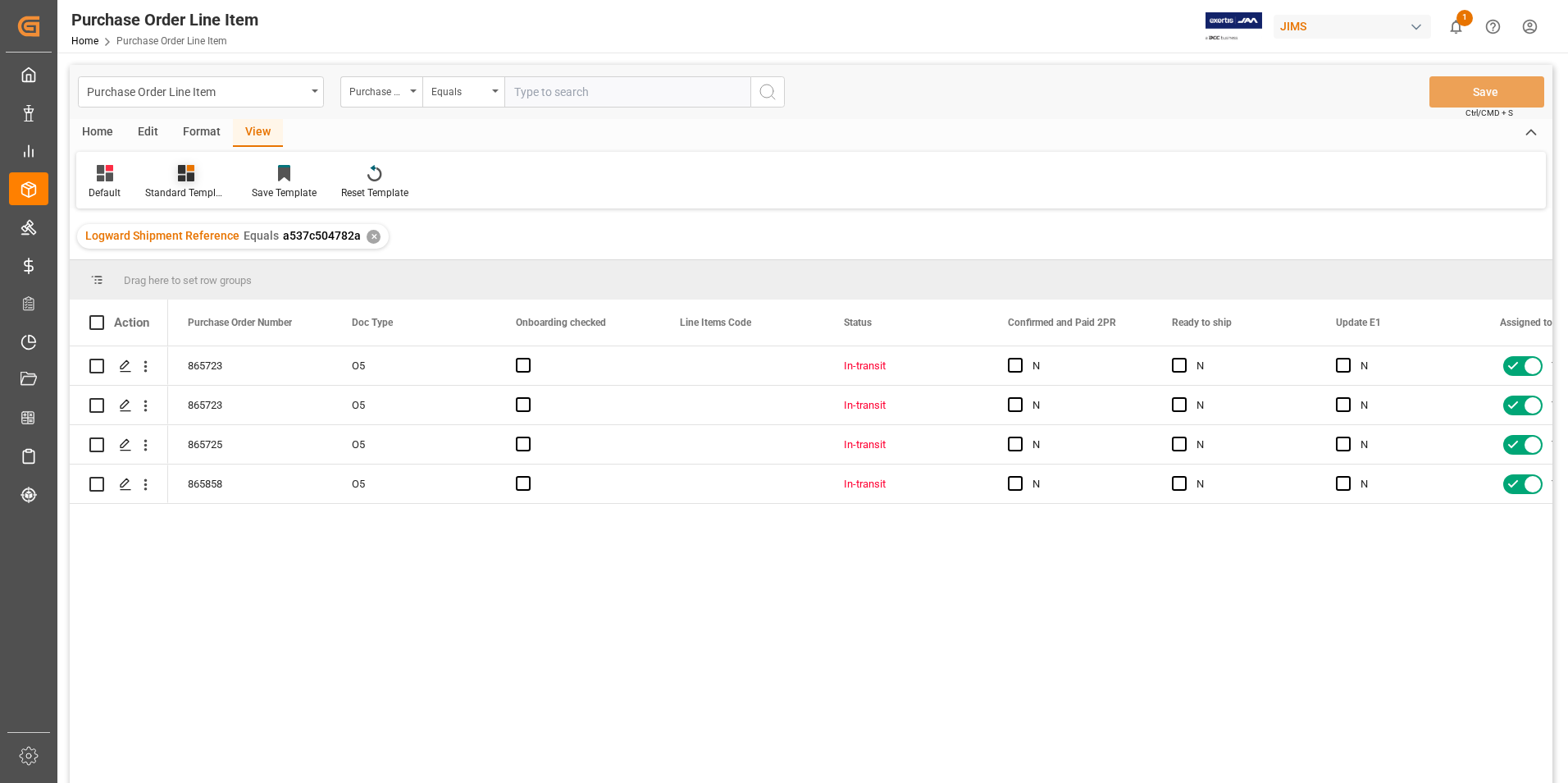
click at [189, 187] on div "Standard Templates" at bounding box center [186, 193] width 82 height 15
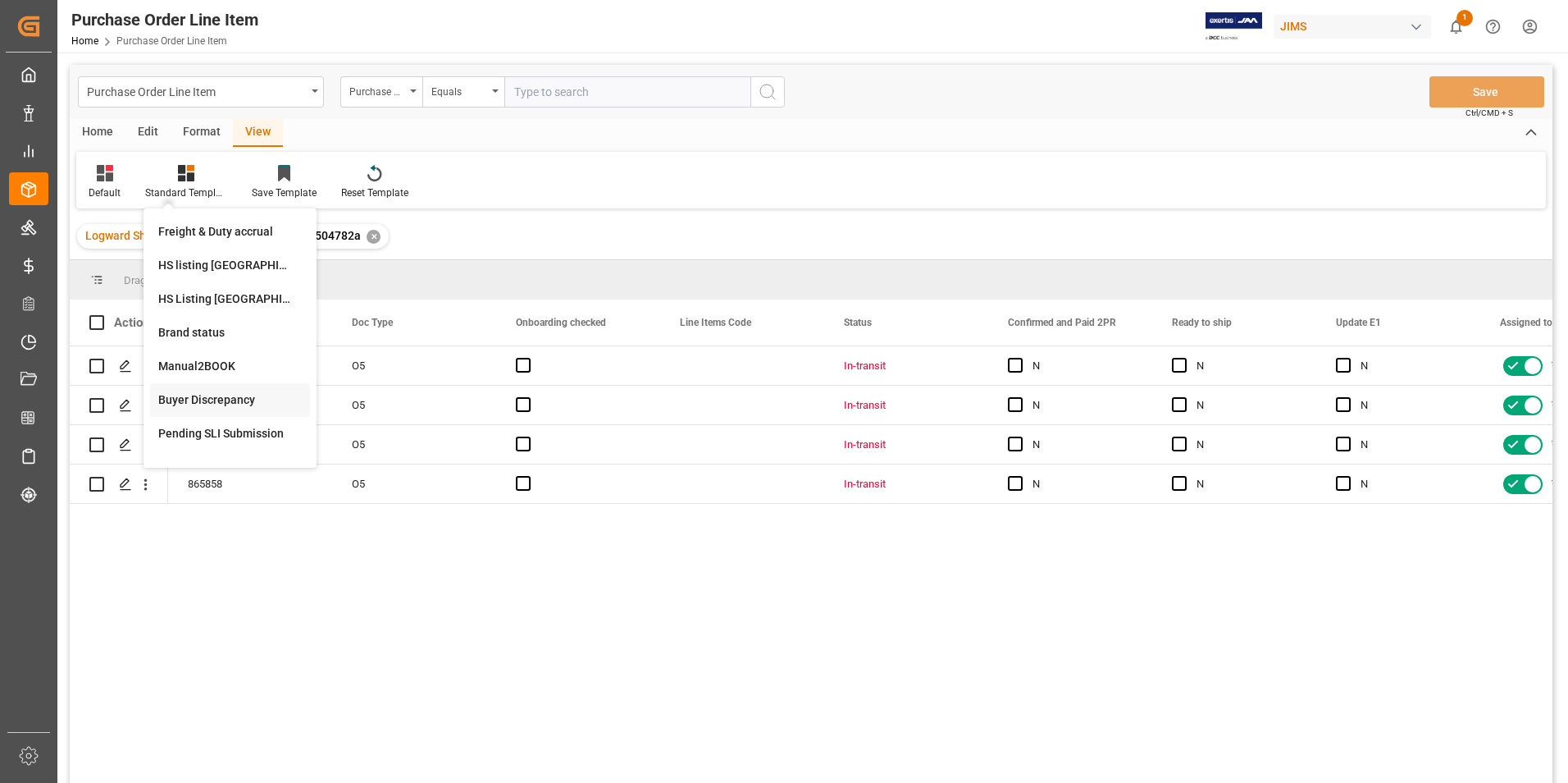
click at [227, 402] on div "Buyer Discrepancy" at bounding box center [230, 400] width 144 height 18
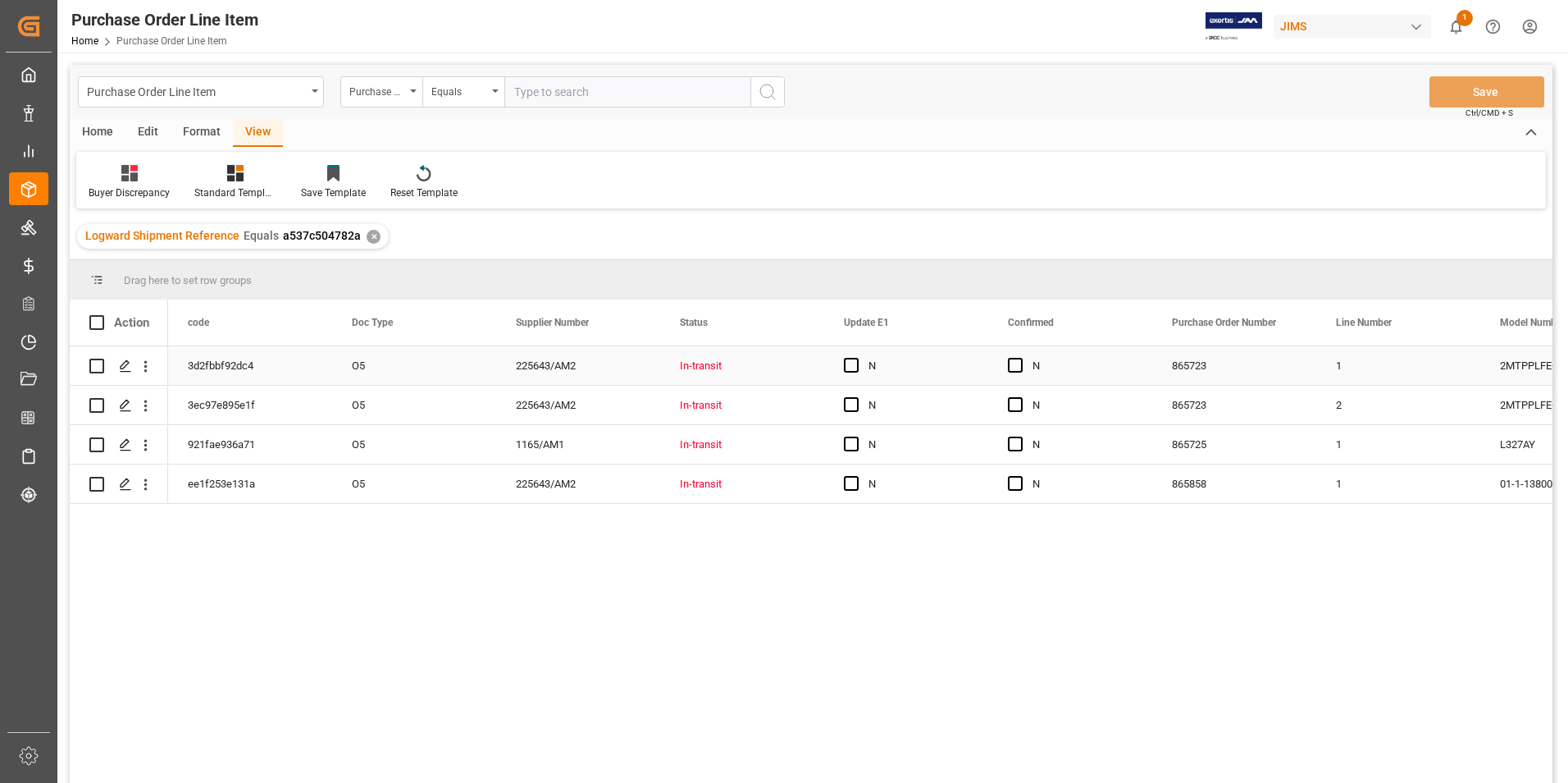
click at [438, 374] on div "O5" at bounding box center [414, 366] width 164 height 39
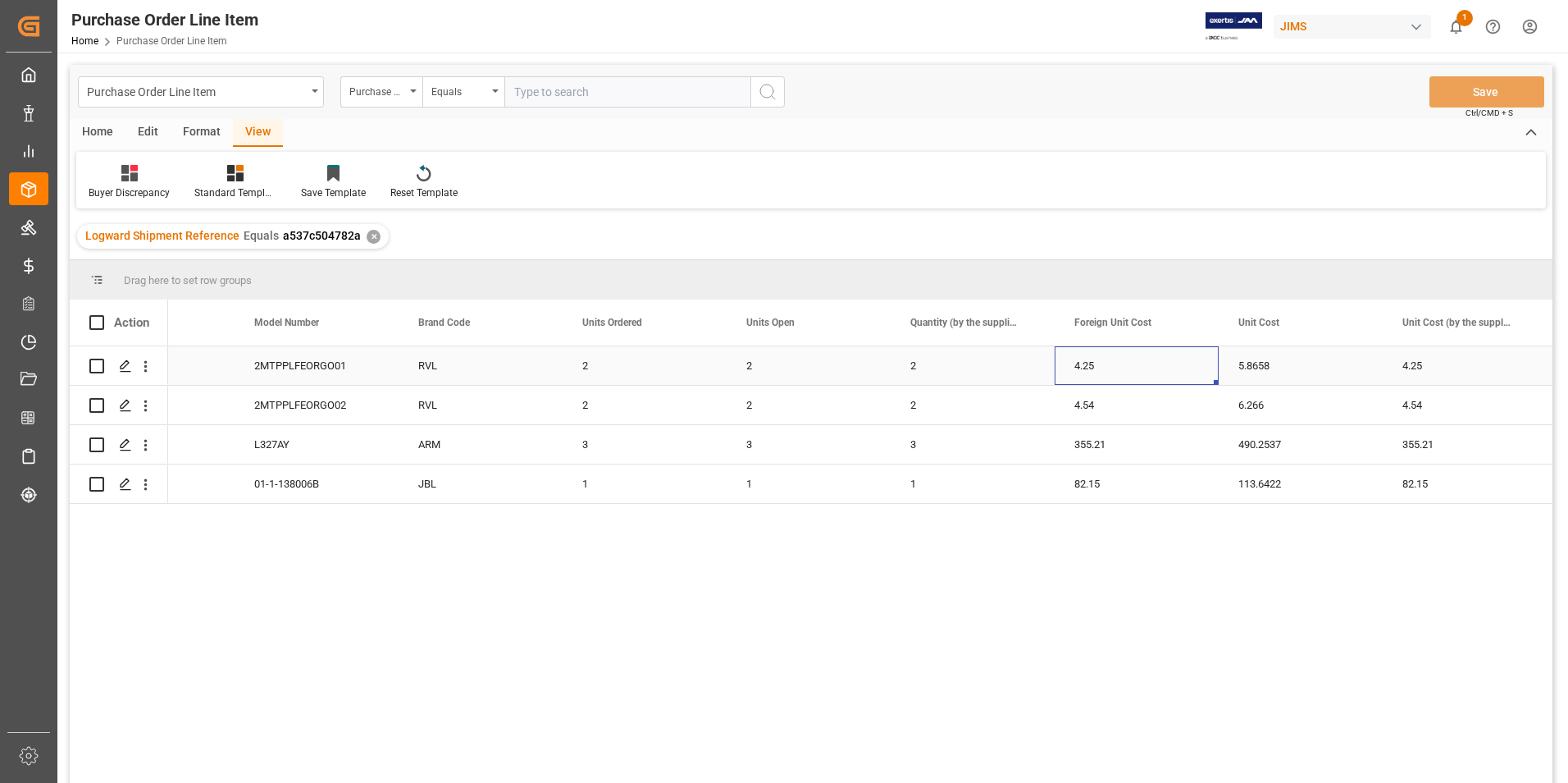
click at [1149, 365] on div "4.25" at bounding box center [1136, 366] width 164 height 39
click at [1149, 365] on input "4.25" at bounding box center [1137, 375] width 138 height 31
click at [1147, 373] on input "4.25" at bounding box center [1137, 375] width 138 height 31
type input "4.21"
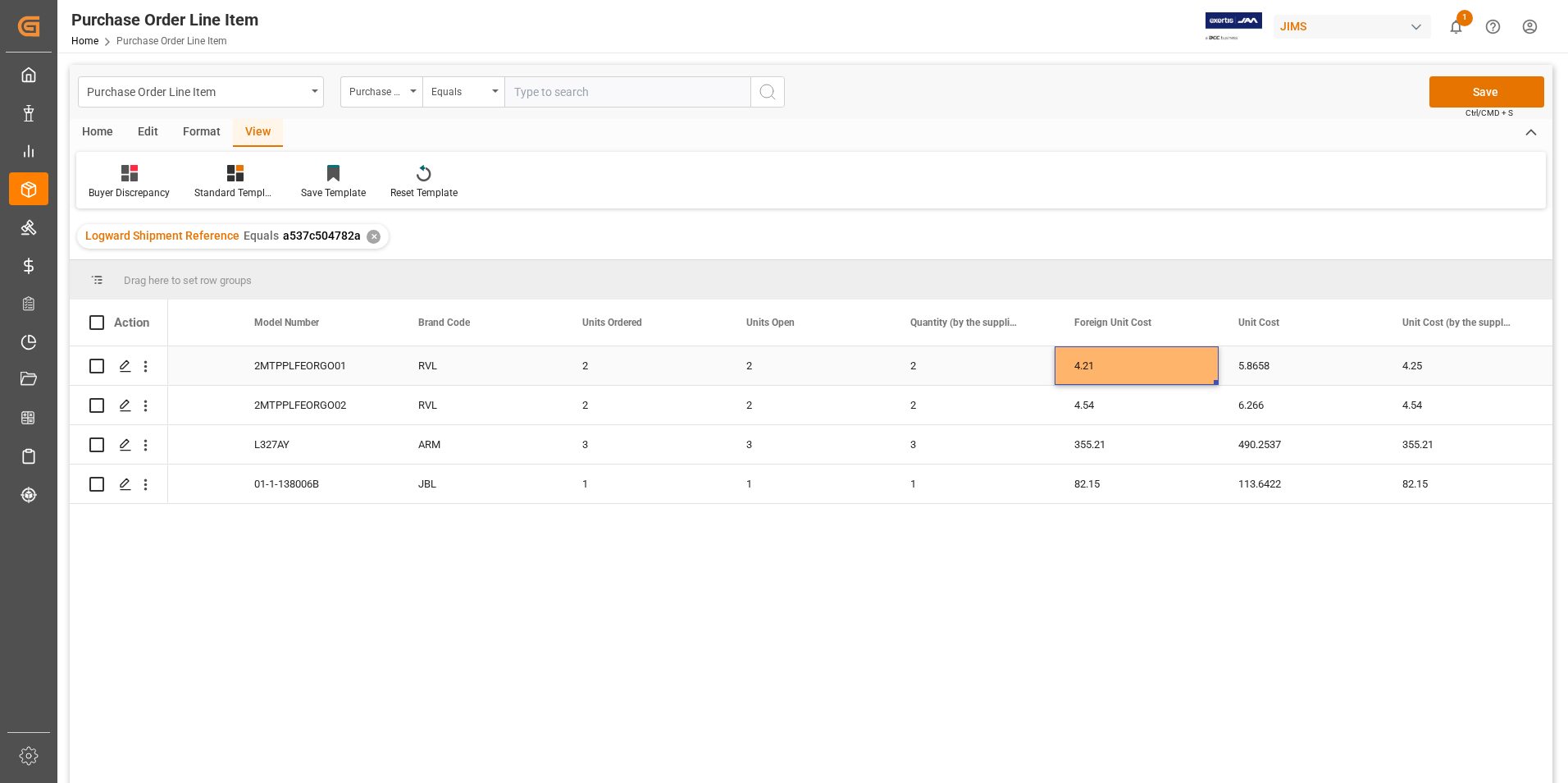
click at [1442, 360] on div "4.25" at bounding box center [1465, 366] width 164 height 39
click at [1442, 360] on input "4.25" at bounding box center [1465, 375] width 138 height 31
click at [1442, 374] on input "4.25" at bounding box center [1465, 375] width 138 height 31
type input "4.21"
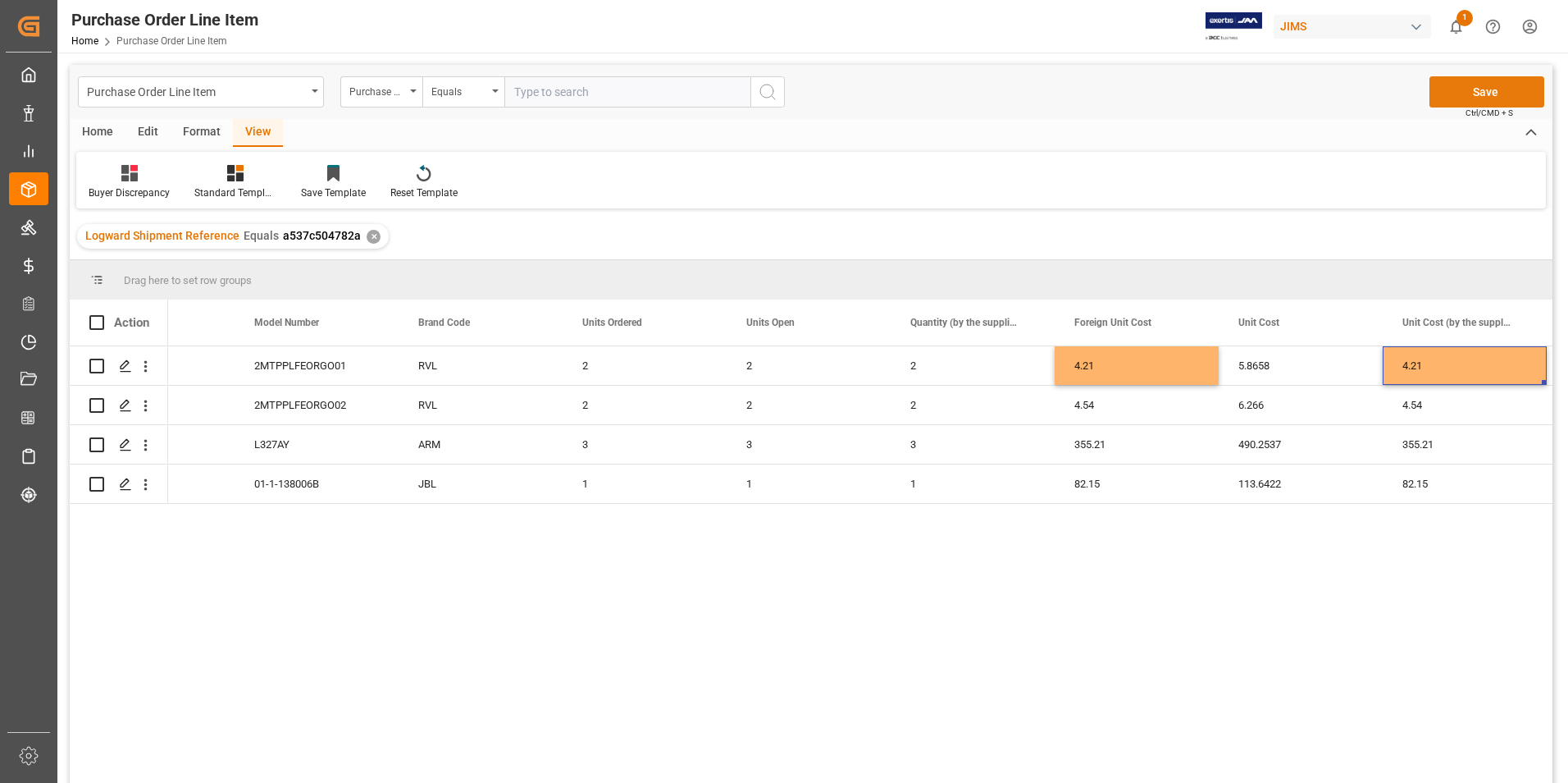
click at [1497, 90] on button "Save" at bounding box center [1487, 91] width 115 height 31
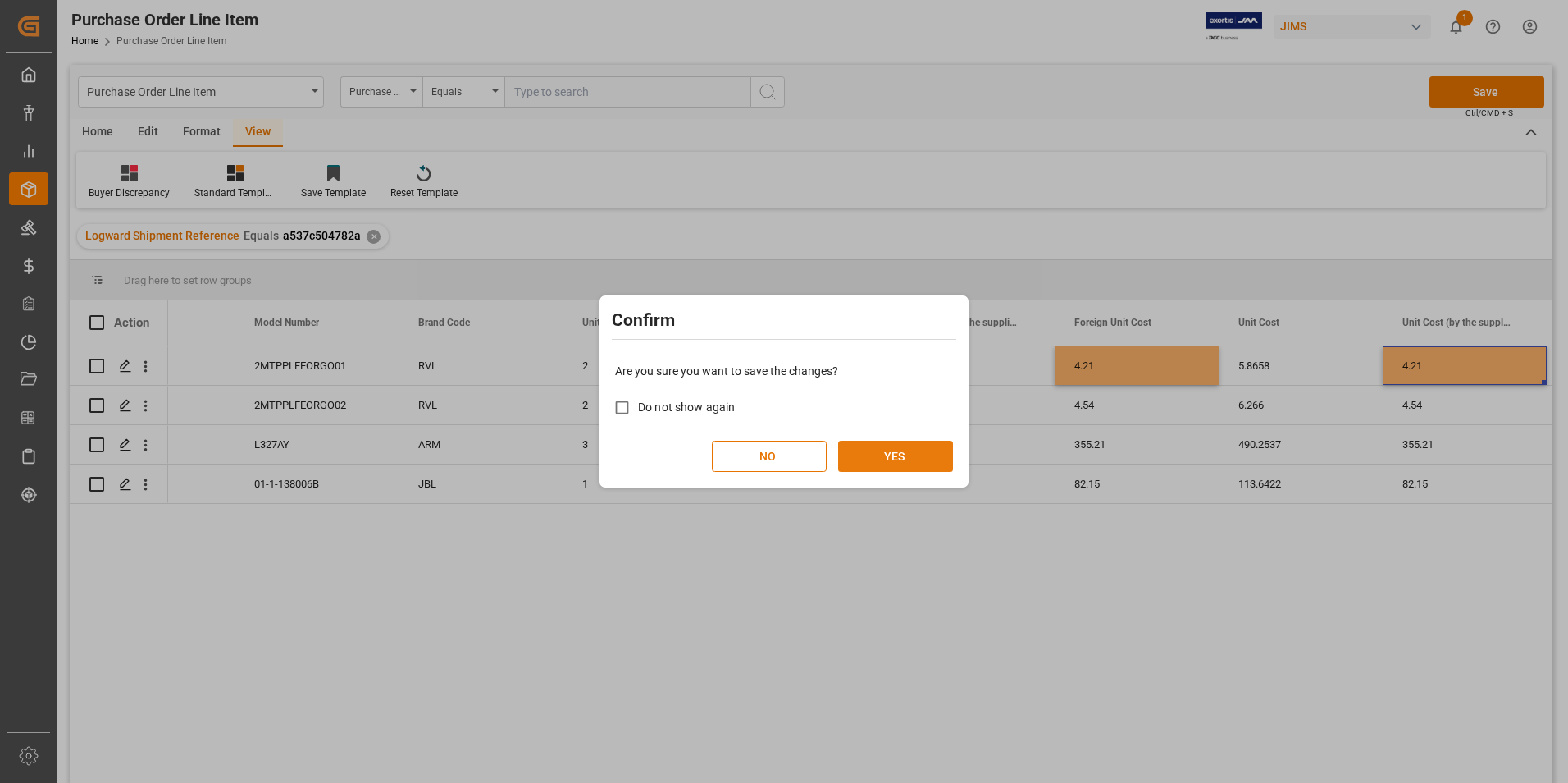
click at [926, 461] on button "YES" at bounding box center [895, 456] width 115 height 31
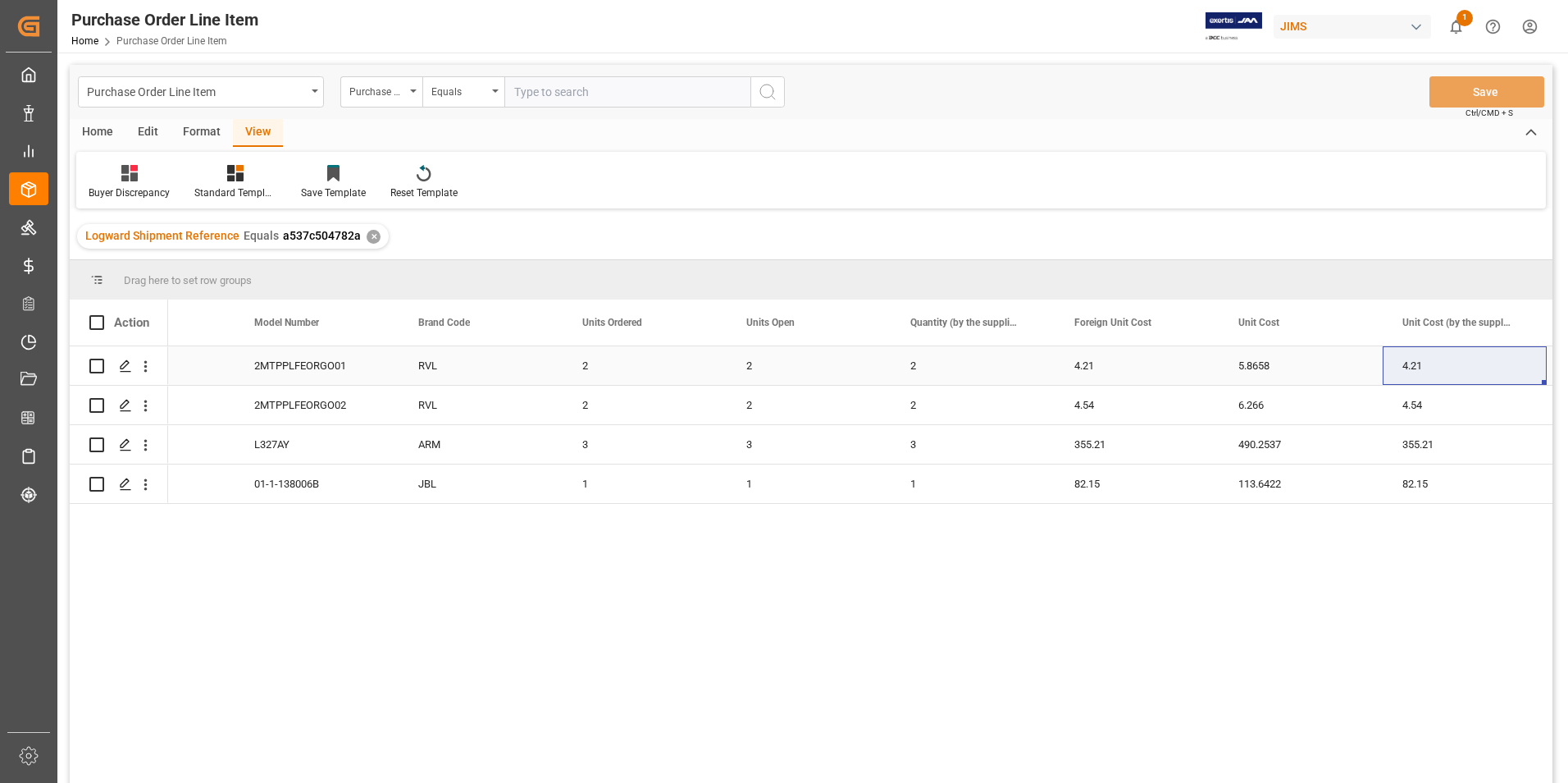
click at [1108, 365] on div "4.21" at bounding box center [1136, 366] width 164 height 39
click at [1108, 365] on input "4.21" at bounding box center [1137, 375] width 138 height 31
click at [1117, 373] on input "4.21" at bounding box center [1137, 375] width 138 height 31
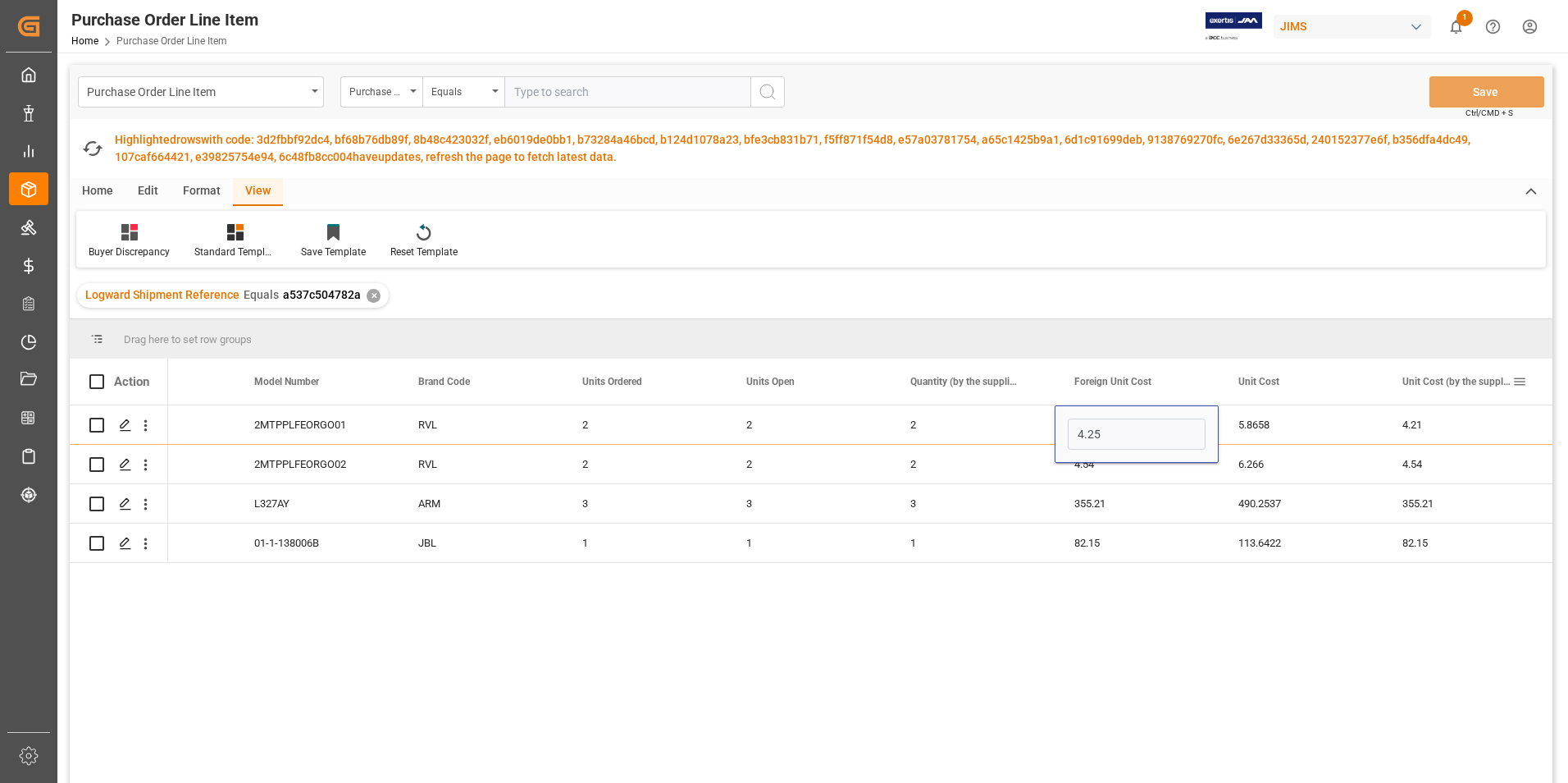
type input "4.25"
click at [1445, 365] on div "Unit Cost (by the supplier)" at bounding box center [1457, 381] width 110 height 46
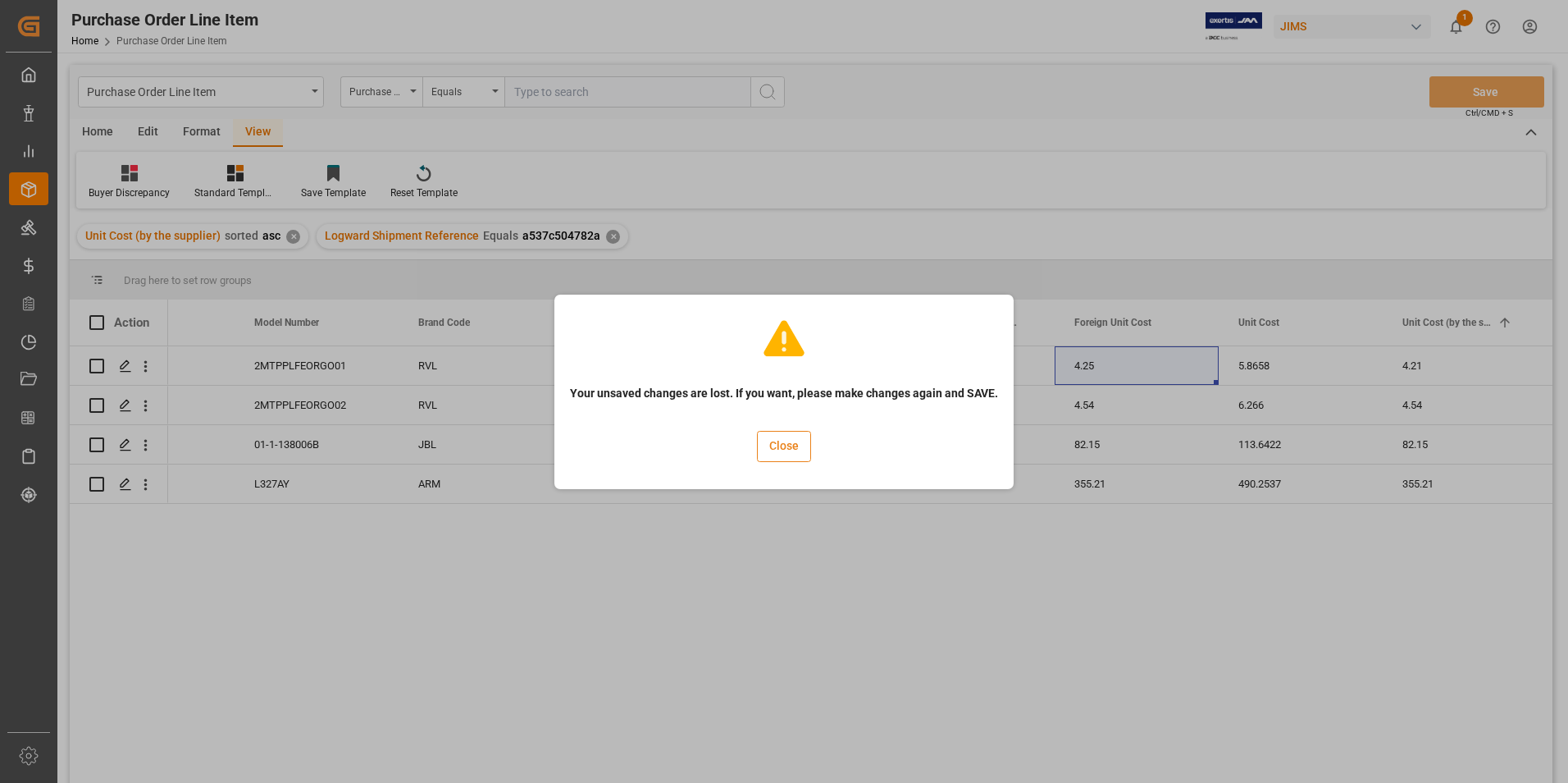
click at [792, 444] on button "Close" at bounding box center [784, 446] width 54 height 31
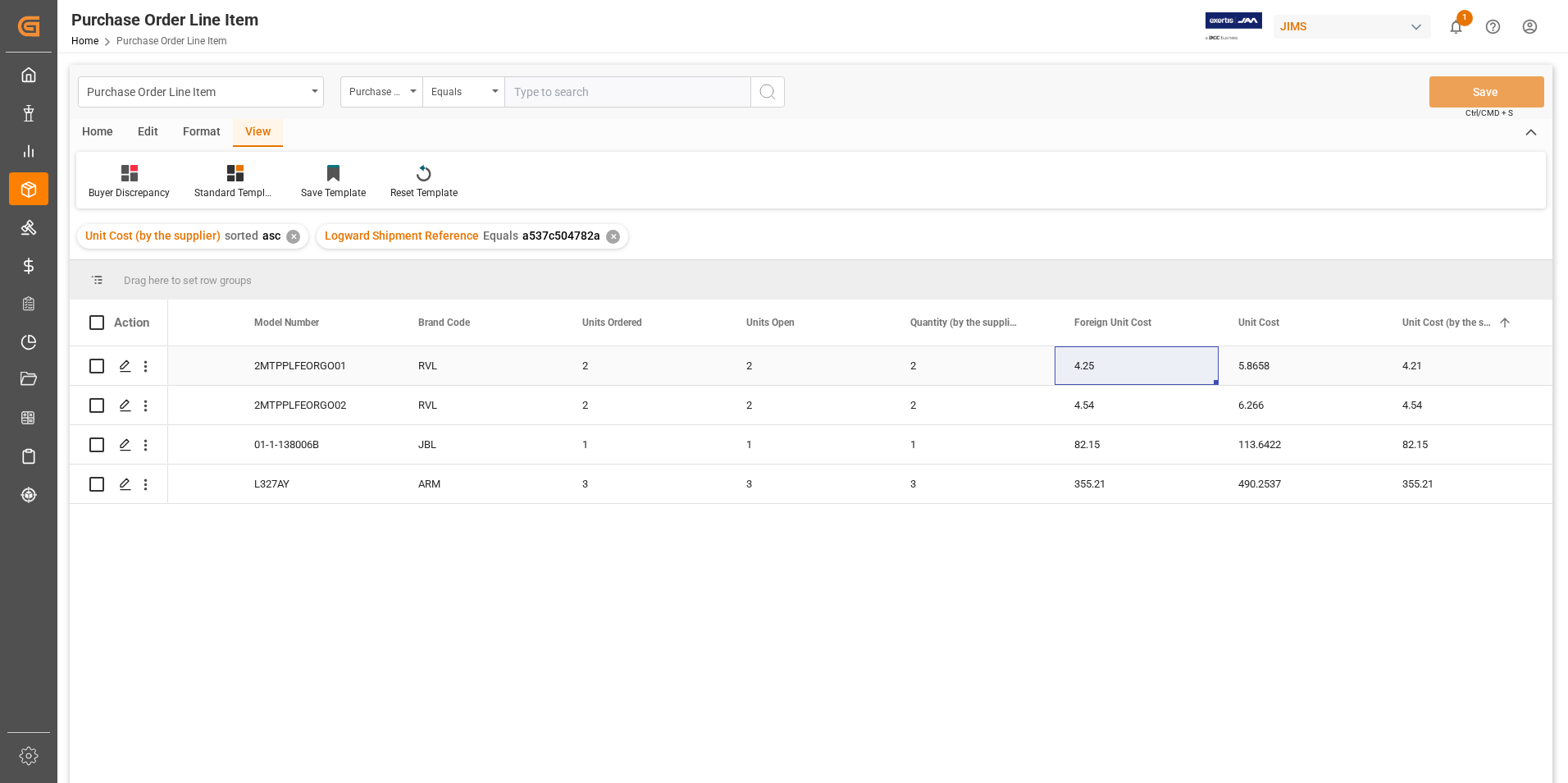
click at [1471, 361] on div "4.21" at bounding box center [1465, 366] width 164 height 39
click at [1471, 361] on input "4.21" at bounding box center [1465, 375] width 138 height 31
click at [1468, 369] on input "4.21" at bounding box center [1465, 375] width 138 height 31
type input "4.25"
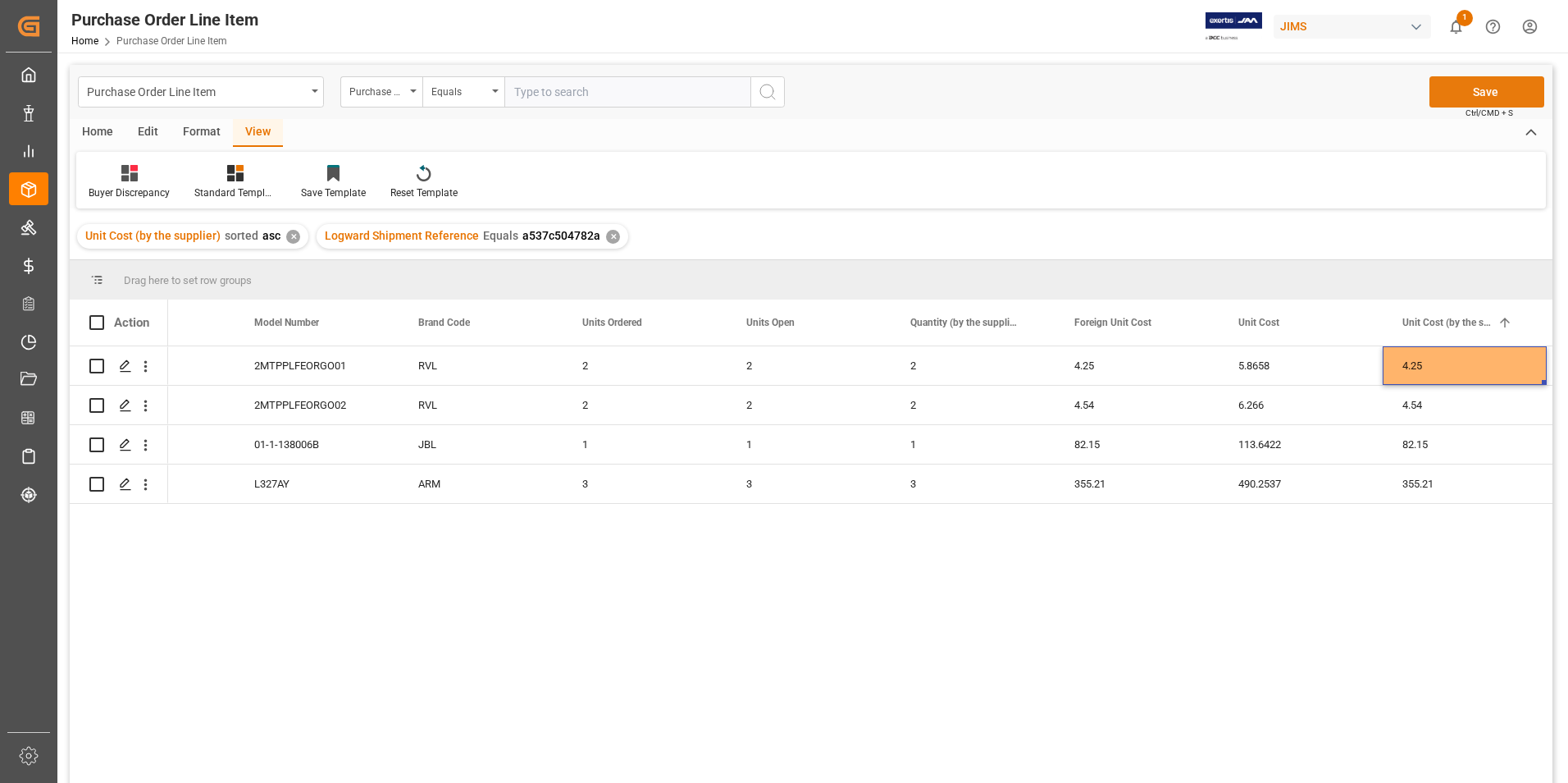
click at [1481, 91] on button "Save" at bounding box center [1487, 91] width 115 height 31
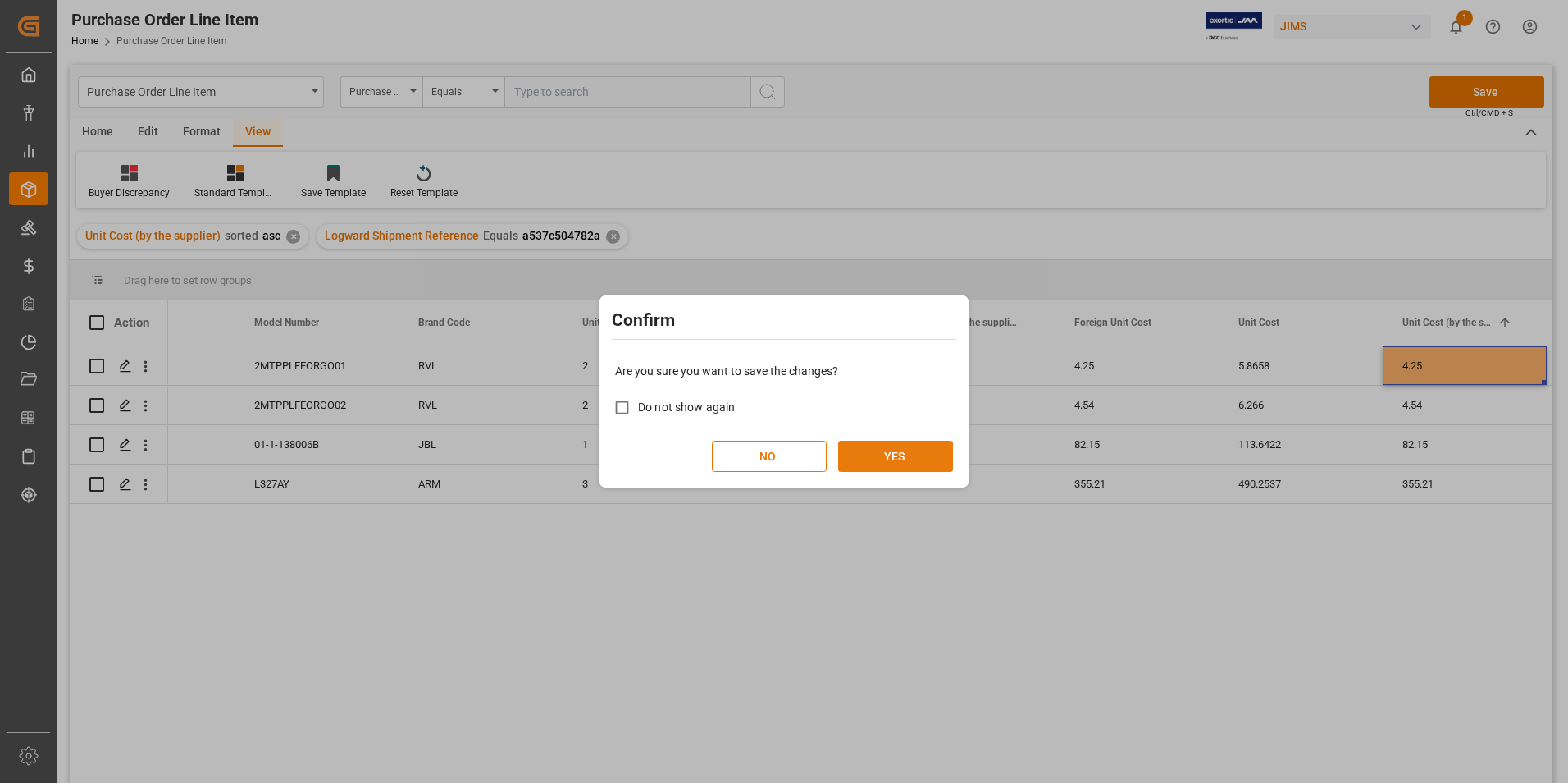
click at [870, 450] on button "YES" at bounding box center [895, 456] width 115 height 31
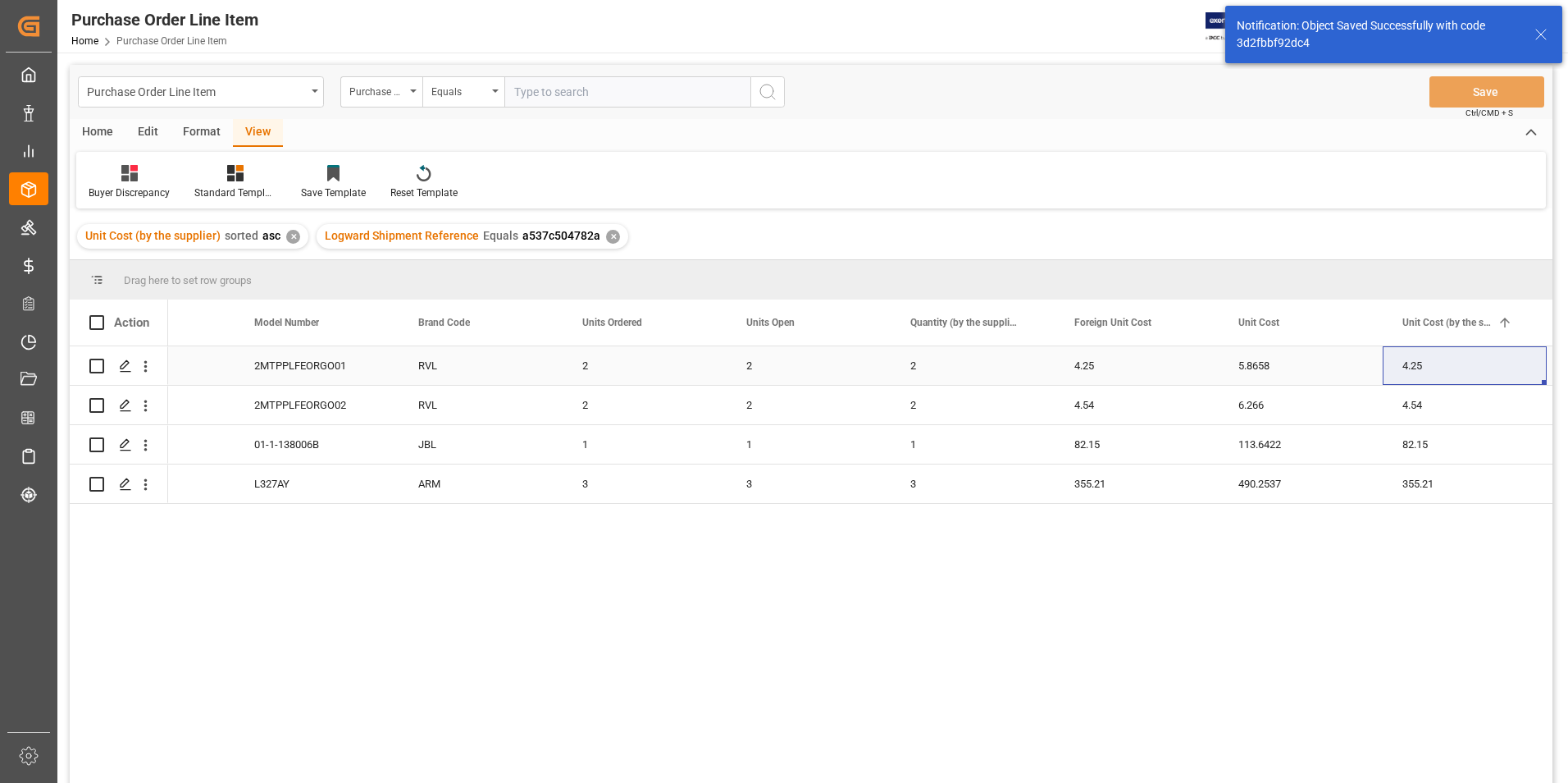
click at [983, 353] on div "2" at bounding box center [972, 366] width 164 height 39
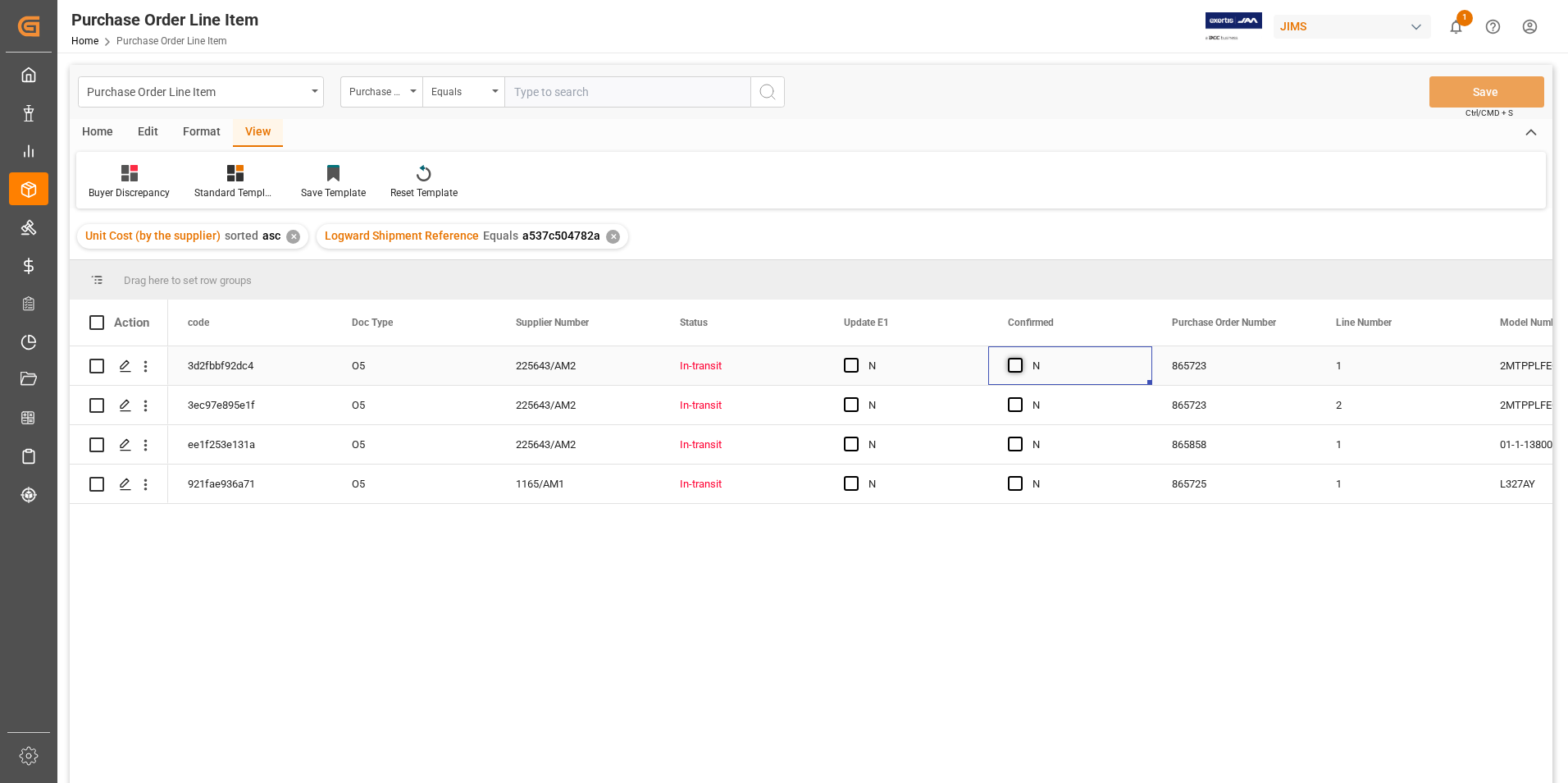
click at [1017, 362] on span "Press SPACE to select this row." at bounding box center [1015, 365] width 15 height 15
click at [1021, 358] on input "Press SPACE to select this row." at bounding box center [1021, 358] width 0 height 0
click at [1021, 408] on span "Press SPACE to select this row." at bounding box center [1015, 404] width 15 height 15
click at [1021, 397] on input "Press SPACE to select this row." at bounding box center [1021, 397] width 0 height 0
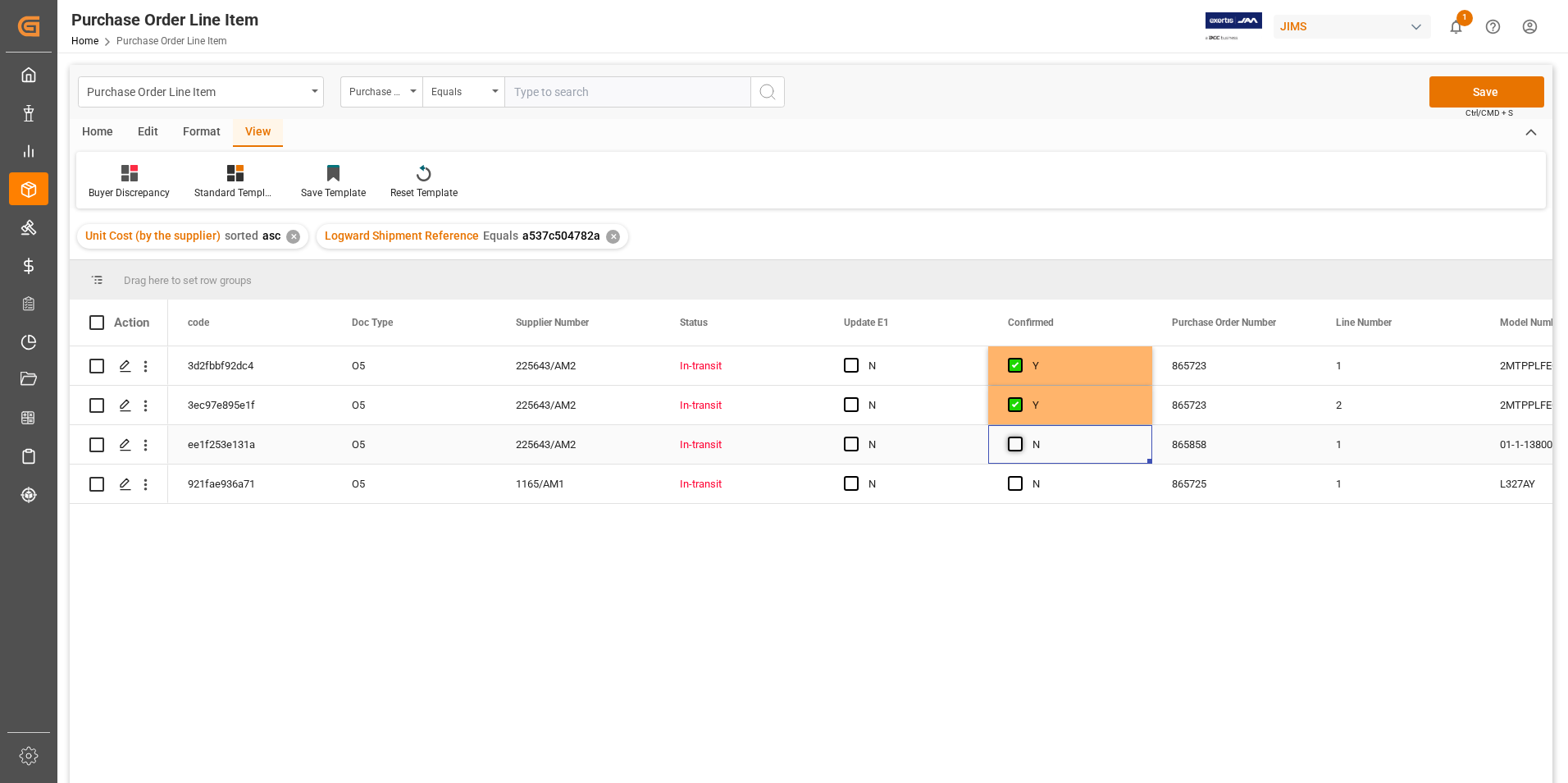
click at [1014, 448] on span "Press SPACE to select this row." at bounding box center [1015, 444] width 15 height 15
click at [1021, 437] on input "Press SPACE to select this row." at bounding box center [1021, 437] width 0 height 0
click at [1015, 483] on span "Press SPACE to select this row." at bounding box center [1015, 482] width 15 height 15
click at [1021, 476] on input "Press SPACE to select this row." at bounding box center [1021, 476] width 0 height 0
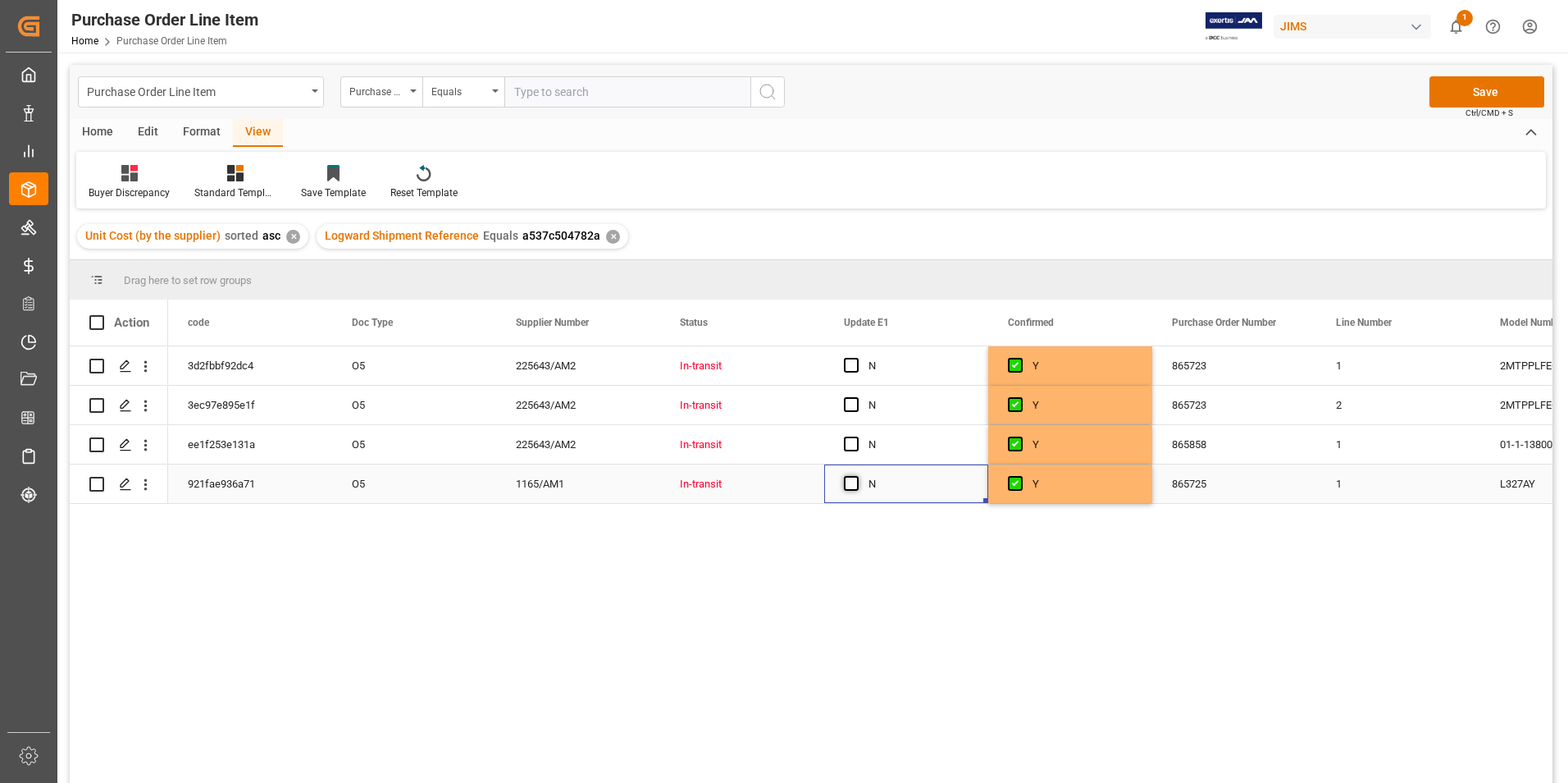
click at [854, 480] on span "Press SPACE to select this row." at bounding box center [851, 482] width 15 height 15
click at [856, 476] on input "Press SPACE to select this row." at bounding box center [856, 476] width 0 height 0
click at [850, 437] on span "Press SPACE to select this row." at bounding box center [851, 444] width 15 height 15
click at [856, 437] on input "Press SPACE to select this row." at bounding box center [856, 437] width 0 height 0
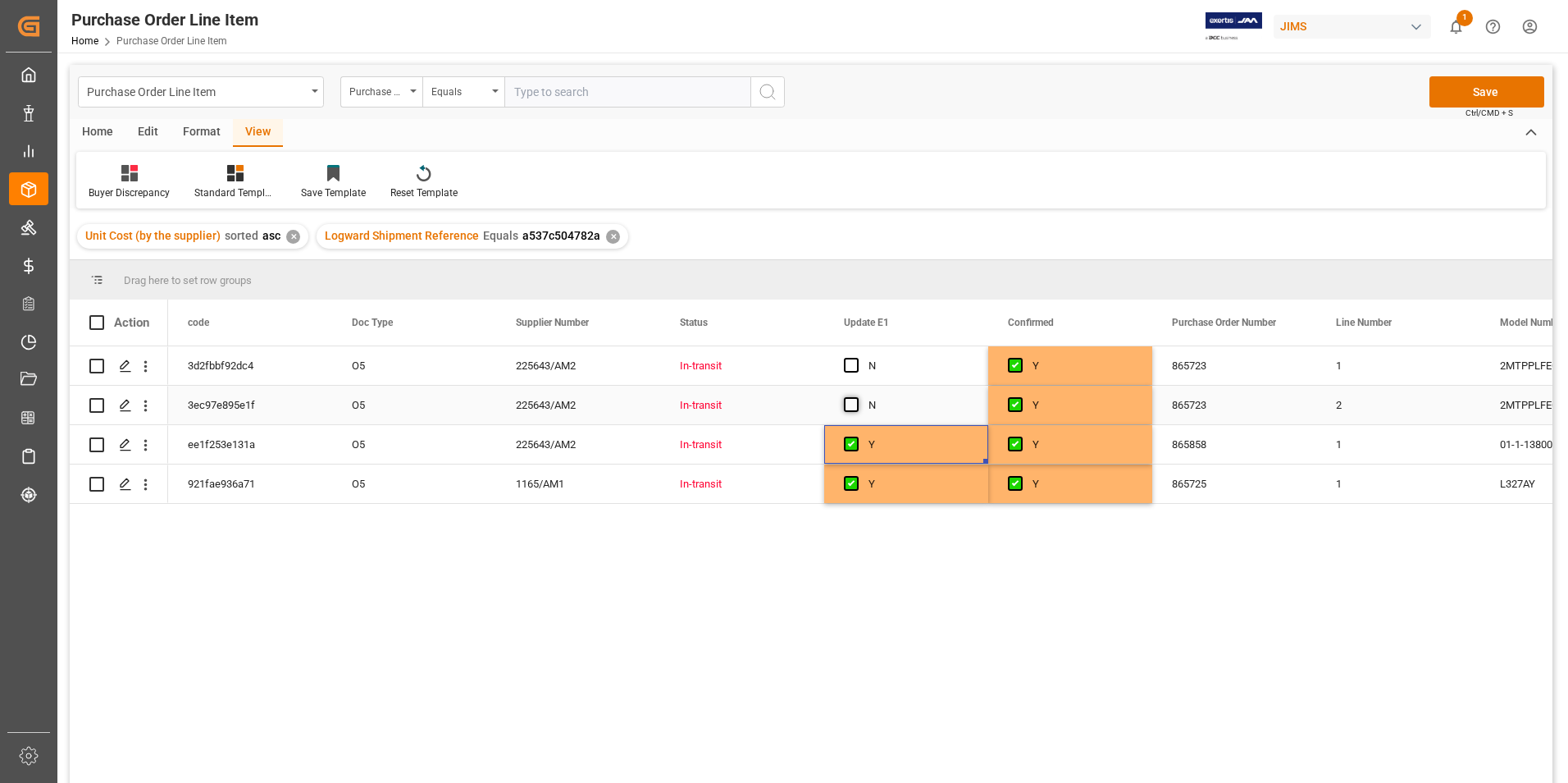
click at [854, 405] on span "Press SPACE to select this row." at bounding box center [851, 404] width 15 height 15
click at [856, 397] on input "Press SPACE to select this row." at bounding box center [856, 397] width 0 height 0
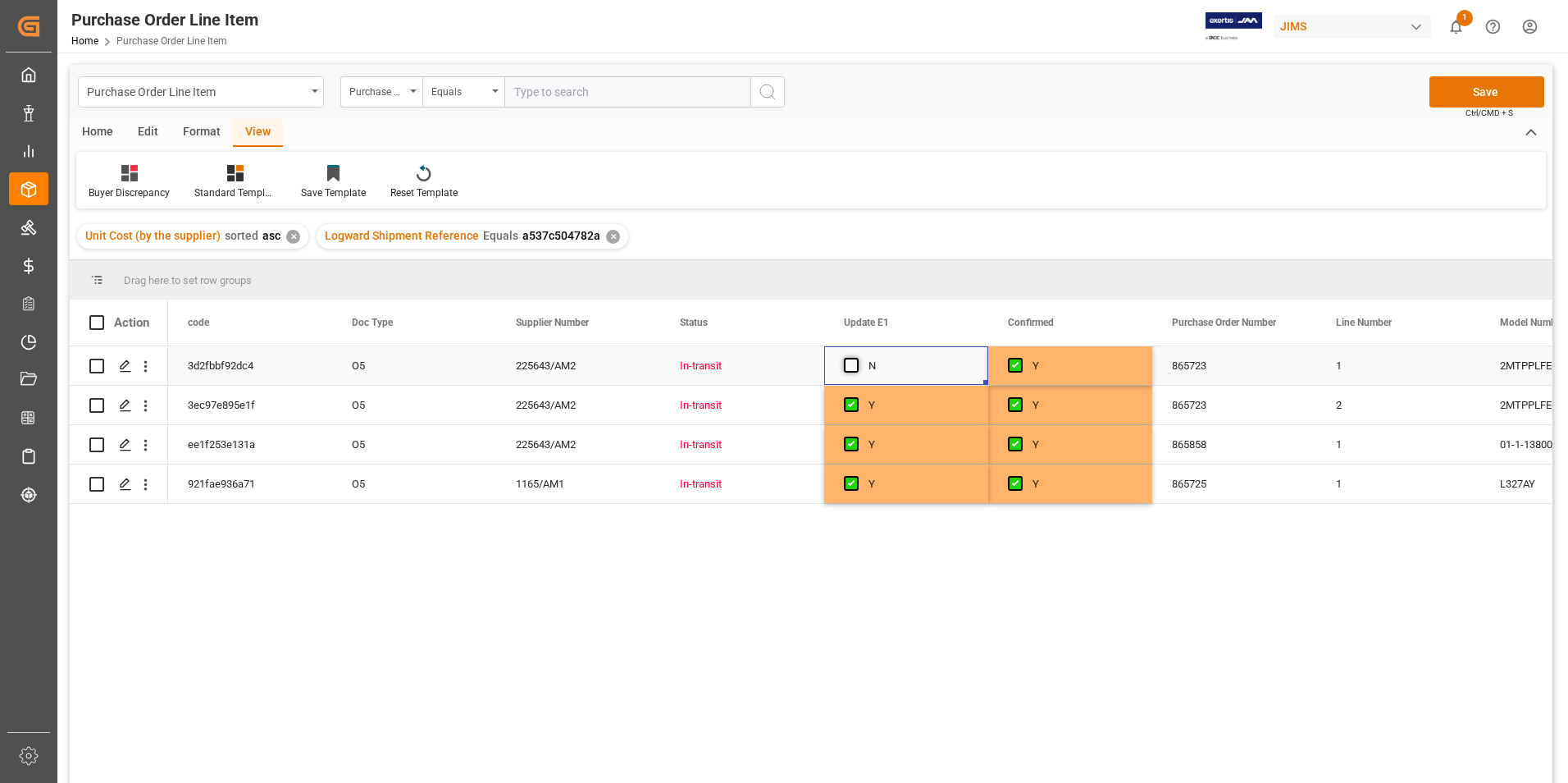
click at [857, 363] on span "Press SPACE to select this row." at bounding box center [851, 365] width 15 height 15
click at [856, 358] on input "Press SPACE to select this row." at bounding box center [856, 358] width 0 height 0
click at [1486, 84] on button "Save" at bounding box center [1487, 91] width 115 height 31
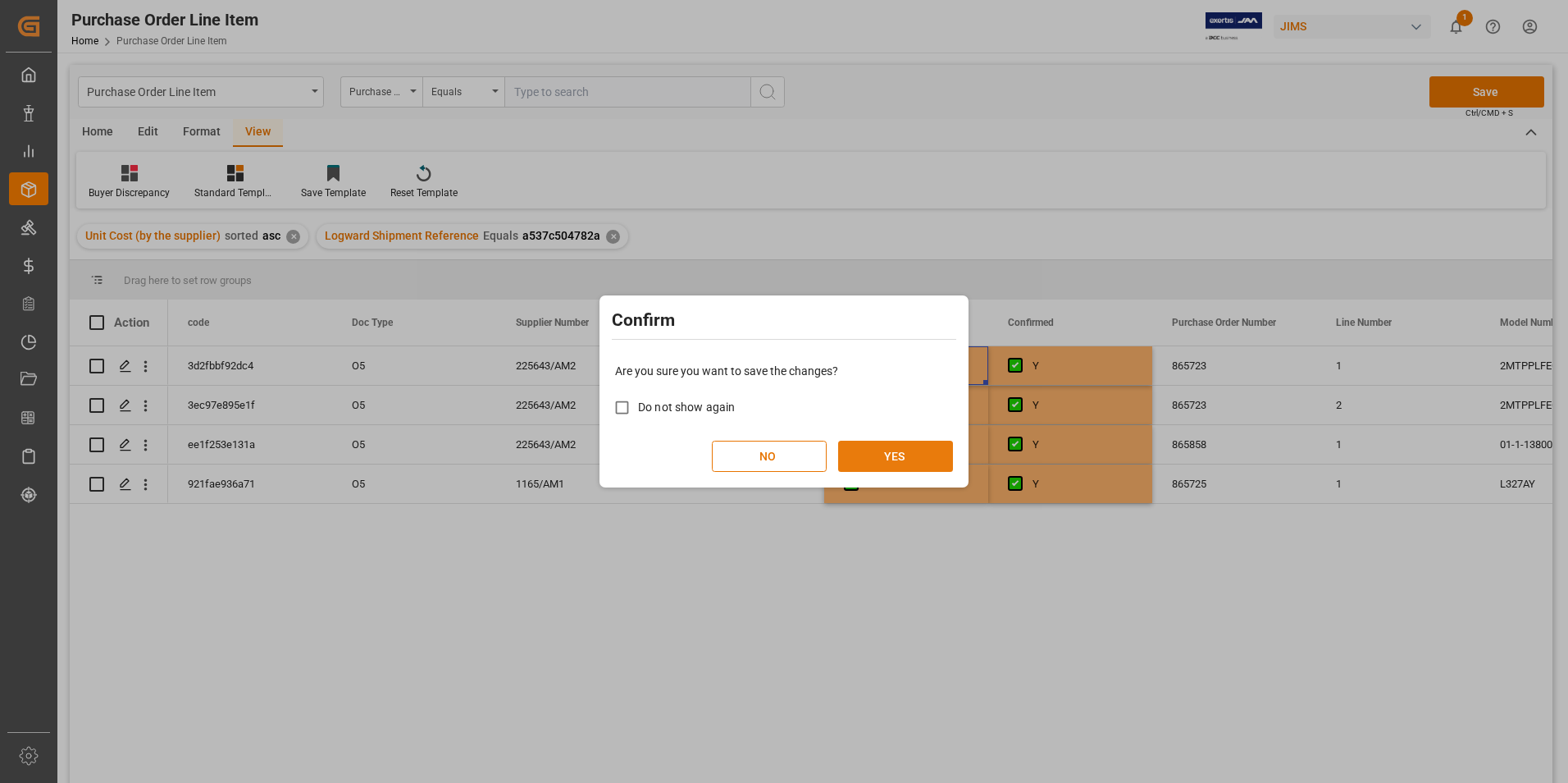
click at [889, 457] on button "YES" at bounding box center [895, 456] width 115 height 31
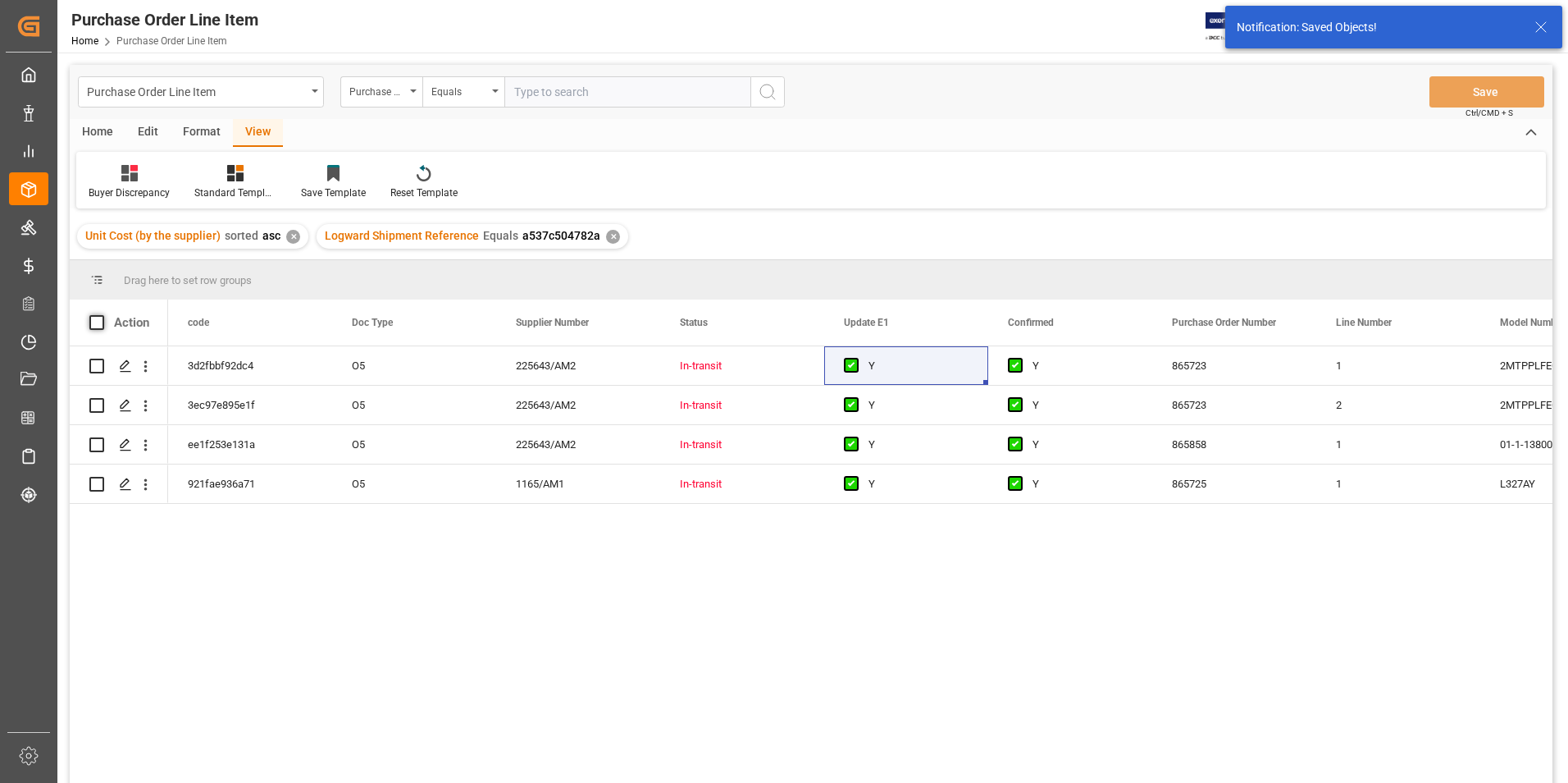
click at [97, 323] on span at bounding box center [96, 322] width 15 height 15
click at [102, 315] on input "checkbox" at bounding box center [102, 315] width 0 height 0
checkbox input "true"
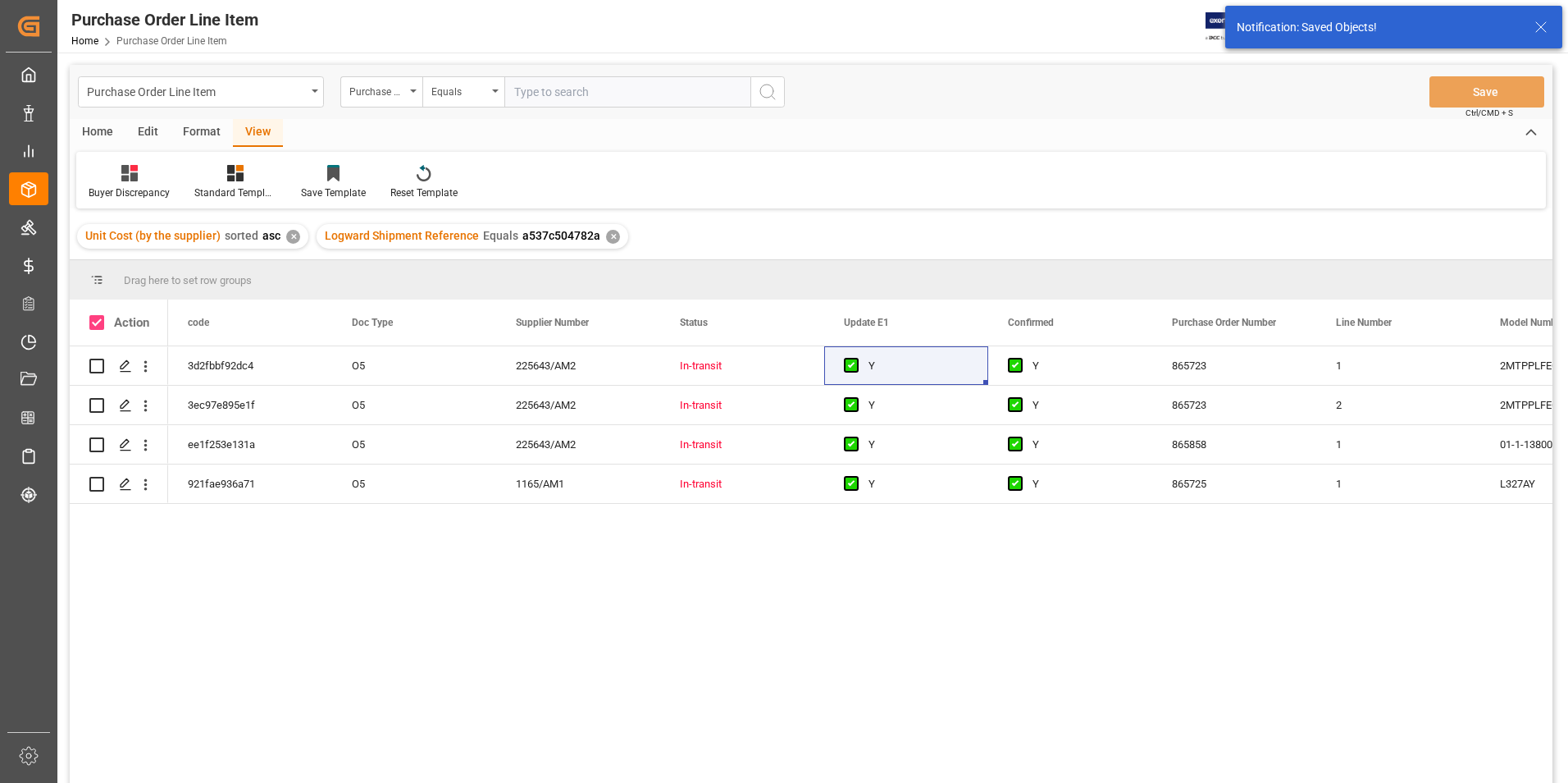
checkbox input "true"
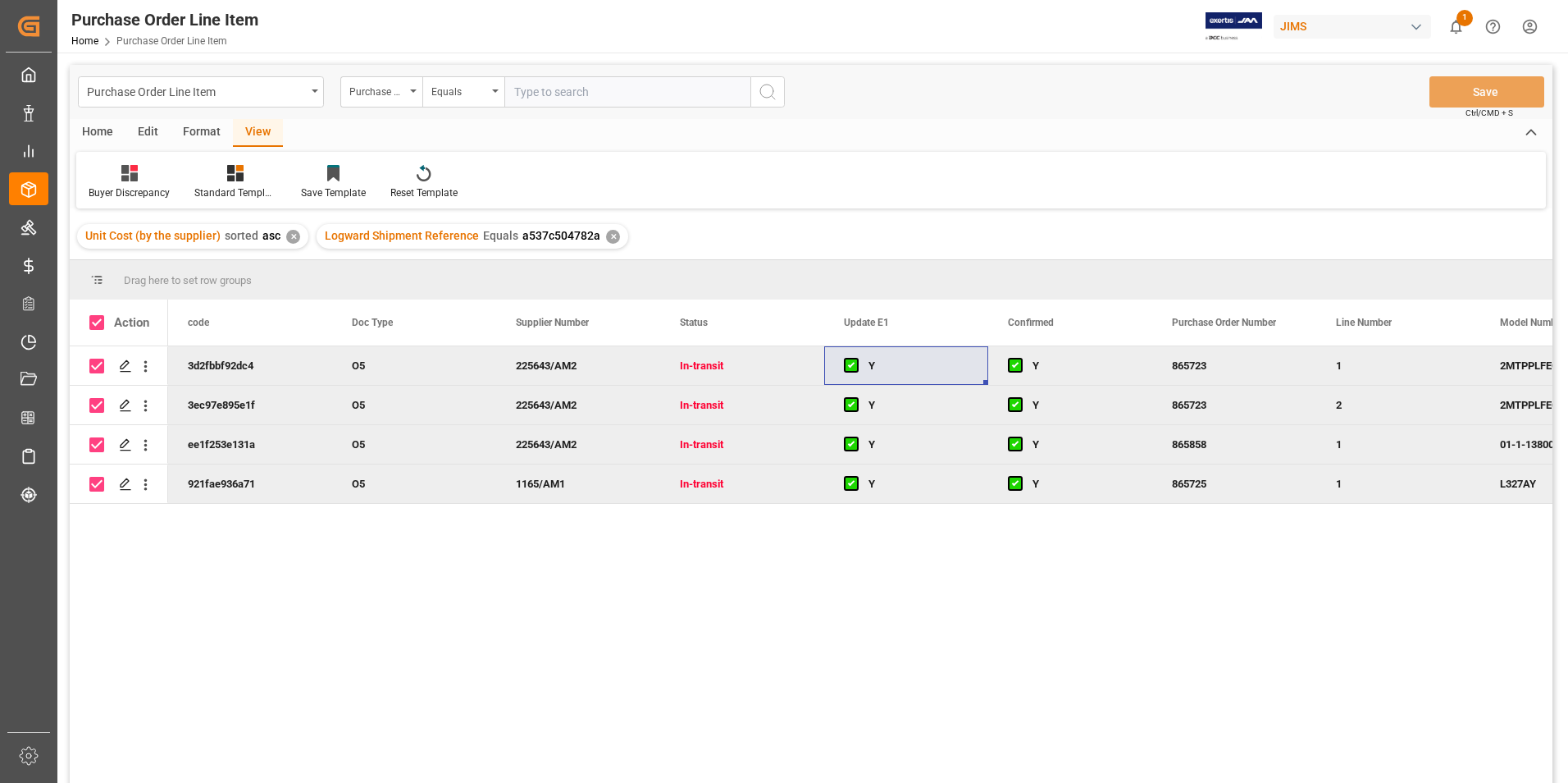
click at [97, 130] on div "Home" at bounding box center [97, 132] width 55 height 28
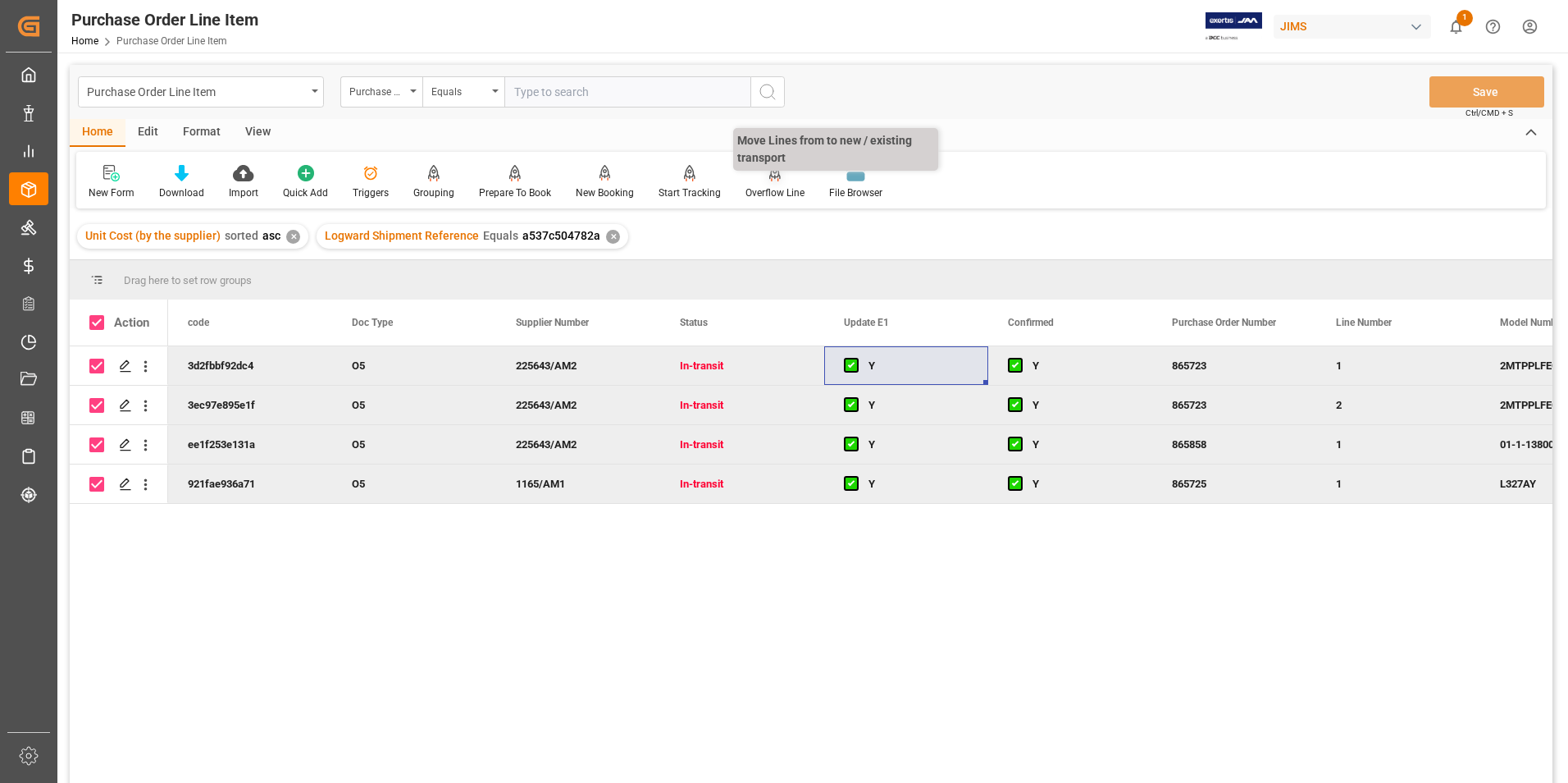
click at [767, 188] on div "Overflow Line" at bounding box center [775, 193] width 59 height 15
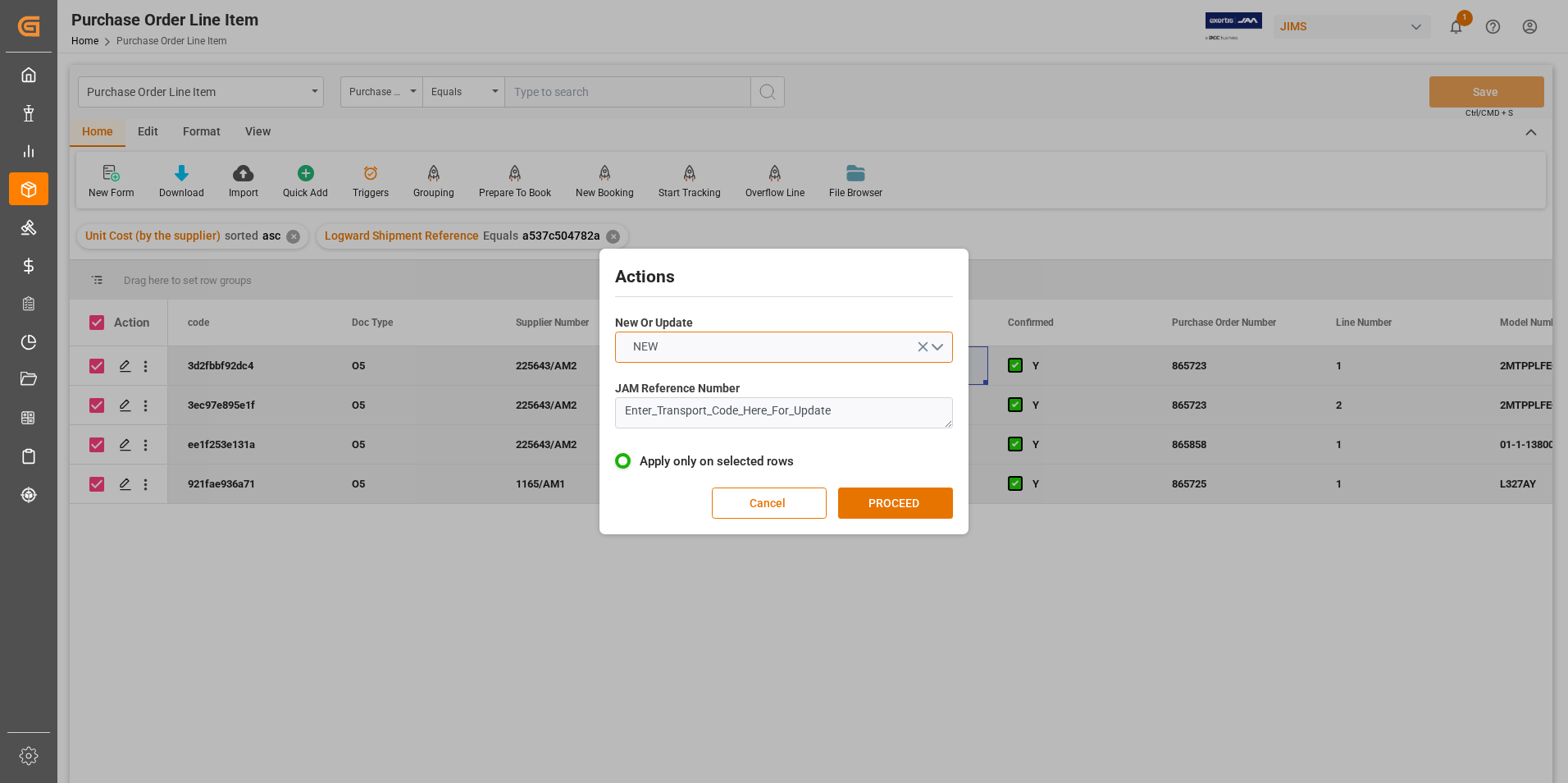
click at [754, 354] on button "NEW" at bounding box center [784, 347] width 338 height 31
click at [753, 377] on div "UPDATE" at bounding box center [784, 385] width 336 height 34
drag, startPoint x: 886, startPoint y: 413, endPoint x: 592, endPoint y: 435, distance: 294.8
click at [592, 435] on div "Actions New Or Update UPDATE JAM Reference Number Enter_Transport_Code_Here_For…" at bounding box center [784, 391] width 1568 height 783
type textarea "77-10969-US"
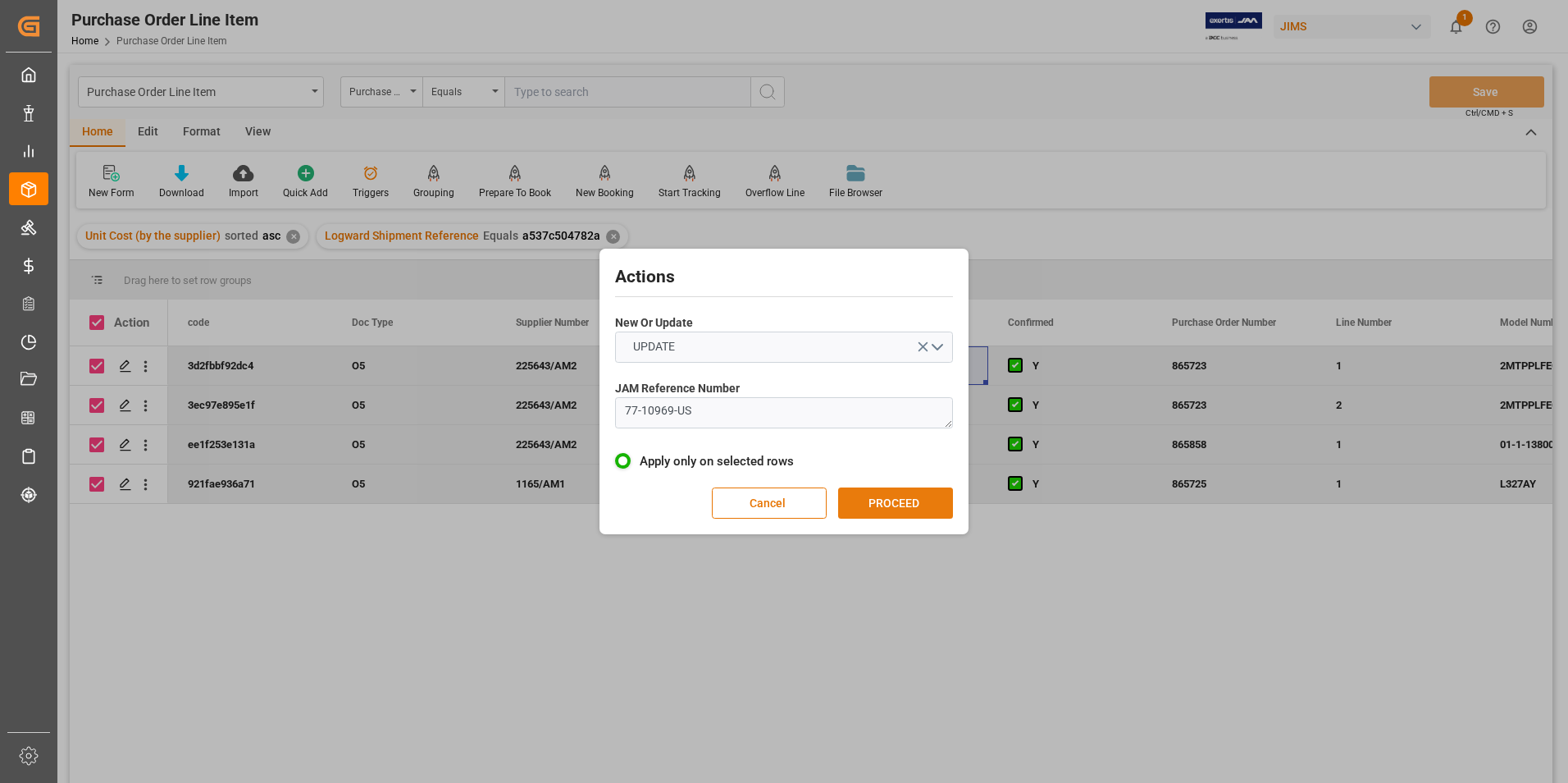
click at [926, 502] on button "PROCEED" at bounding box center [895, 503] width 115 height 31
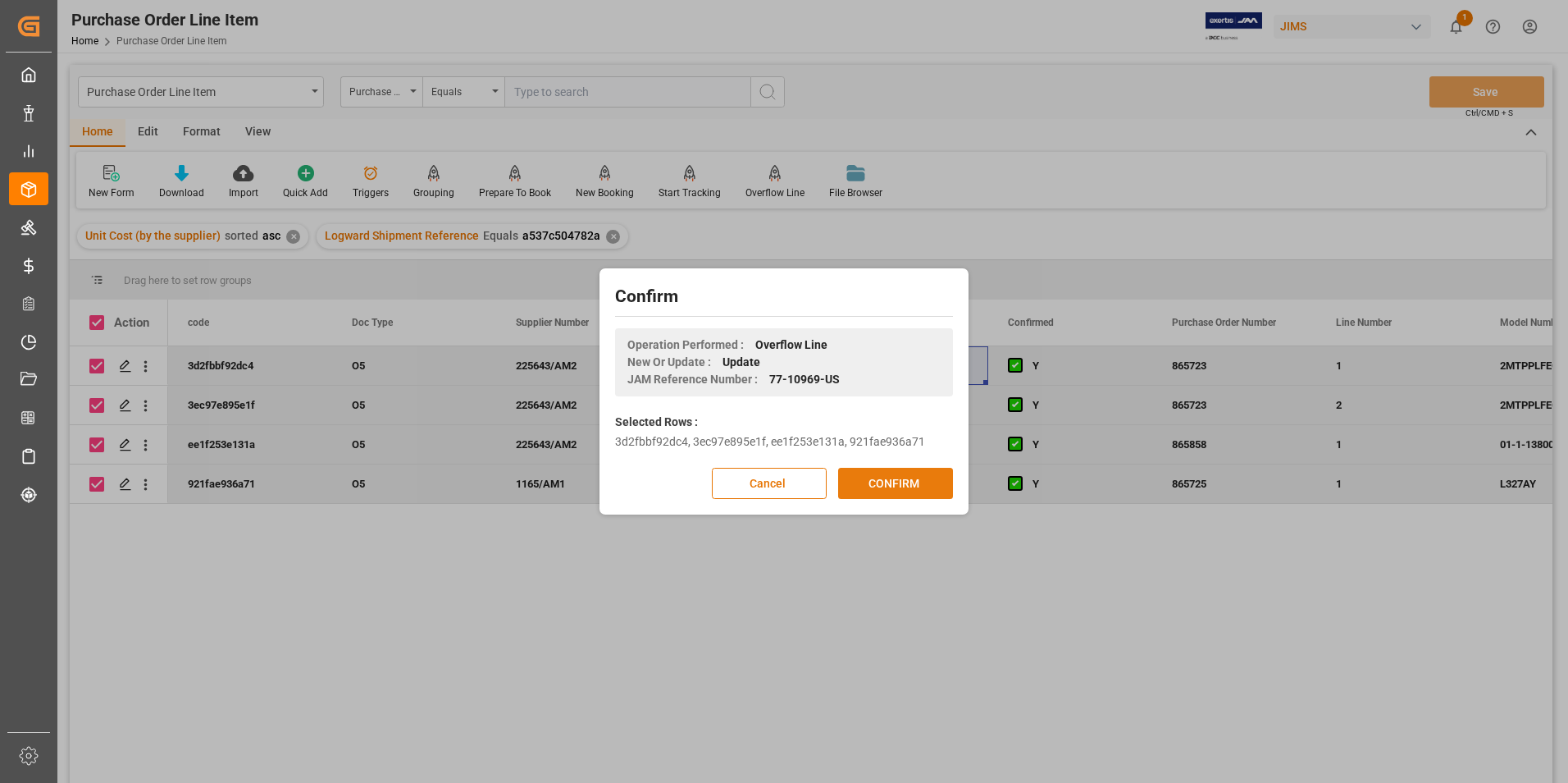
click at [926, 491] on button "CONFIRM" at bounding box center [895, 483] width 115 height 31
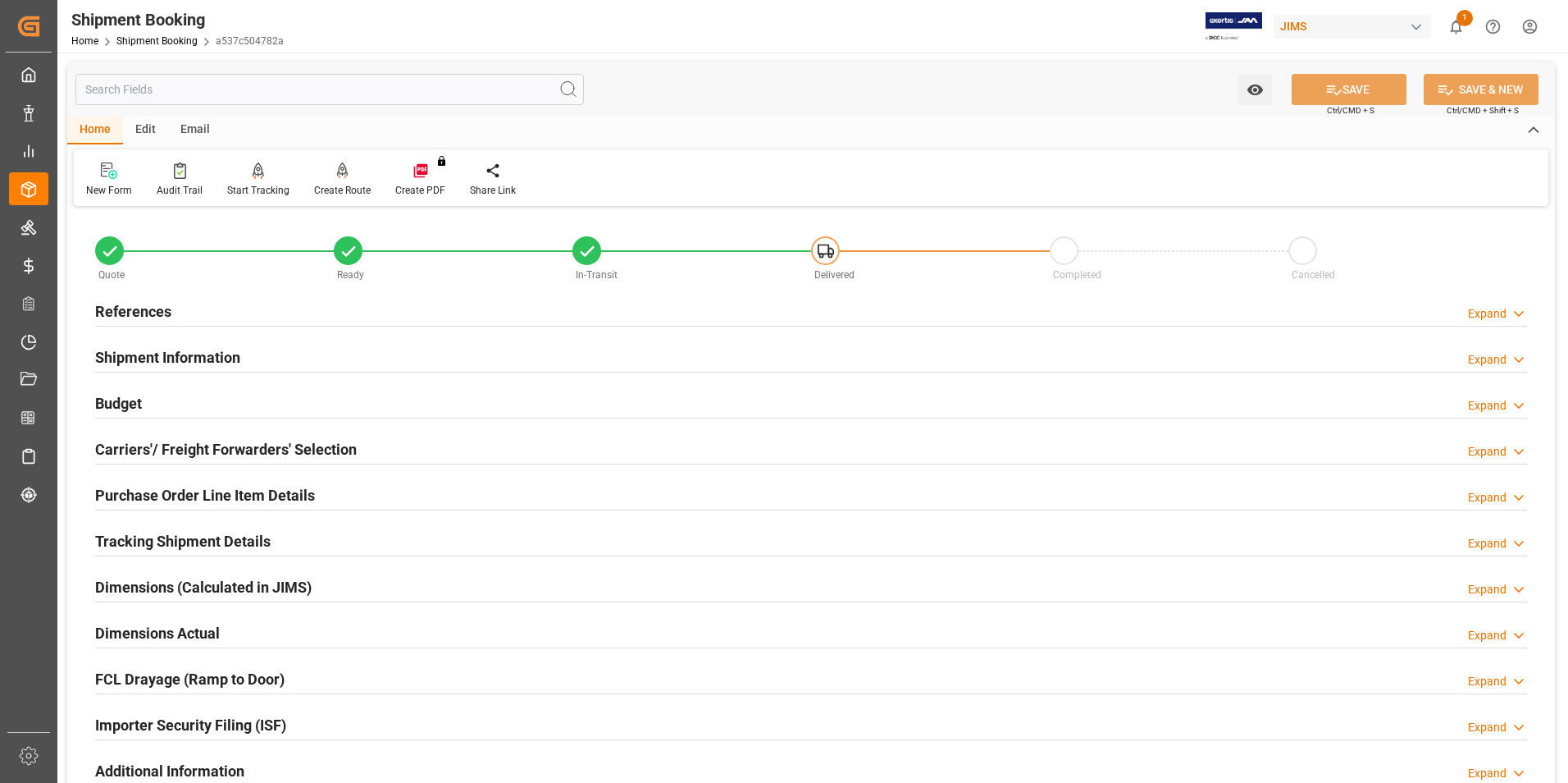
click at [141, 402] on h2 "Budget" at bounding box center [119, 403] width 47 height 22
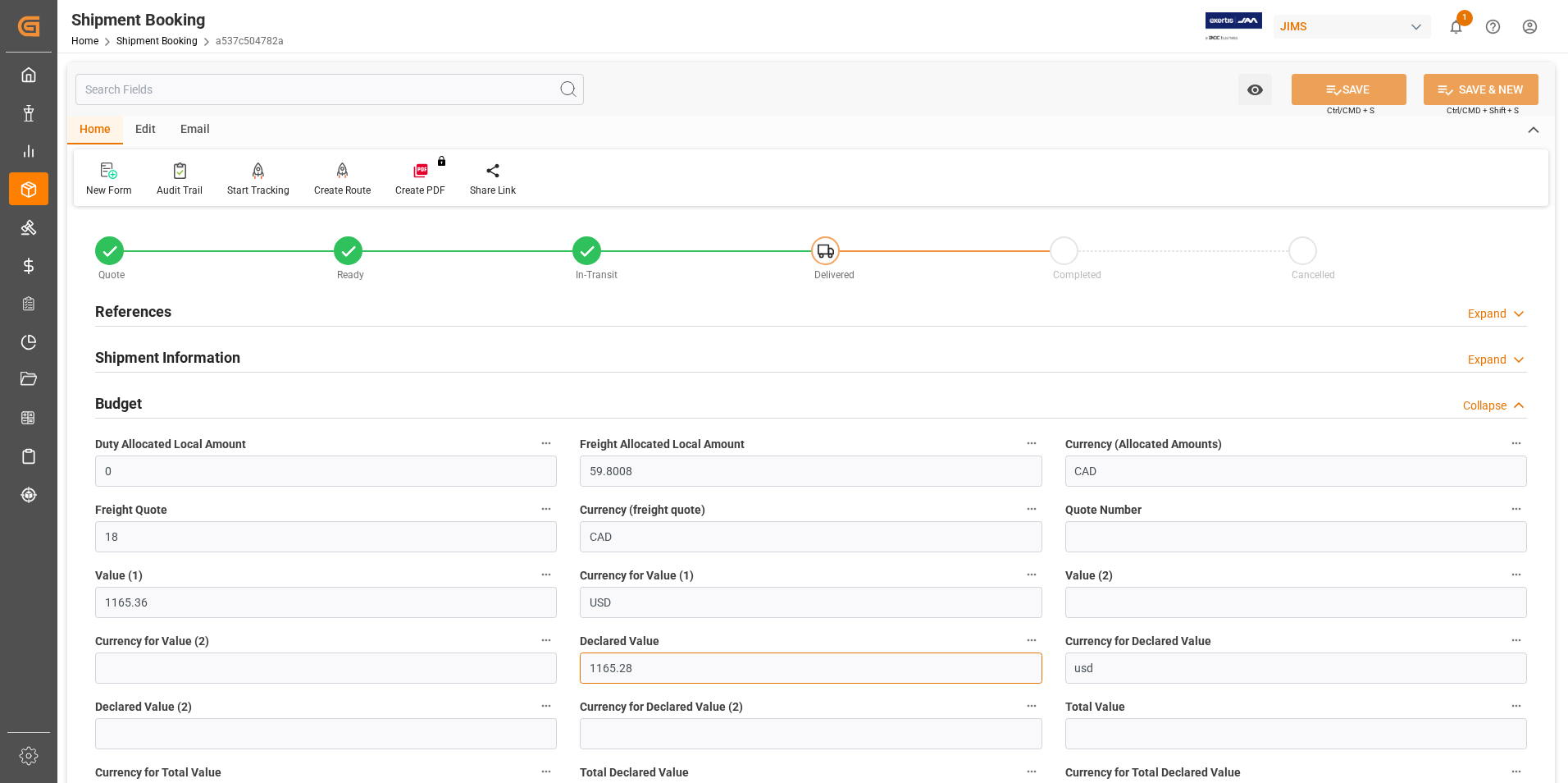
click at [675, 669] on input "1165.28" at bounding box center [811, 668] width 462 height 31
drag, startPoint x: 675, startPoint y: 667, endPoint x: 505, endPoint y: 674, distance: 170.1
click at [505, 674] on div "Quote Ready In-Transit Delivered Completed Cancelled References Expand JAM Refe…" at bounding box center [811, 754] width 1488 height 1086
type input "1165.36"
click at [1376, 89] on button "SAVE" at bounding box center [1349, 89] width 115 height 31
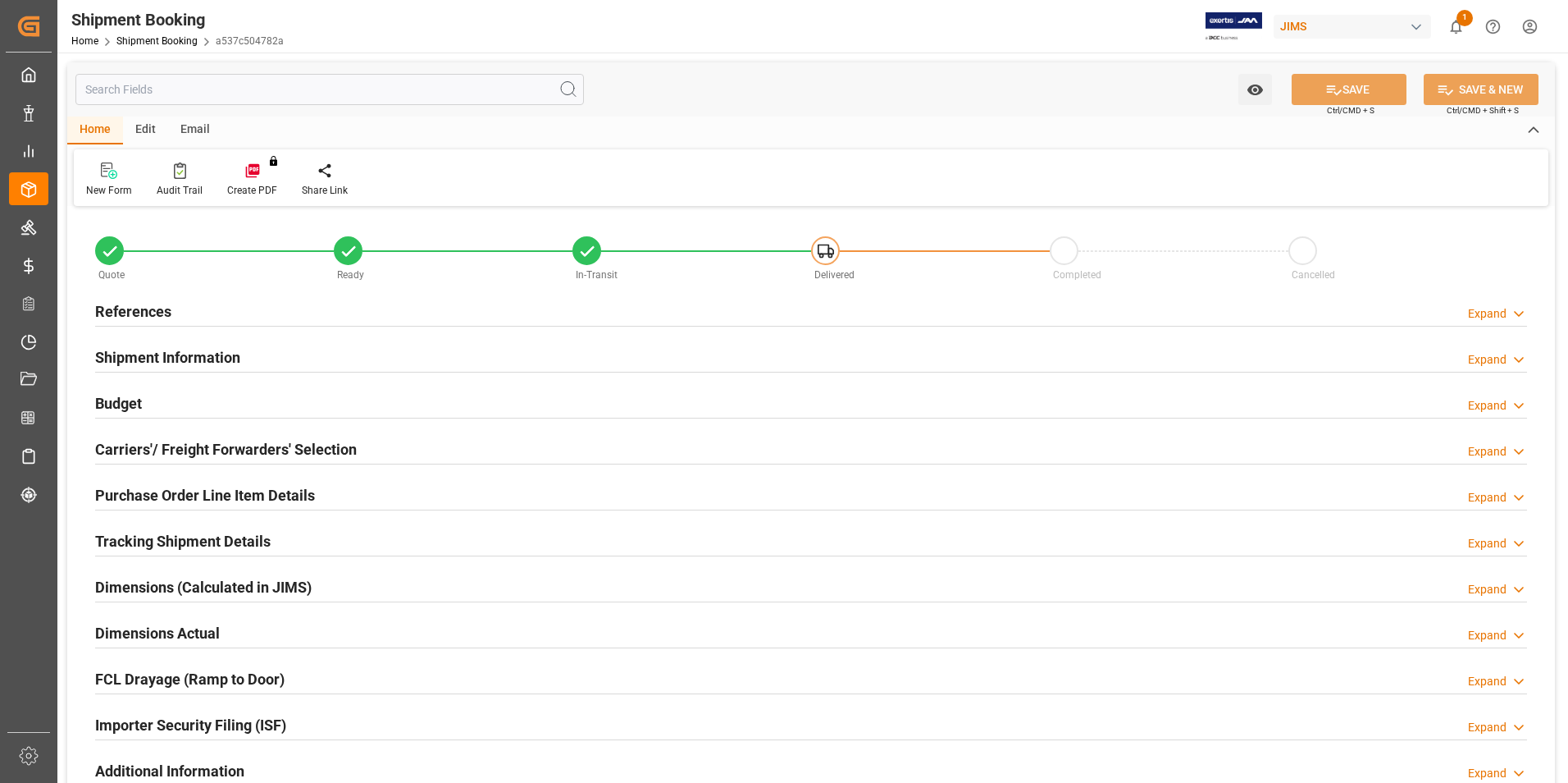
type input "0"
type input "59.8008"
type input "18"
type input "1165.36"
click at [116, 395] on h2 "Budget" at bounding box center [119, 403] width 47 height 22
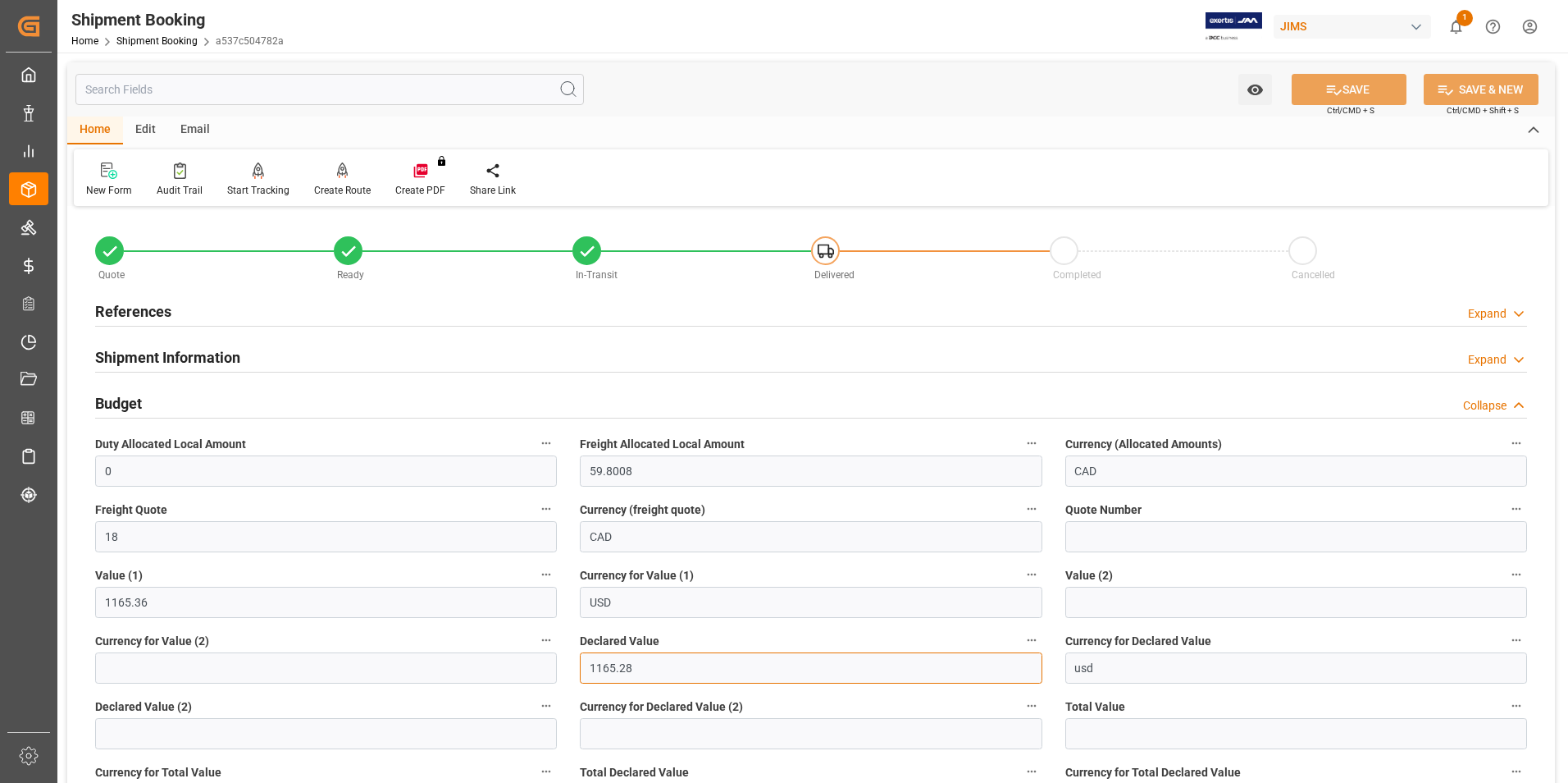
click at [675, 673] on input "1165.28" at bounding box center [811, 668] width 462 height 31
drag, startPoint x: 646, startPoint y: 676, endPoint x: 559, endPoint y: 675, distance: 87.0
click at [559, 675] on div "Quote Ready In-Transit Delivered Completed Cancelled References Expand JAM Refe…" at bounding box center [811, 754] width 1488 height 1086
type input "1165.36"
click at [1363, 92] on button "SAVE" at bounding box center [1349, 89] width 115 height 31
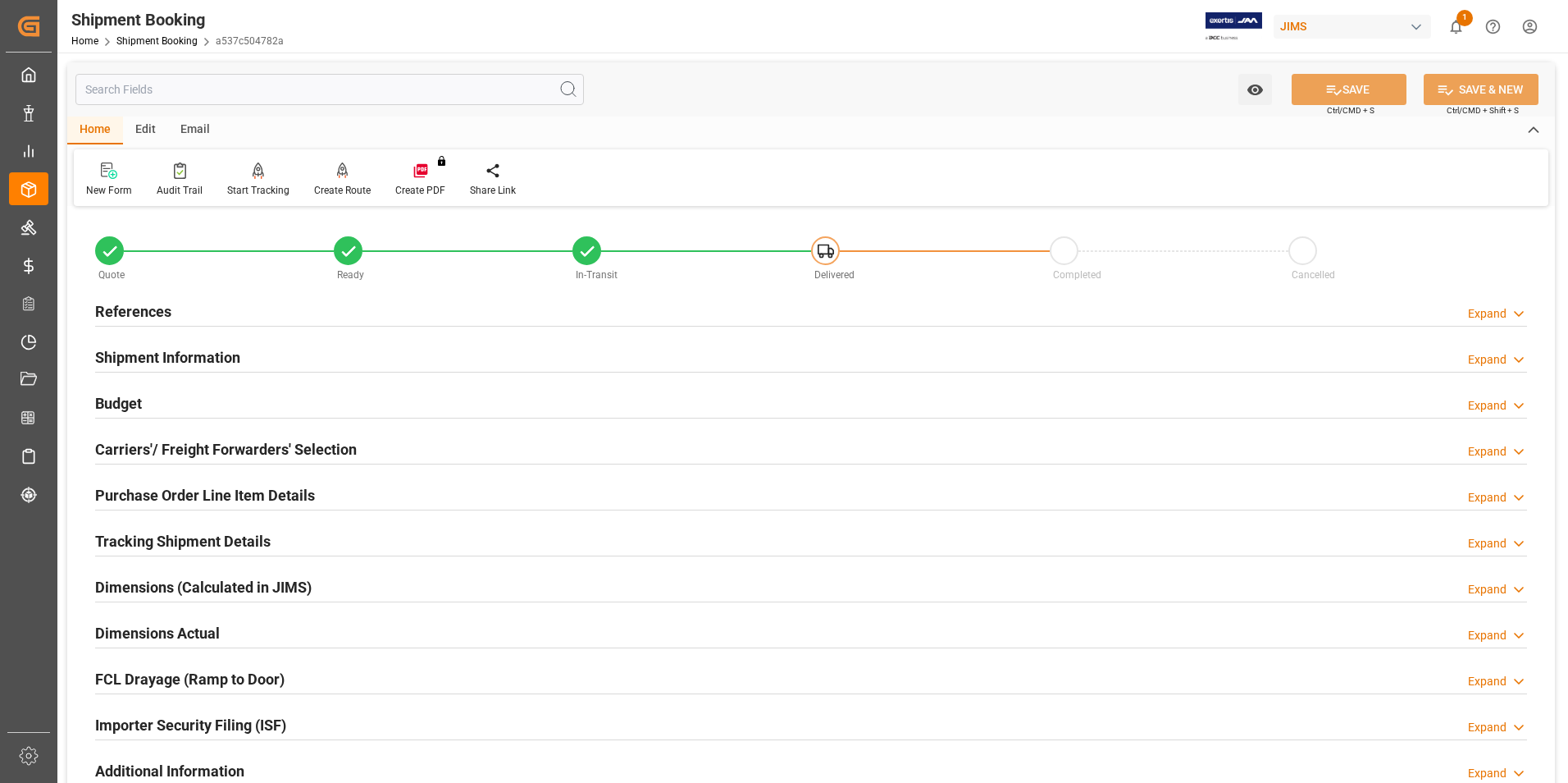
click at [211, 496] on h2 "Purchase Order Line Item Details" at bounding box center [205, 495] width 220 height 22
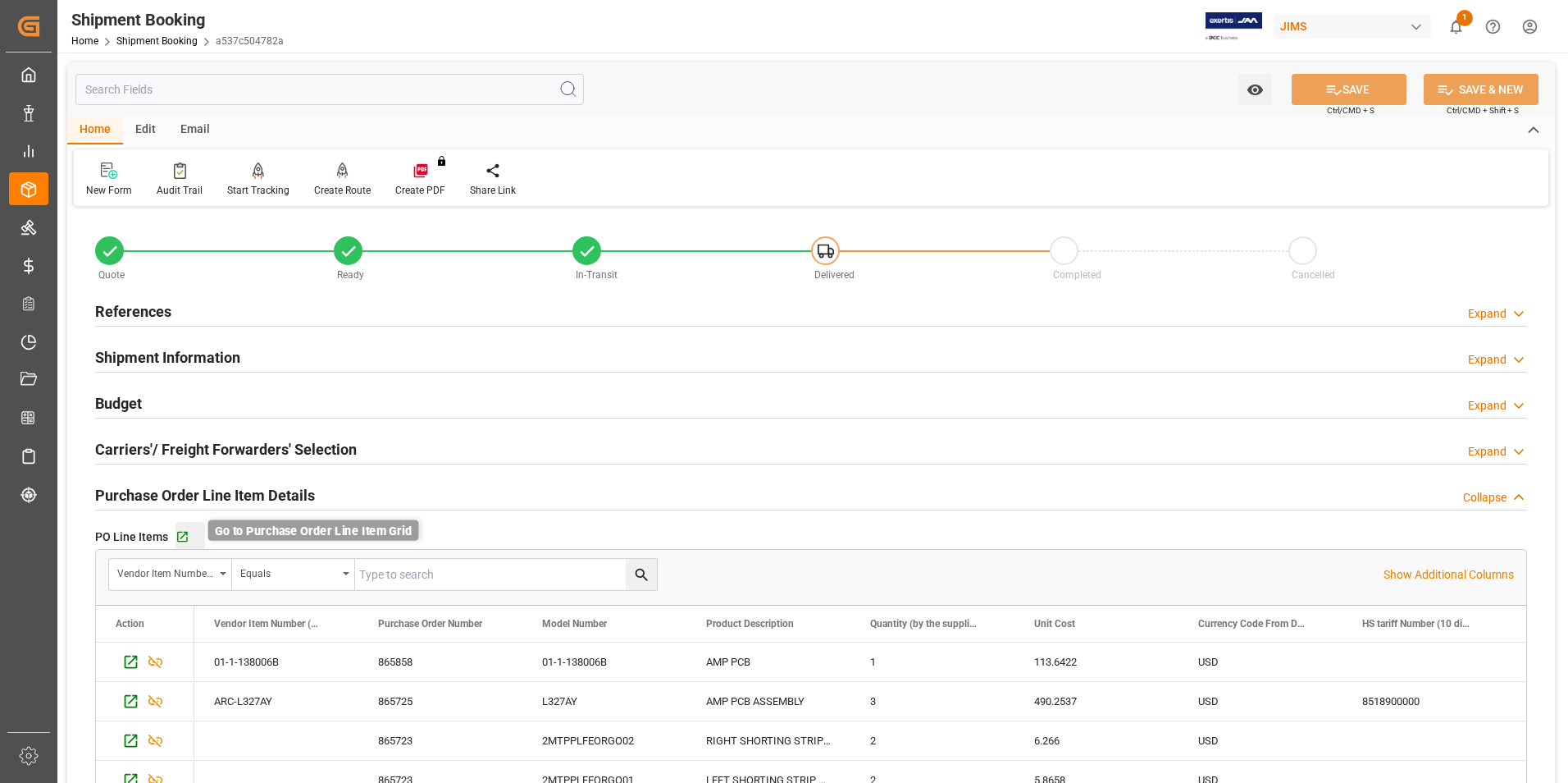
click at [181, 537] on icon "button" at bounding box center [182, 537] width 11 height 11
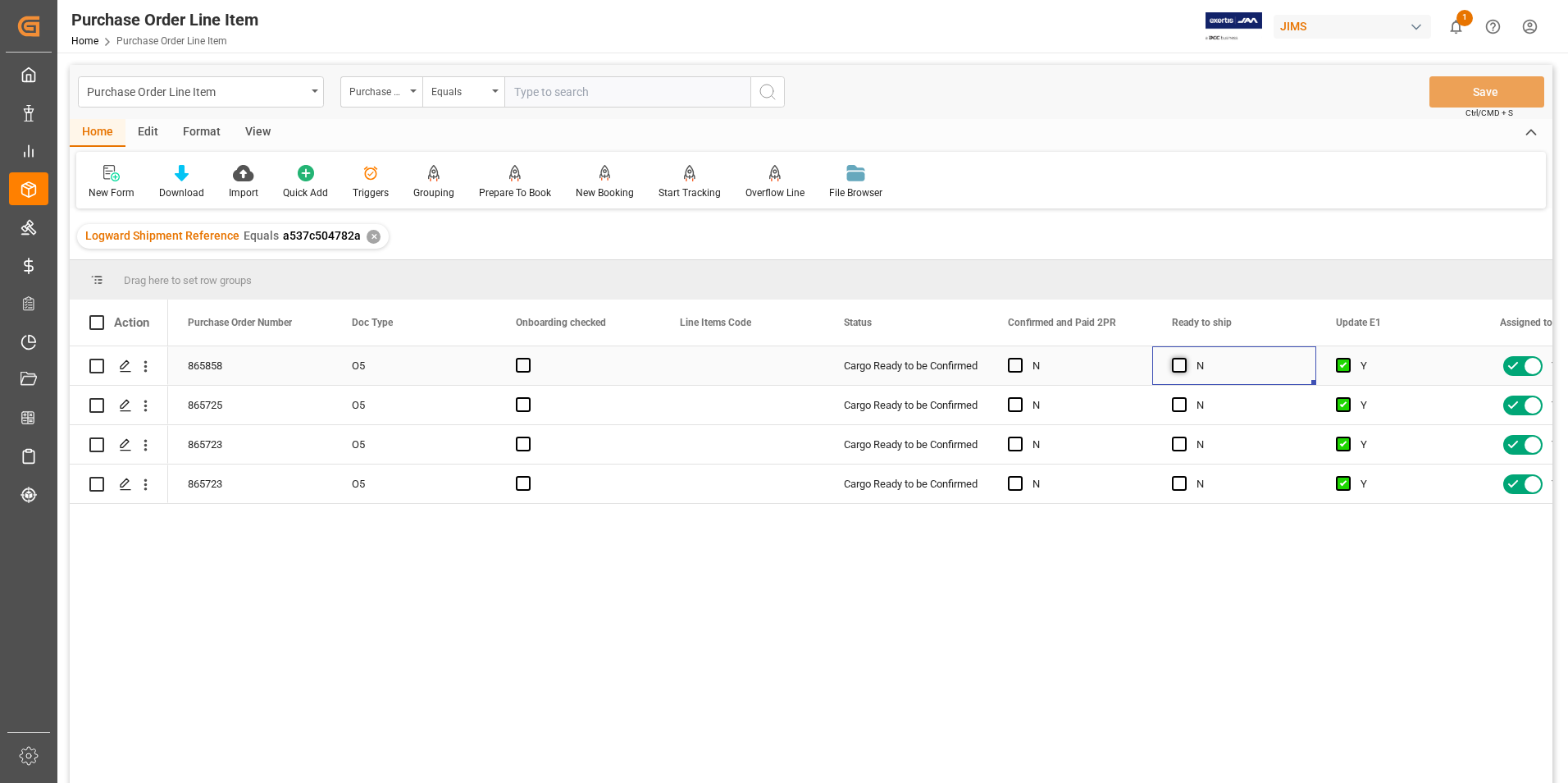
drag, startPoint x: 1180, startPoint y: 364, endPoint x: 1182, endPoint y: 373, distance: 9.2
click at [1181, 365] on span "Press SPACE to select this row." at bounding box center [1179, 365] width 15 height 15
click at [1184, 358] on input "Press SPACE to select this row." at bounding box center [1184, 358] width 0 height 0
click at [1178, 397] on div "Press SPACE to select this row." at bounding box center [1184, 405] width 24 height 38
click at [1178, 408] on span "Press SPACE to select this row." at bounding box center [1179, 404] width 15 height 15
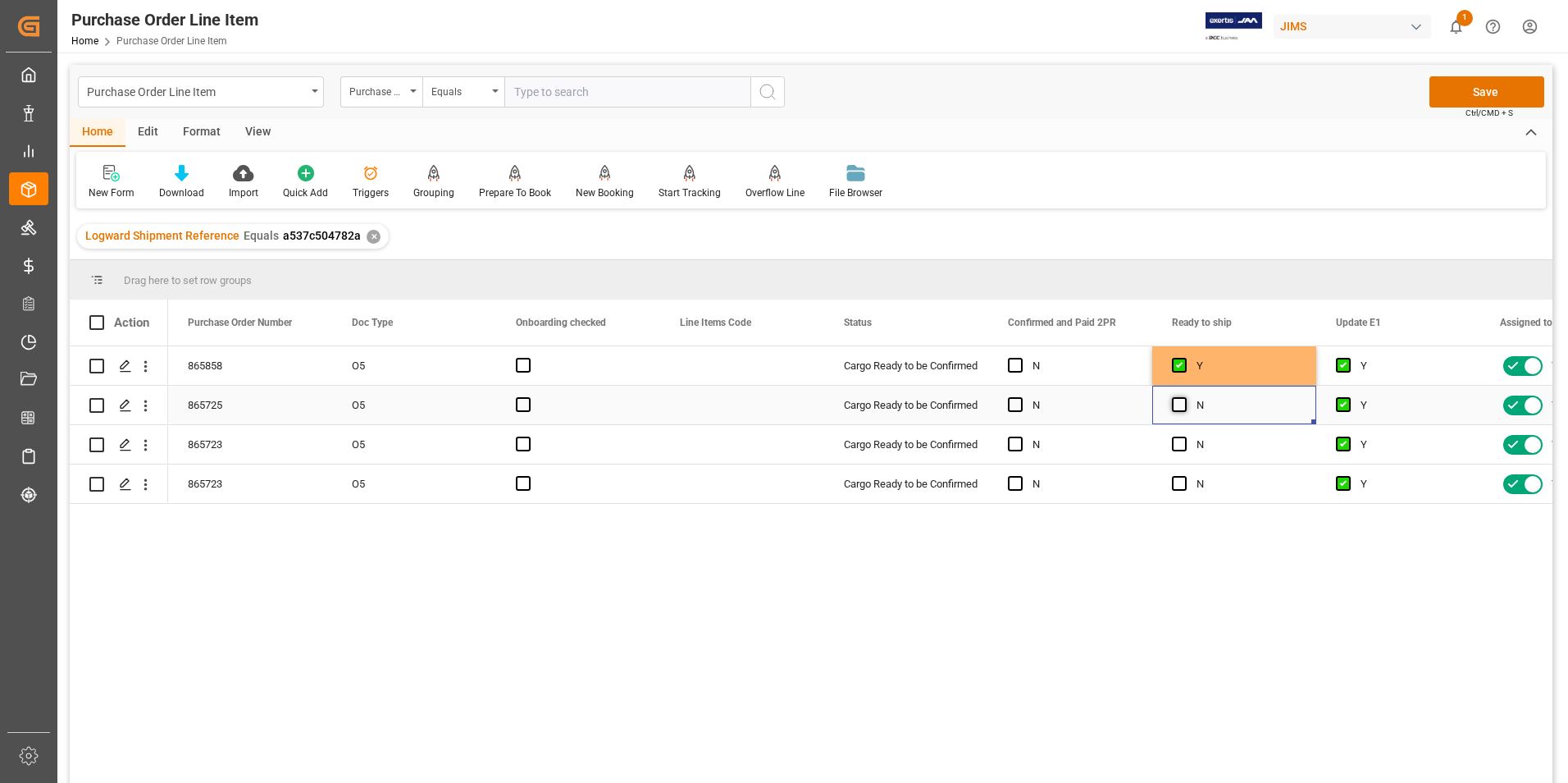
click at [1184, 397] on input "Press SPACE to select this row." at bounding box center [1184, 397] width 0 height 0
click at [1184, 446] on span "Press SPACE to select this row." at bounding box center [1179, 444] width 15 height 15
click at [1184, 437] on input "Press SPACE to select this row." at bounding box center [1184, 437] width 0 height 0
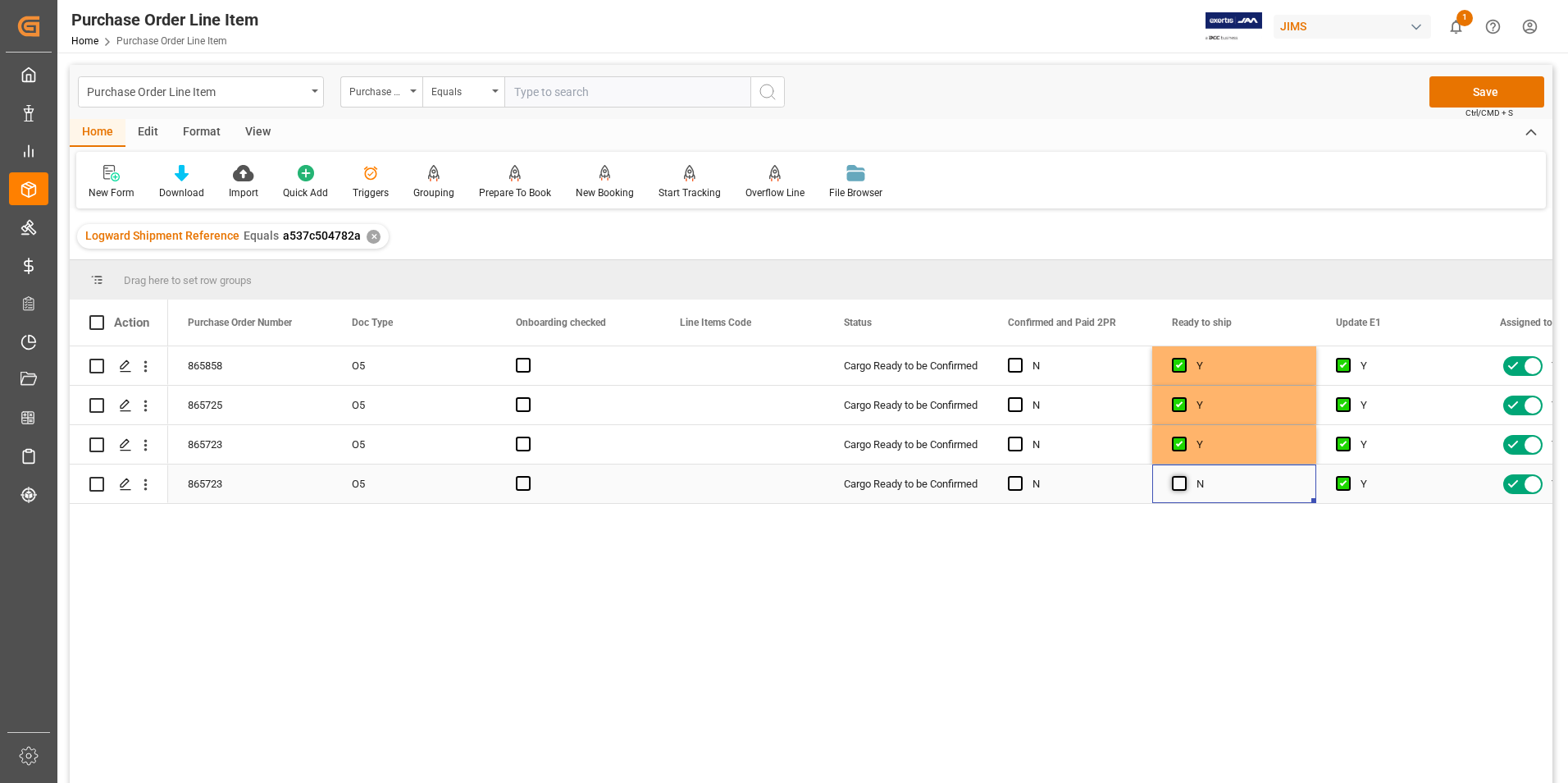
click at [1183, 480] on span "Press SPACE to select this row." at bounding box center [1179, 482] width 15 height 15
click at [1184, 476] on input "Press SPACE to select this row." at bounding box center [1184, 476] width 0 height 0
click at [1472, 92] on button "Save" at bounding box center [1487, 91] width 115 height 31
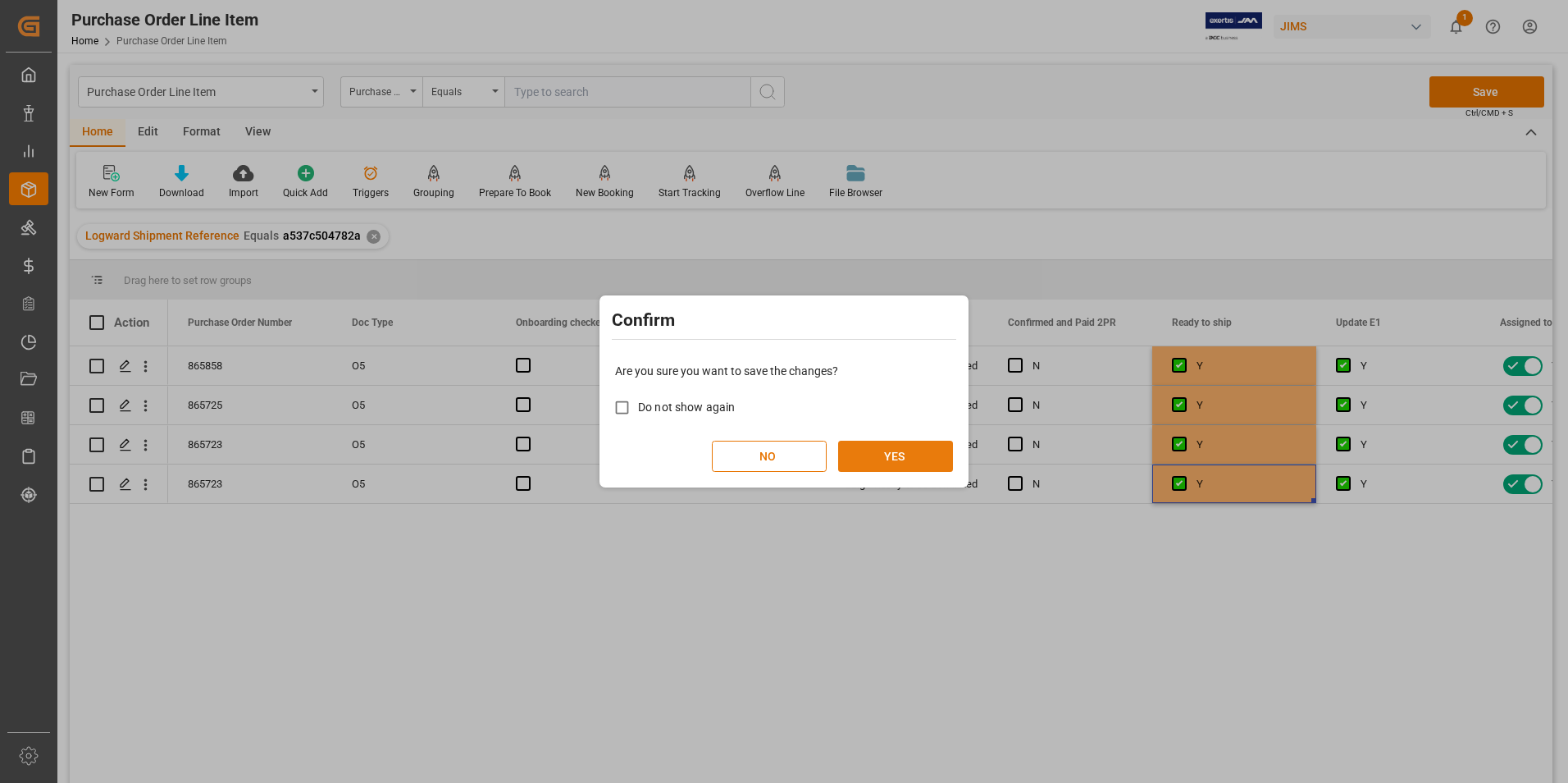
click at [881, 456] on button "YES" at bounding box center [895, 456] width 115 height 31
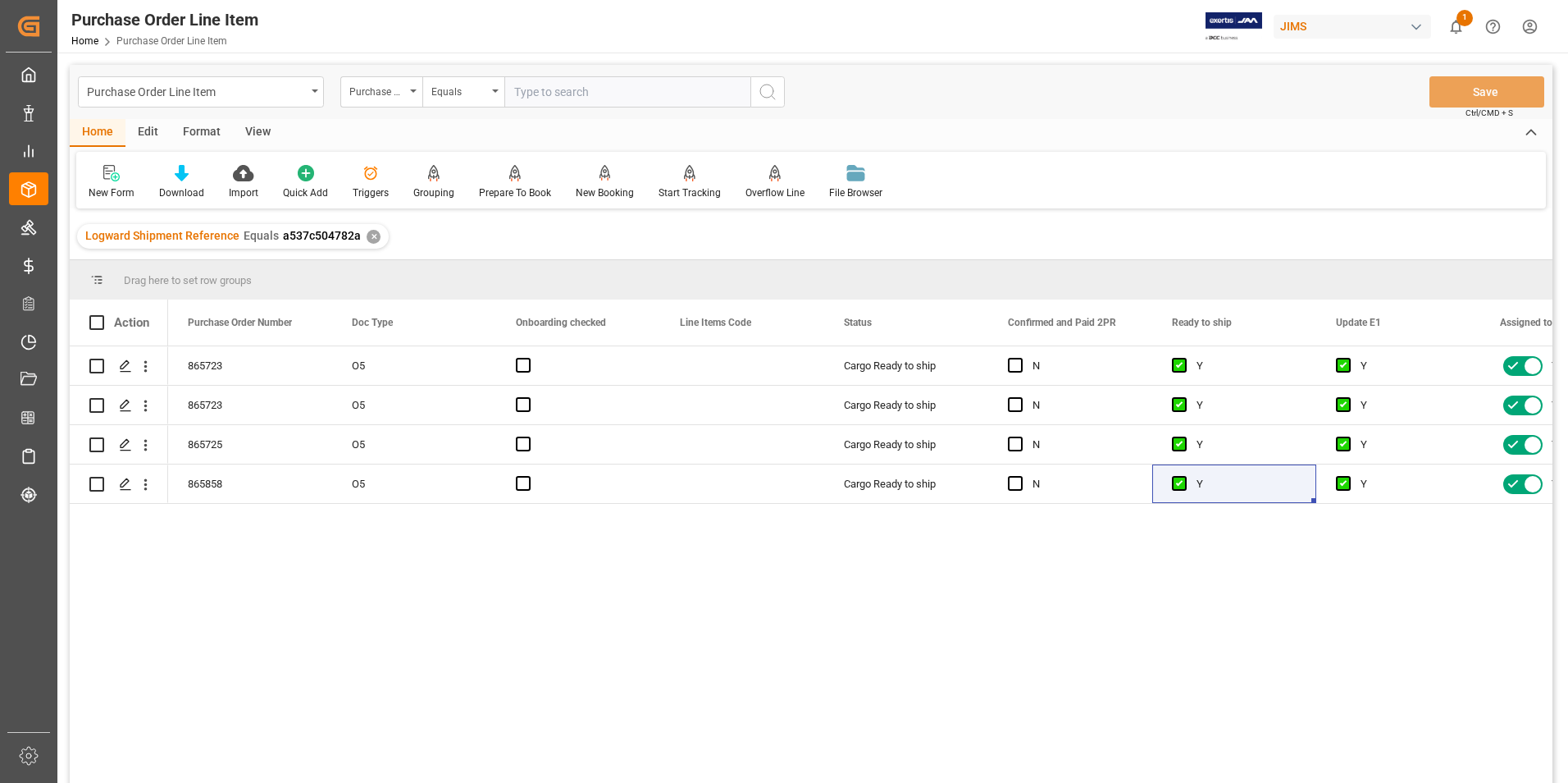
click at [260, 131] on div "View" at bounding box center [258, 132] width 50 height 28
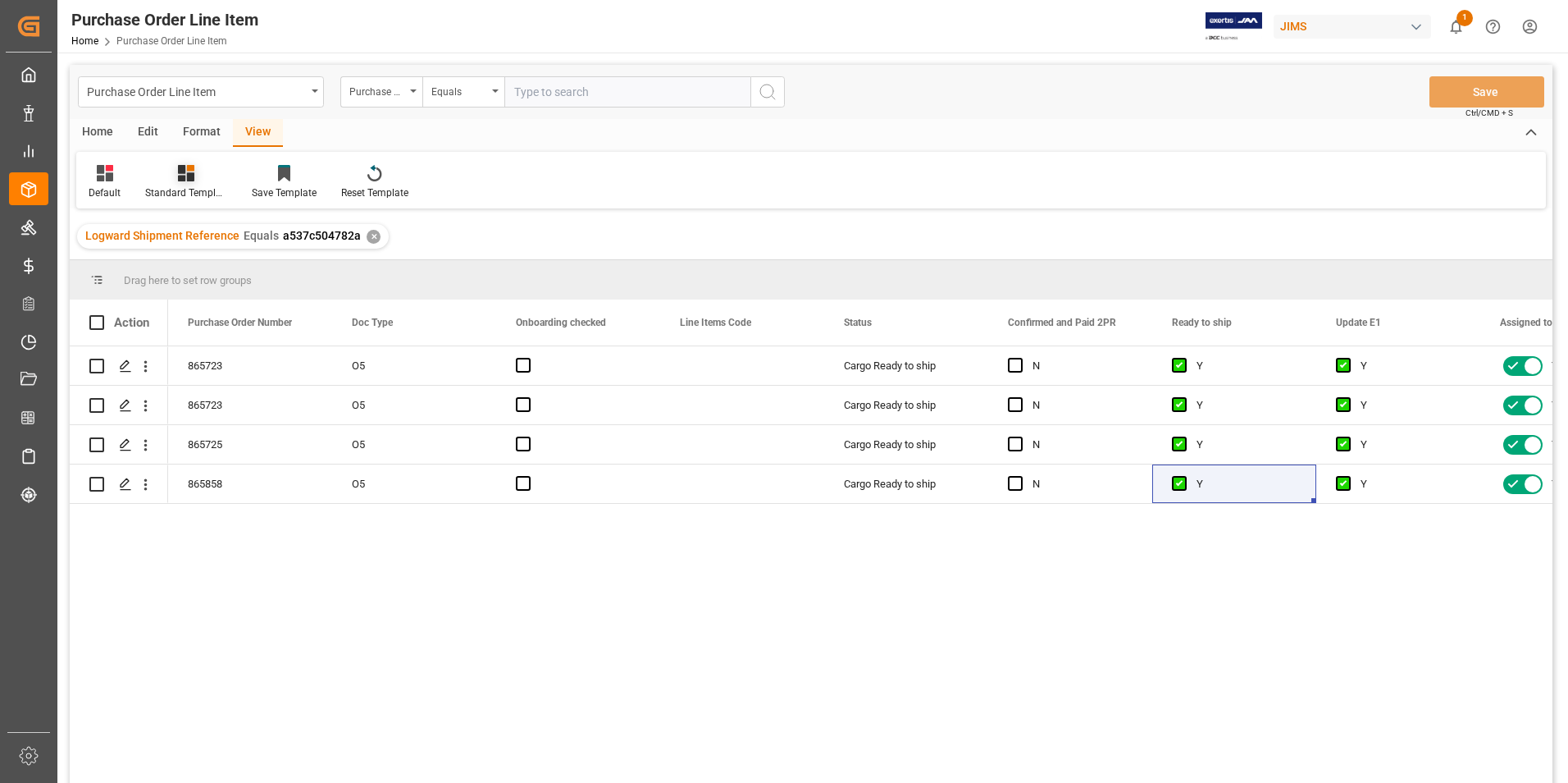
click at [192, 186] on div "Standard Templates" at bounding box center [186, 193] width 82 height 15
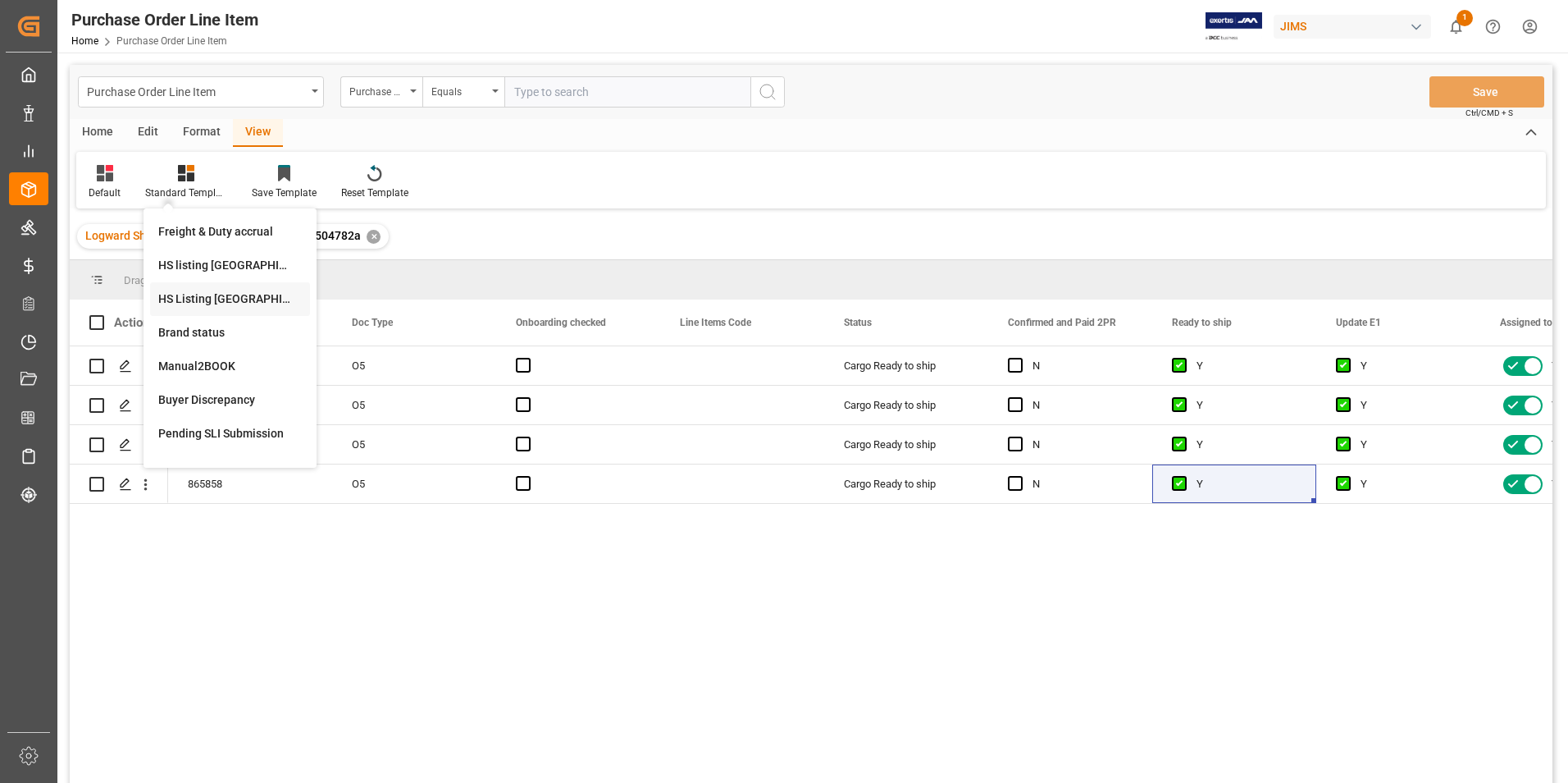
click at [213, 297] on div "HS Listing [GEOGRAPHIC_DATA]" at bounding box center [230, 300] width 144 height 18
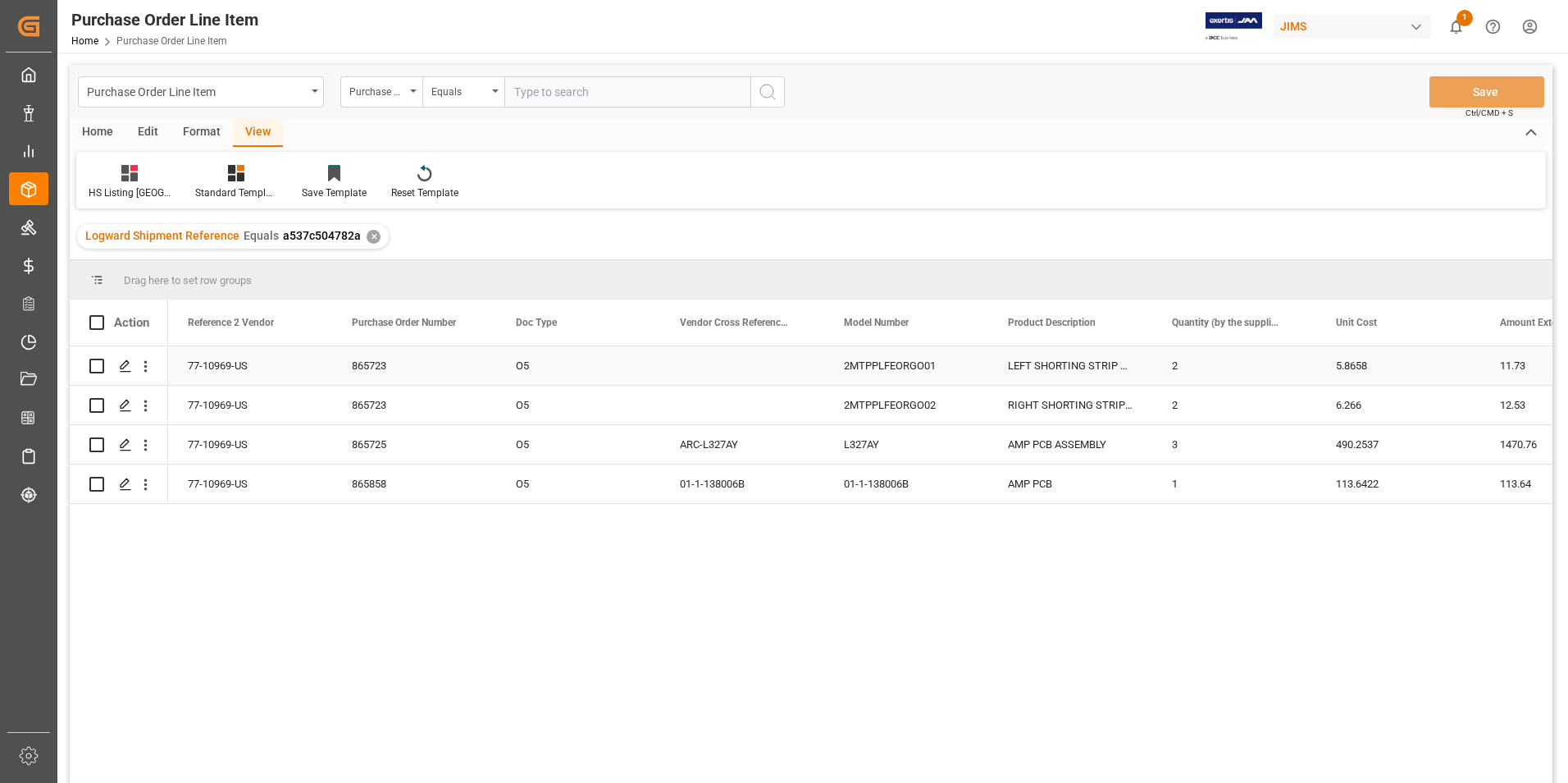
click at [221, 367] on div "77-10969-US" at bounding box center [250, 366] width 164 height 39
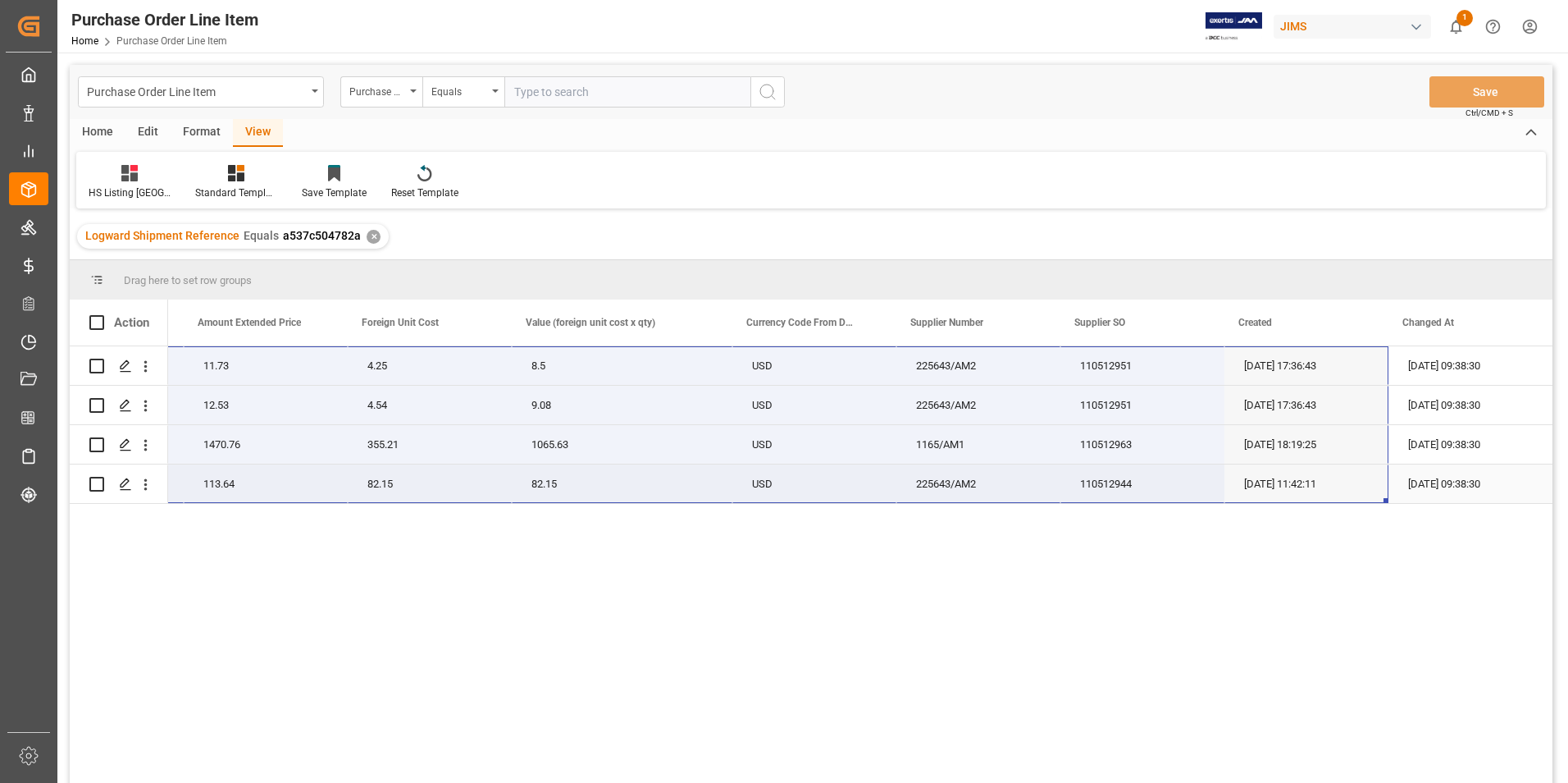
drag, startPoint x: 210, startPoint y: 362, endPoint x: 1356, endPoint y: 484, distance: 1152.5
click at [1356, 484] on div "77-10969-US 2 5.8658 11.73 4.25 8.5 USD 225643/AM2 110512951 [DATE] 17:36:43 [D…" at bounding box center [212, 425] width 2681 height 158
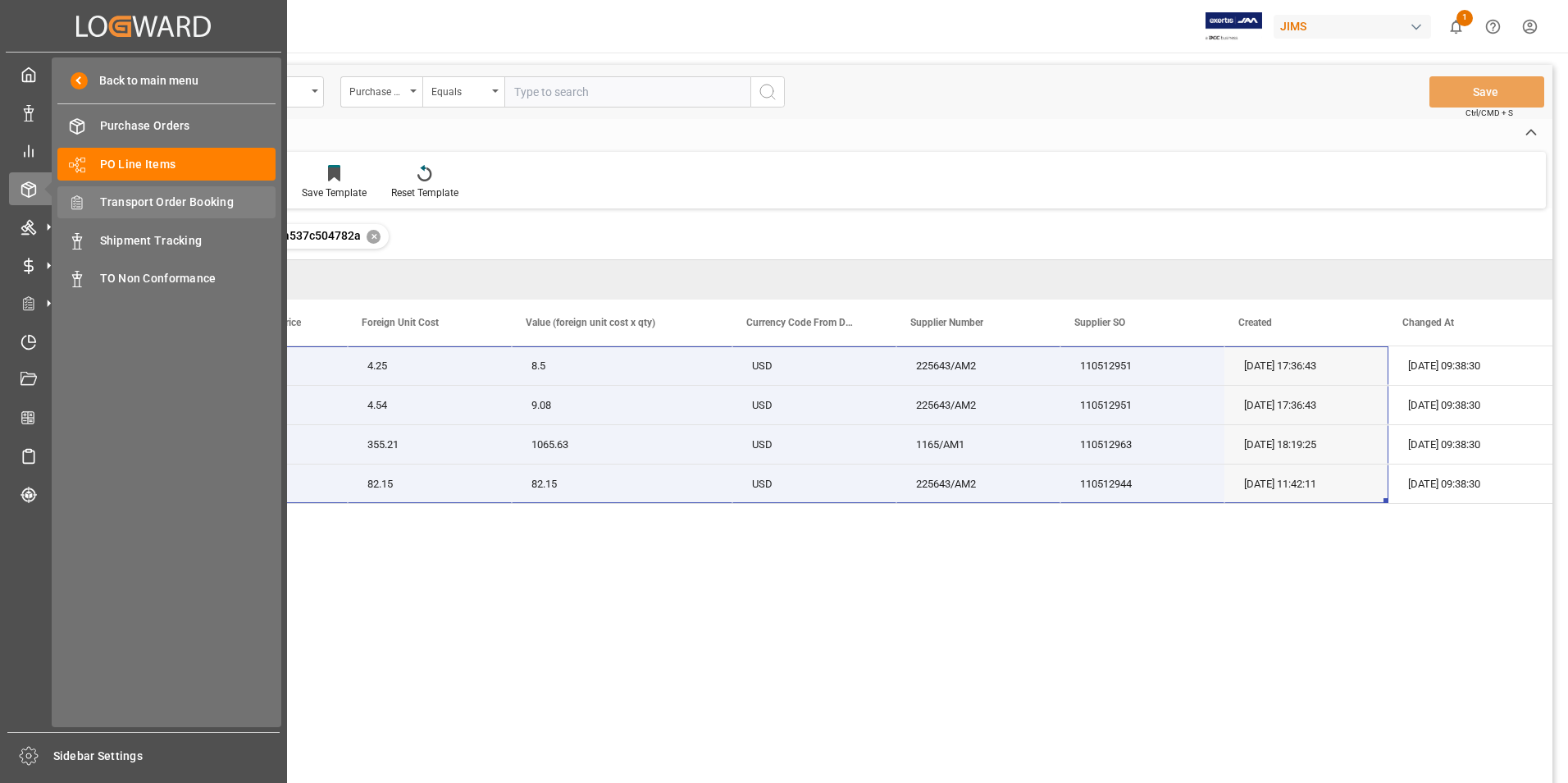
click at [211, 203] on span "Transport Order Booking" at bounding box center [188, 202] width 176 height 18
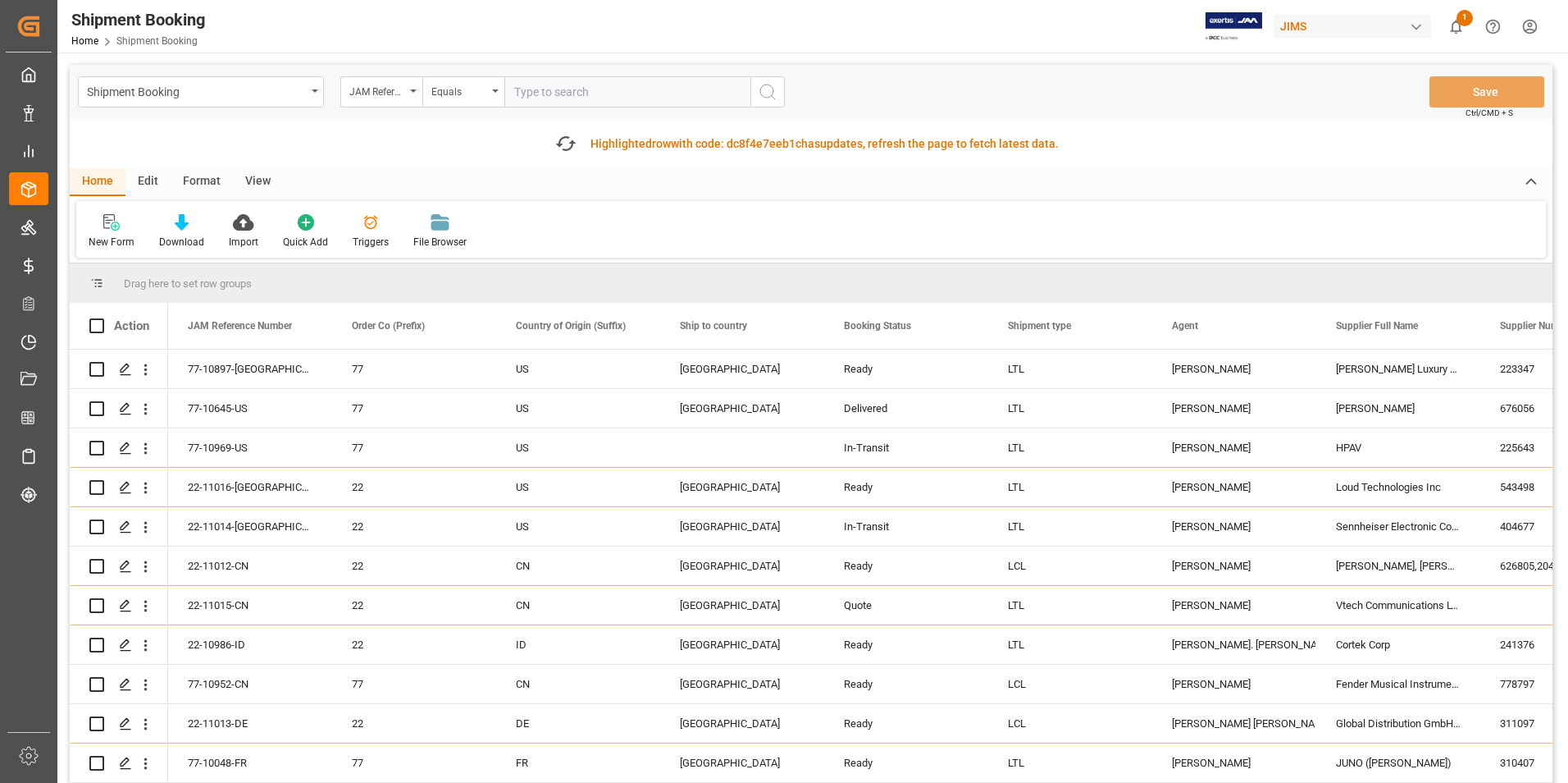
click at [612, 87] on input "text" at bounding box center [627, 91] width 246 height 31
paste input "22-10049-CN"
type input "22-10049-CN"
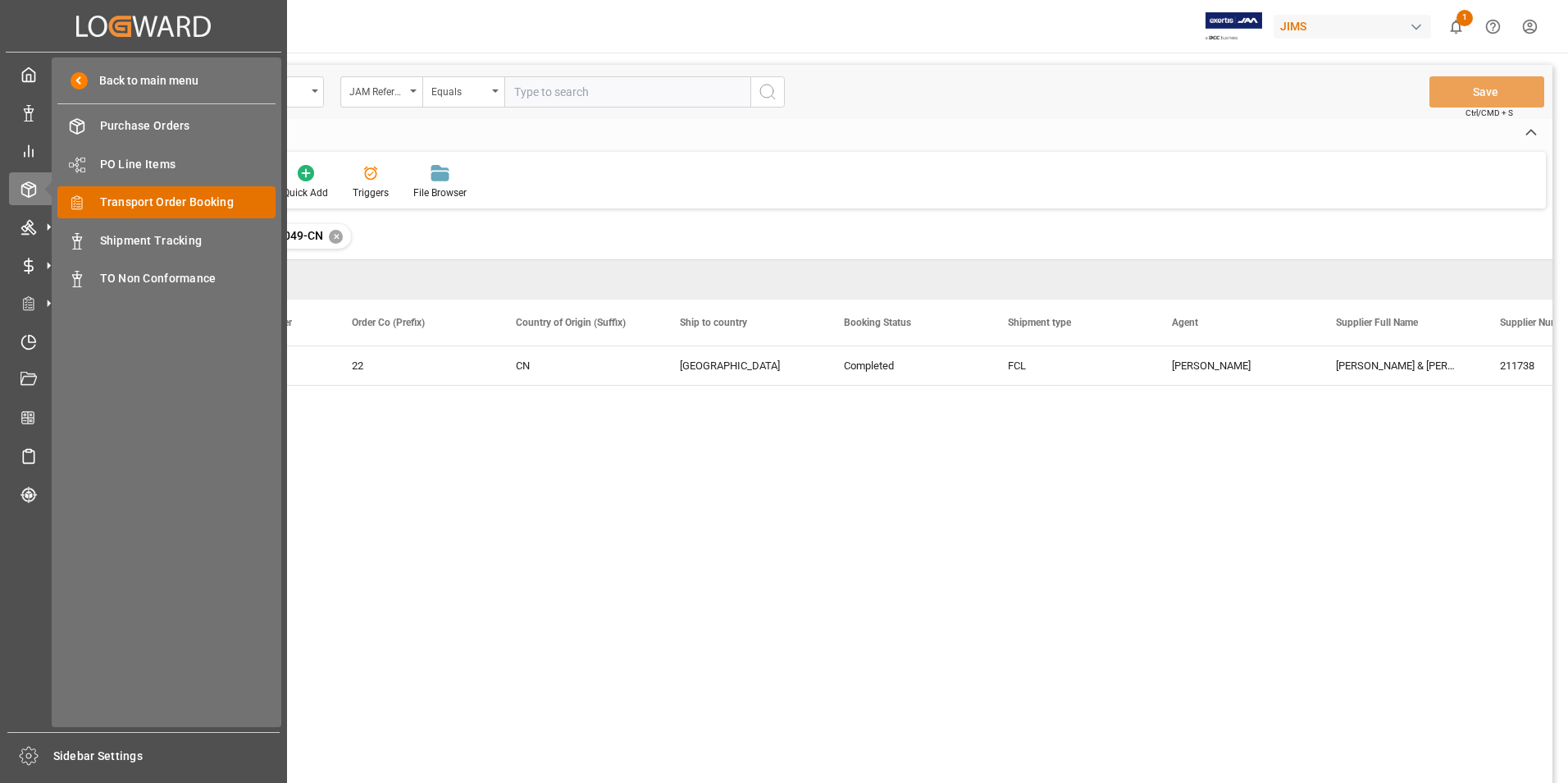
click at [190, 200] on span "Transport Order Booking" at bounding box center [188, 202] width 176 height 18
